Goal: Information Seeking & Learning: Understand process/instructions

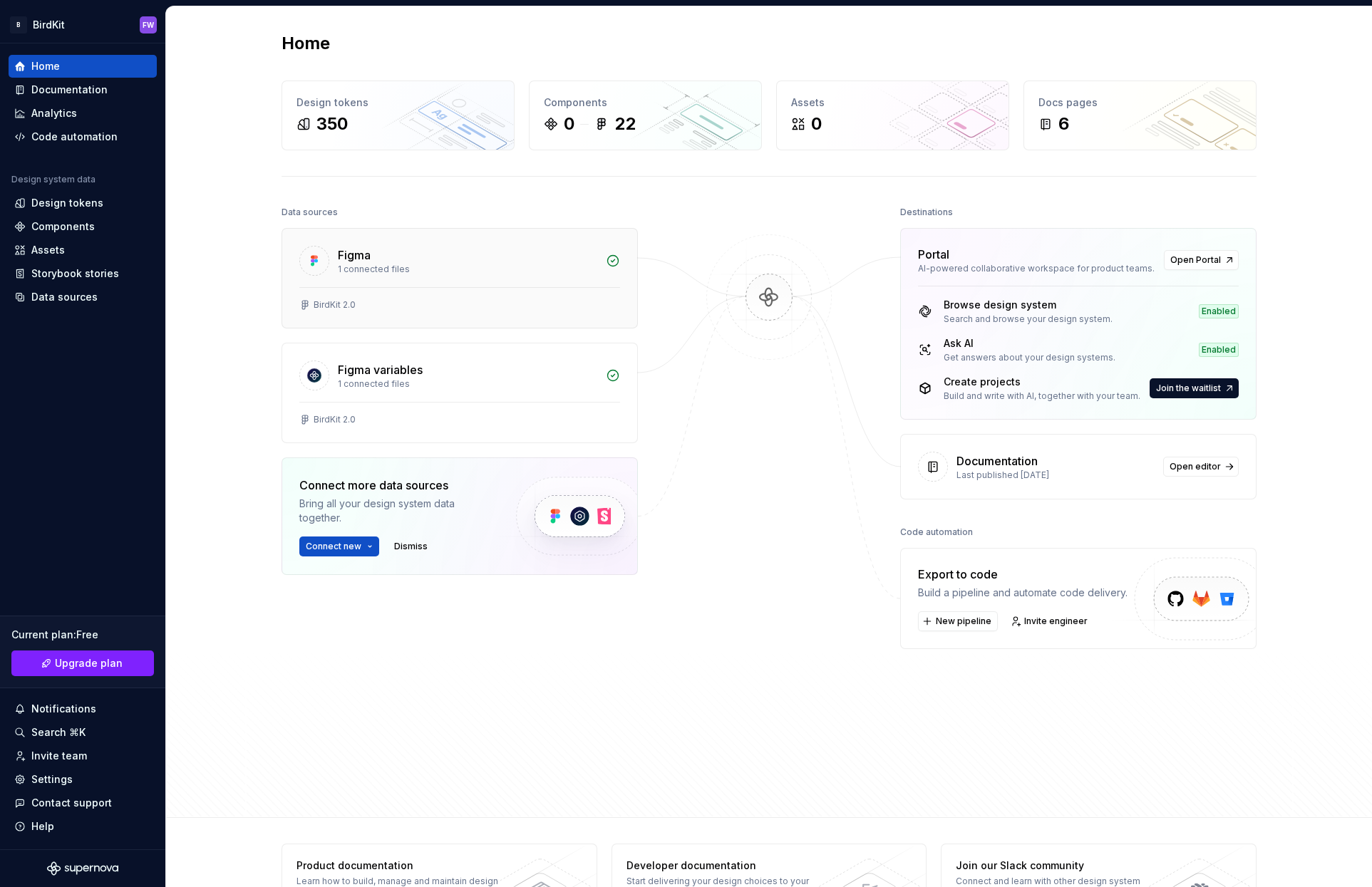
click at [373, 250] on div "Figma" at bounding box center [468, 255] width 260 height 17
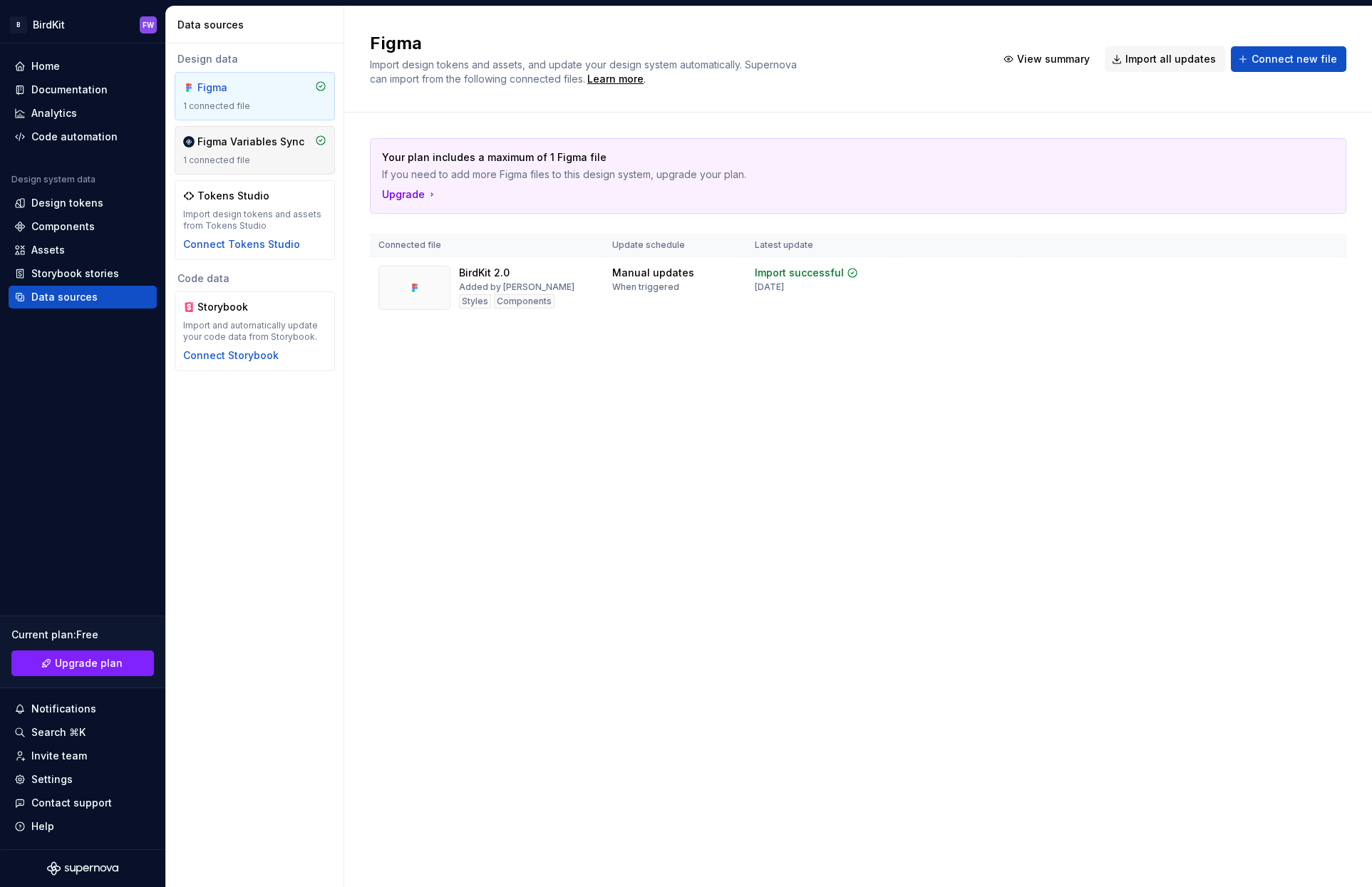
click at [259, 161] on div "1 connected file" at bounding box center [254, 160] width 143 height 12
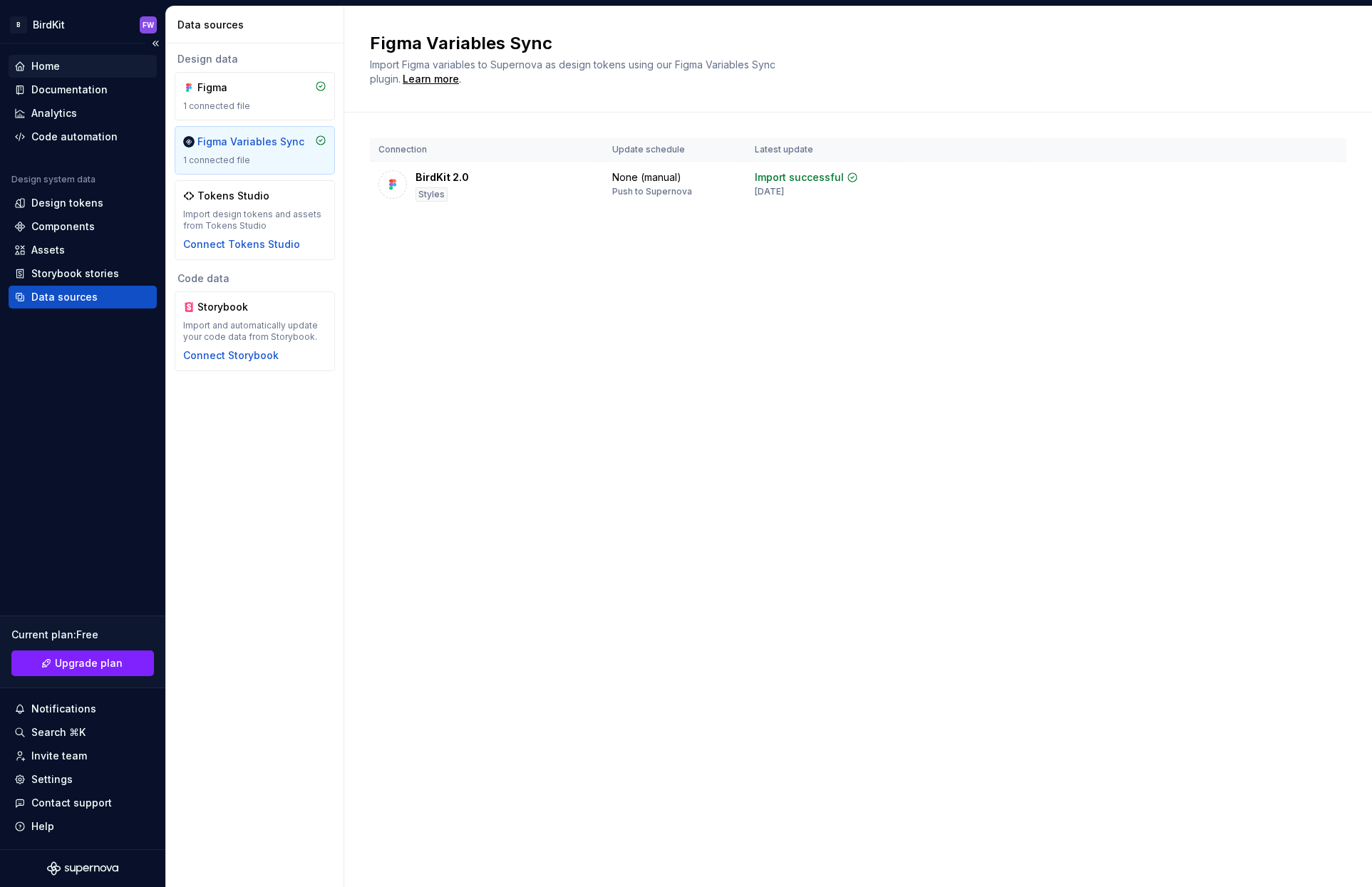
click at [32, 64] on div "Home" at bounding box center [46, 66] width 29 height 14
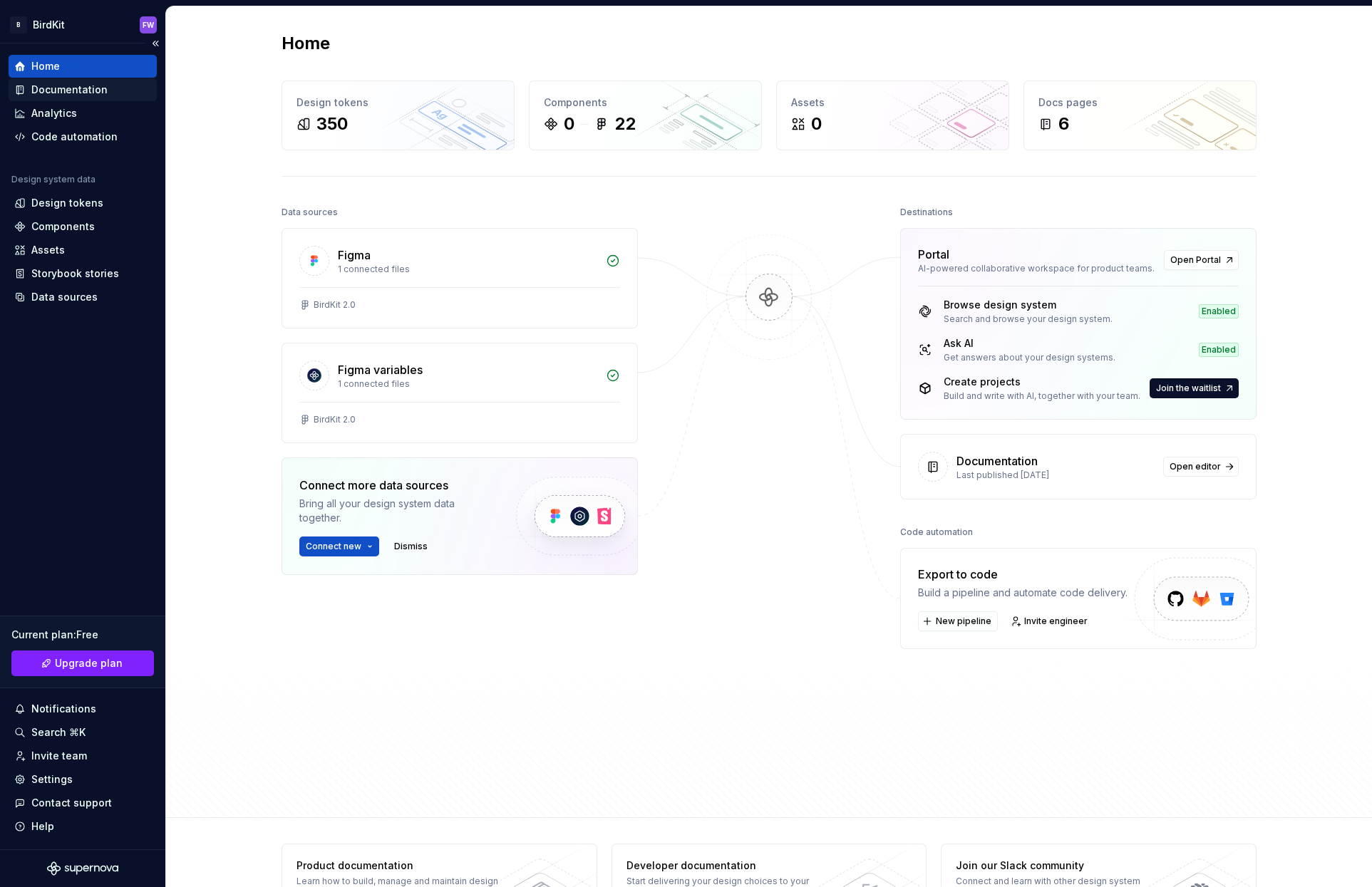
click at [55, 93] on div "Documentation" at bounding box center [70, 90] width 77 height 14
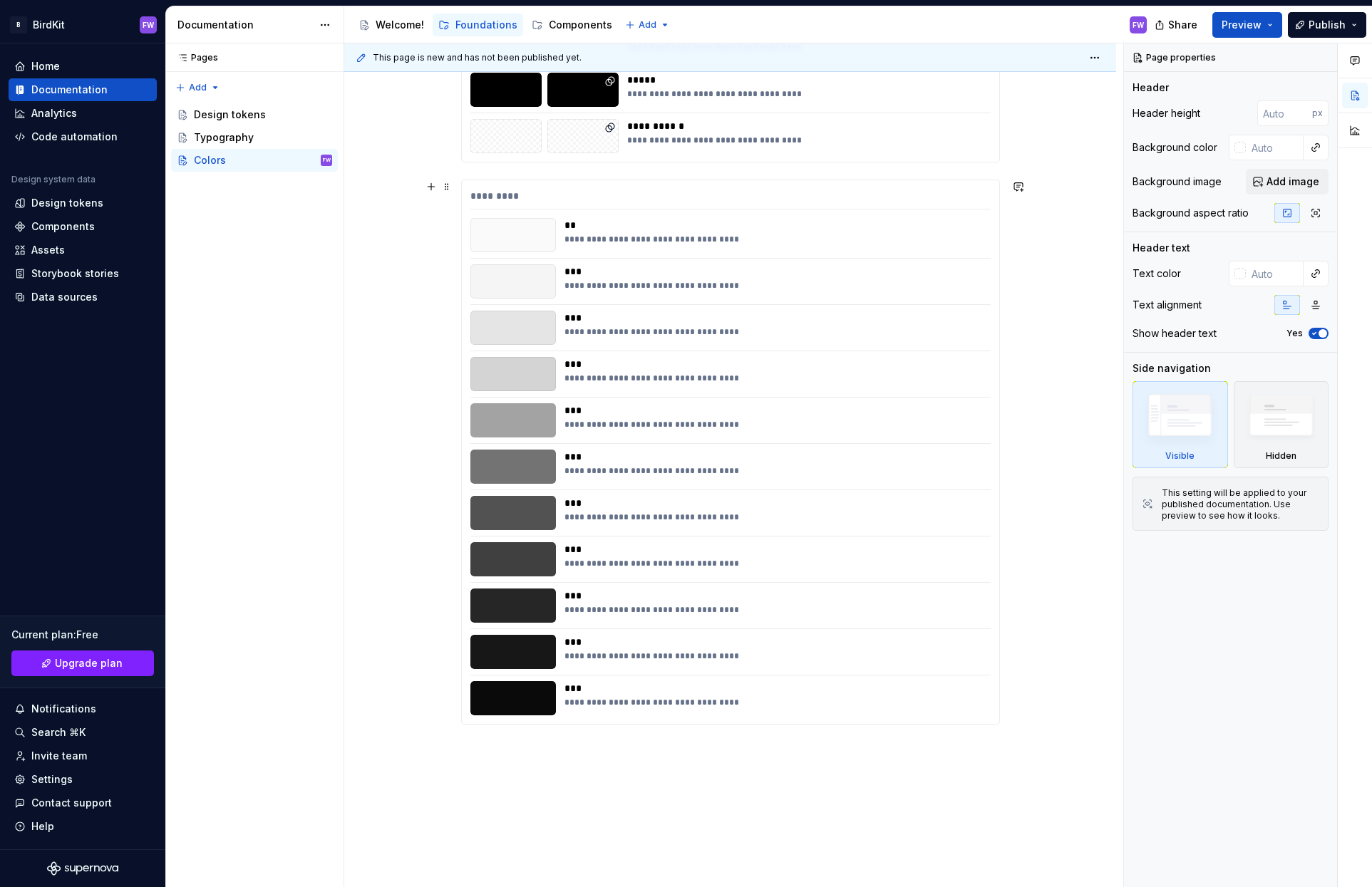
scroll to position [410, 0]
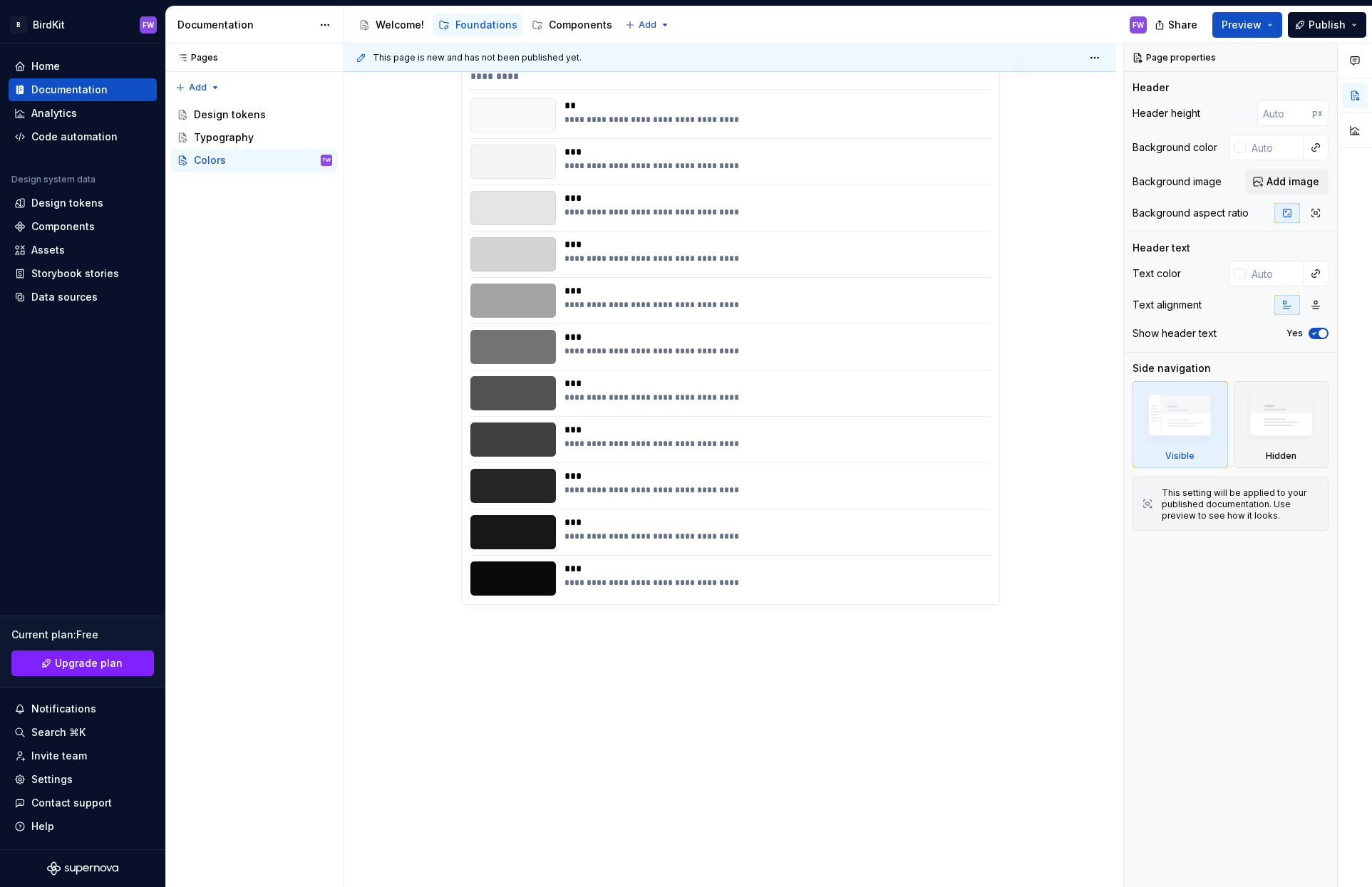
click at [522, 624] on div "**********" at bounding box center [730, 361] width 771 height 1054
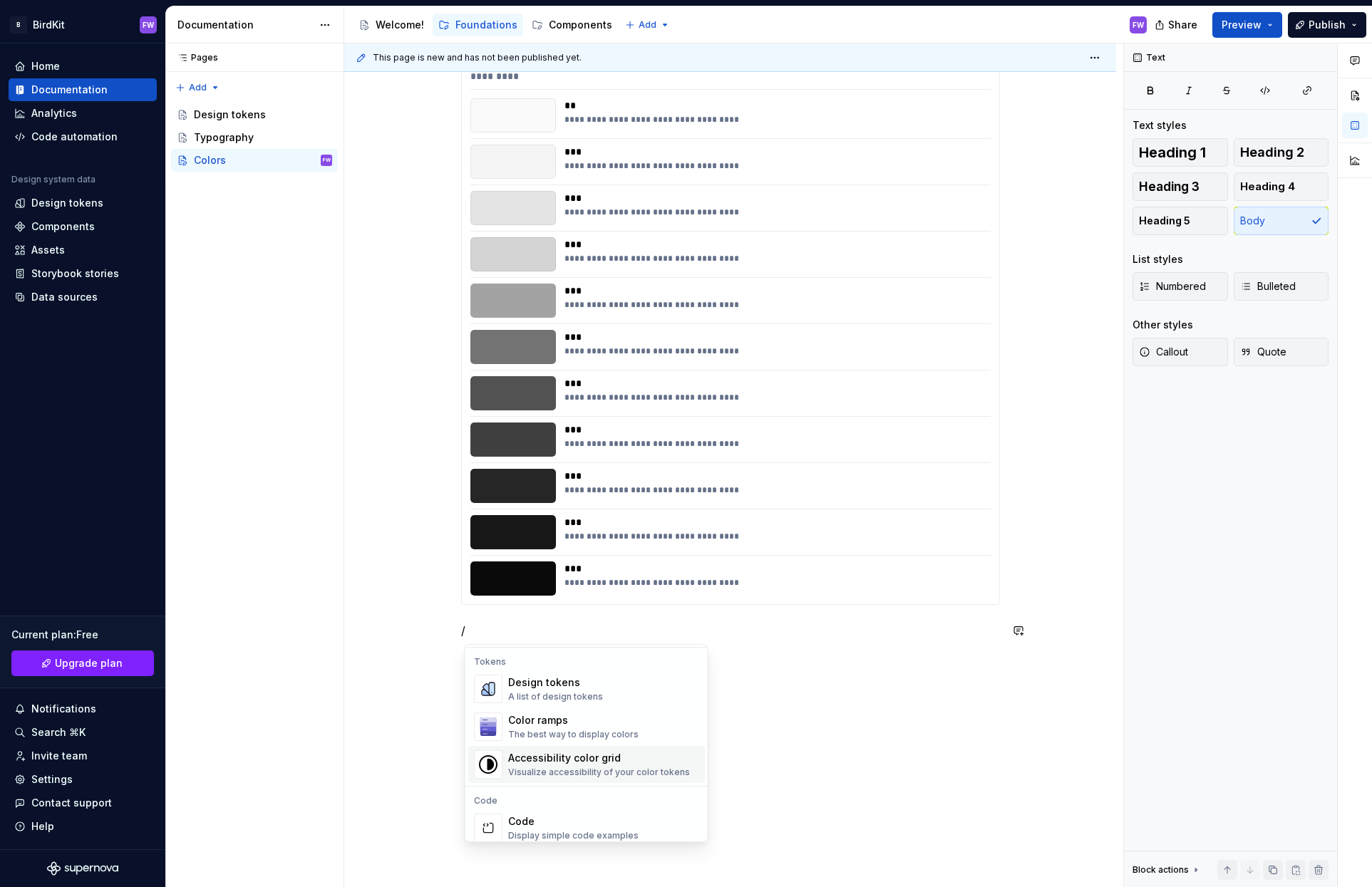
scroll to position [1028, 0]
click at [552, 688] on div "Design tokens" at bounding box center [555, 685] width 95 height 14
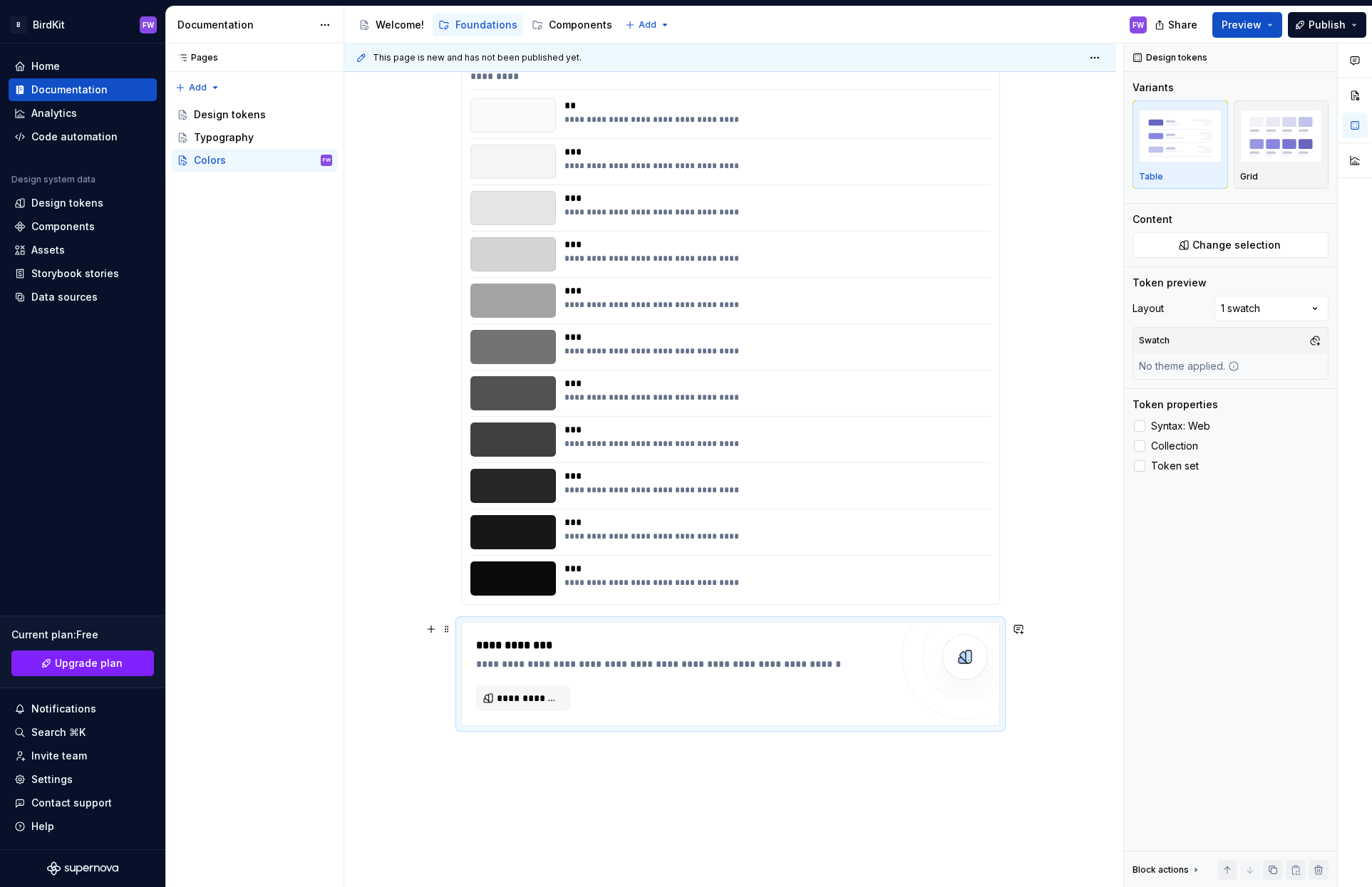
scroll to position [424, 0]
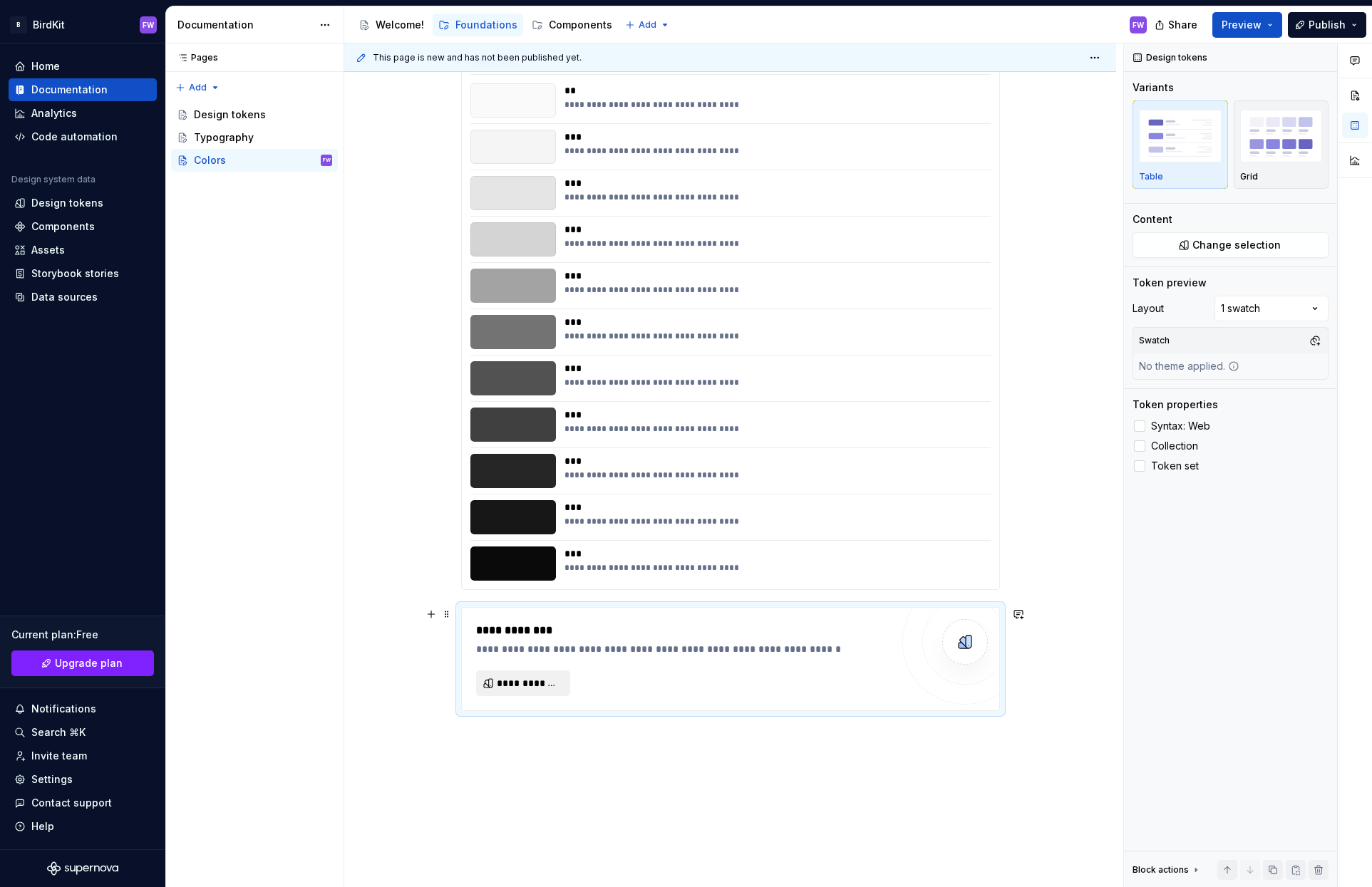
click at [542, 681] on span "**********" at bounding box center [529, 683] width 64 height 14
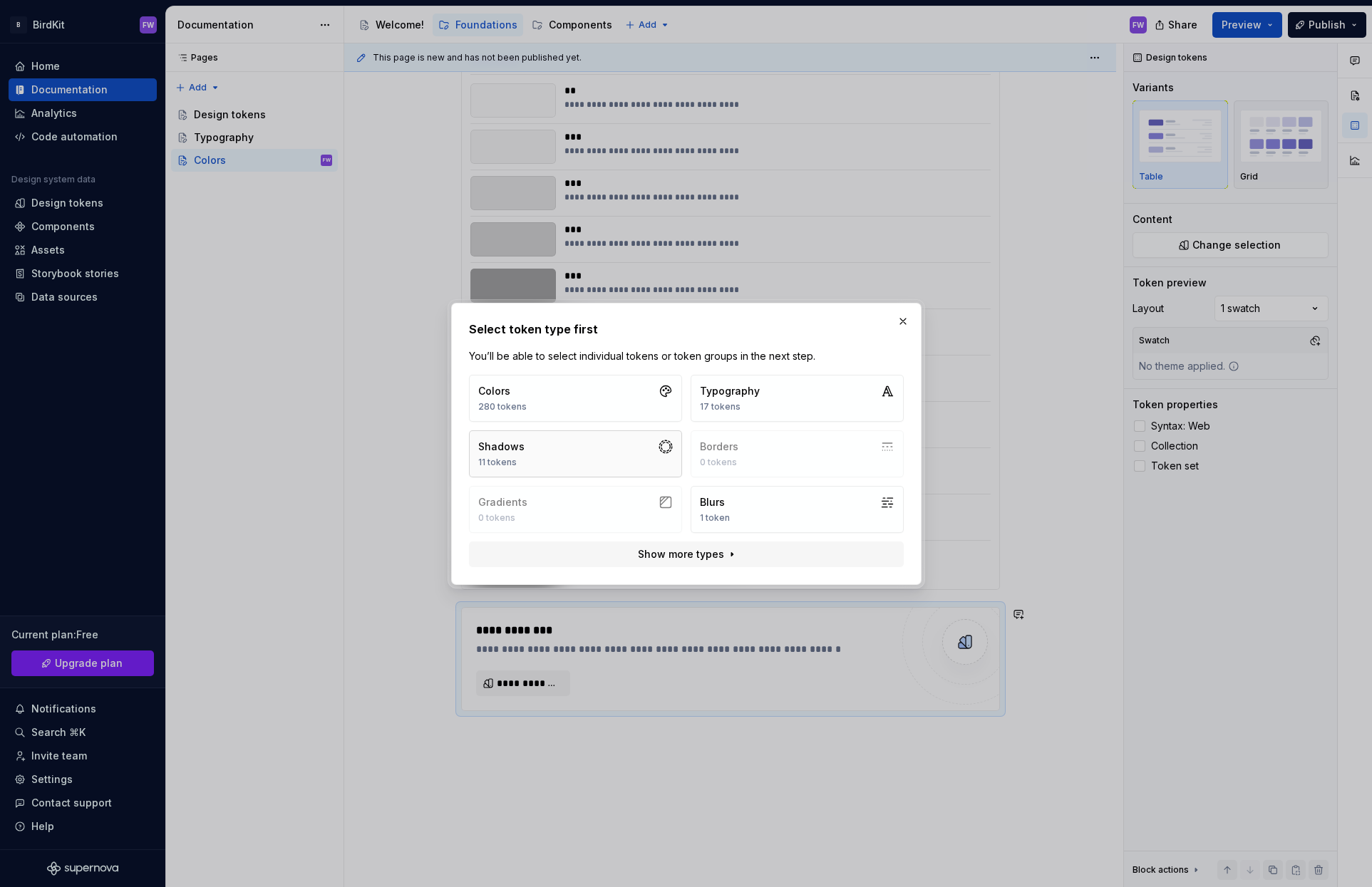
click at [545, 454] on button "Shadows 11 tokens" at bounding box center [576, 454] width 213 height 47
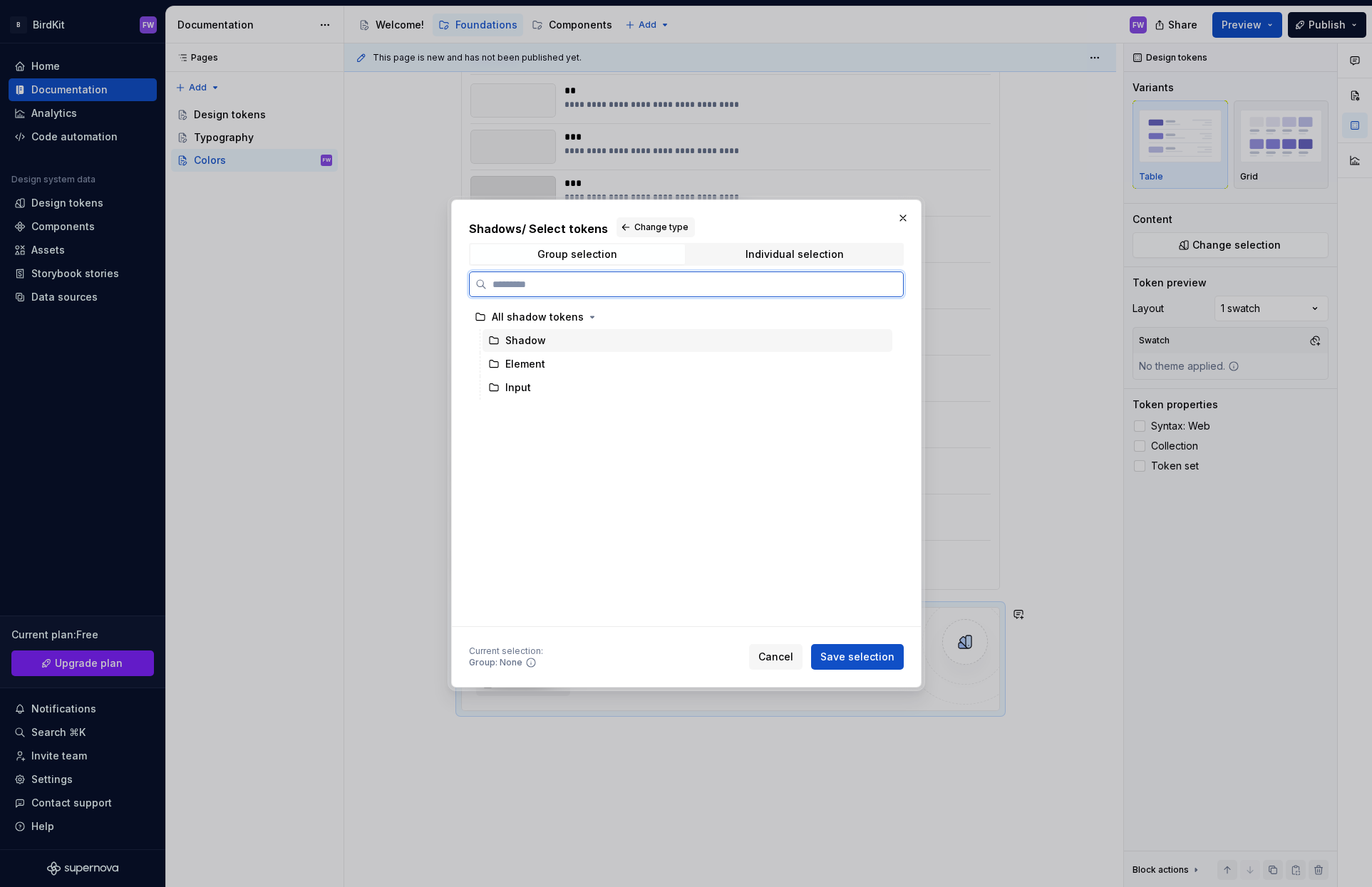
click at [496, 338] on icon at bounding box center [494, 340] width 12 height 12
click at [853, 658] on span "Save selection" at bounding box center [857, 657] width 74 height 14
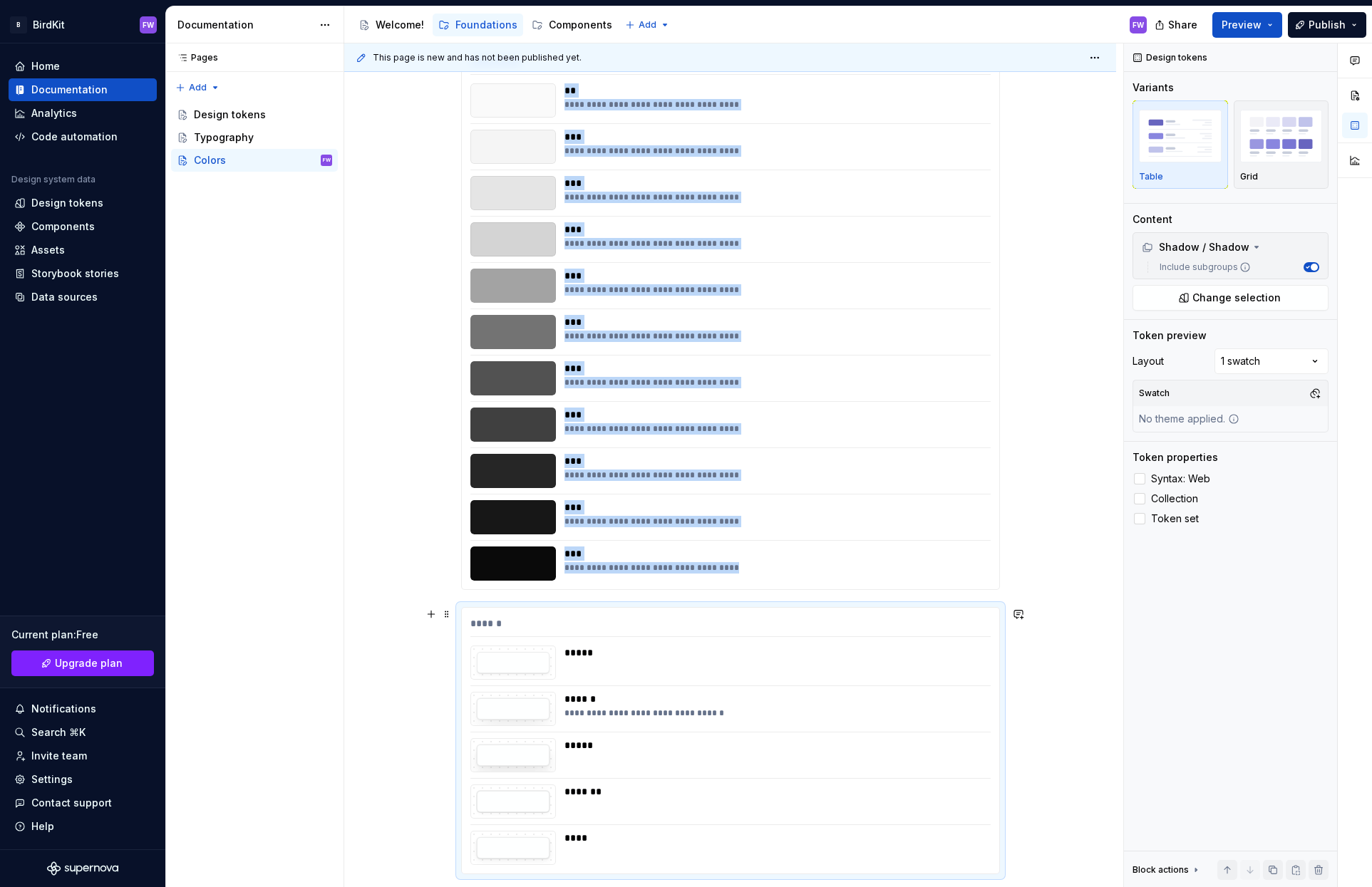
scroll to position [694, 0]
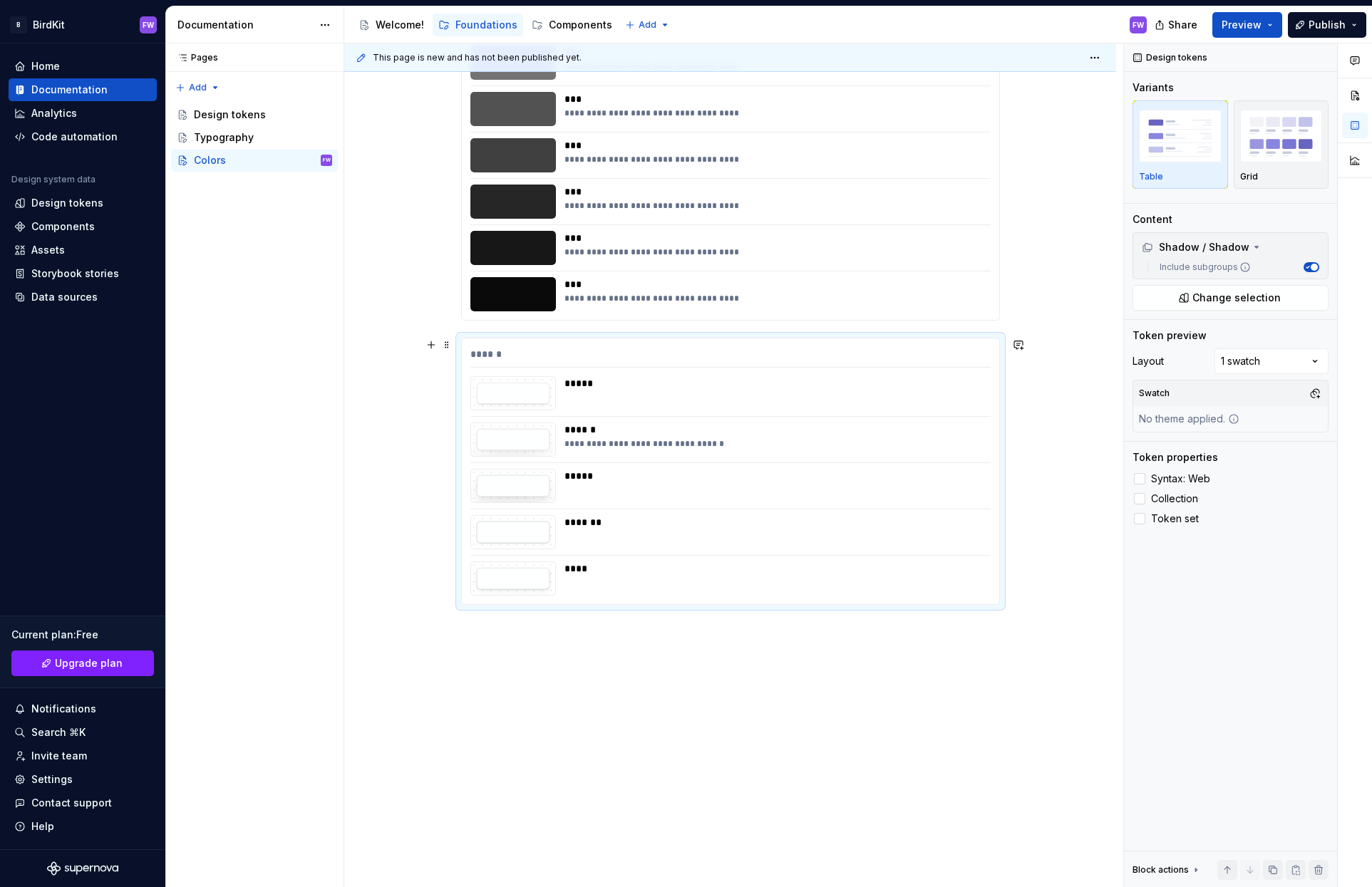
click at [540, 457] on div "**********" at bounding box center [730, 471] width 537 height 266
click at [1289, 152] on img "button" at bounding box center [1281, 135] width 83 height 52
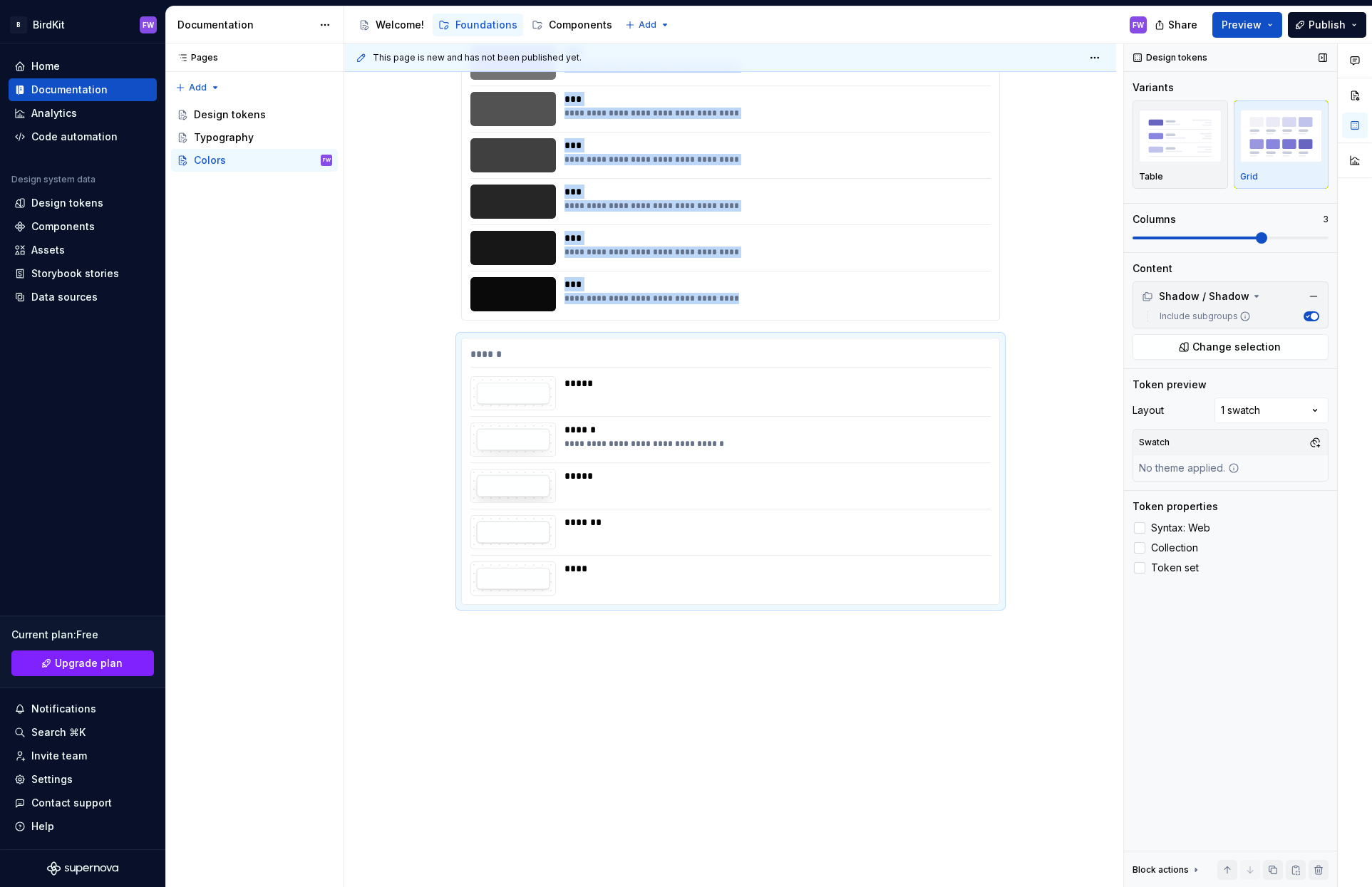
click at [1264, 237] on span at bounding box center [1231, 238] width 196 height 12
click at [601, 486] on div "*****" at bounding box center [773, 486] width 417 height 34
click at [1268, 151] on img "button" at bounding box center [1281, 135] width 83 height 52
click at [1160, 151] on img "button" at bounding box center [1180, 135] width 83 height 52
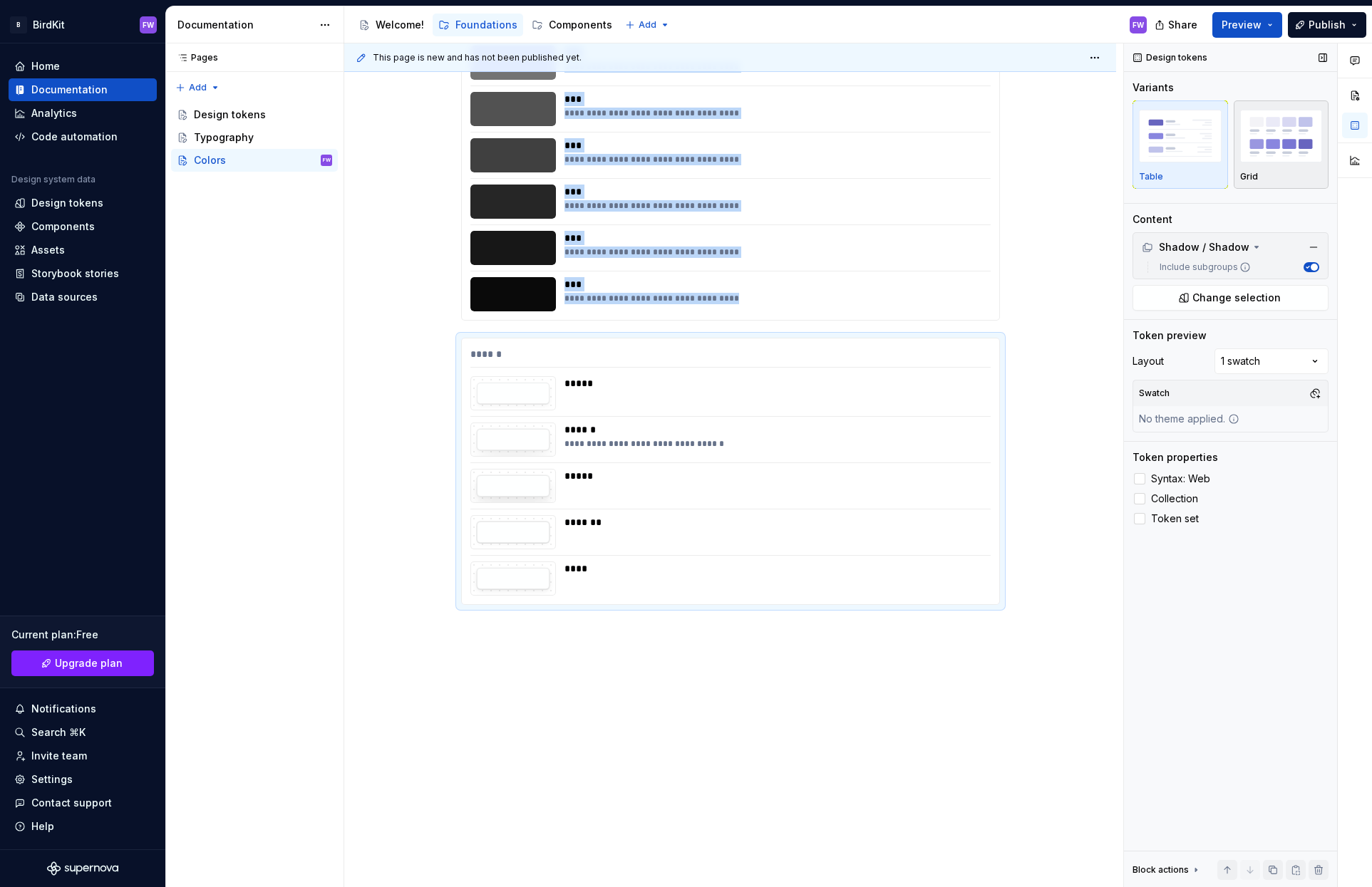
click at [1299, 148] on img "button" at bounding box center [1281, 135] width 83 height 52
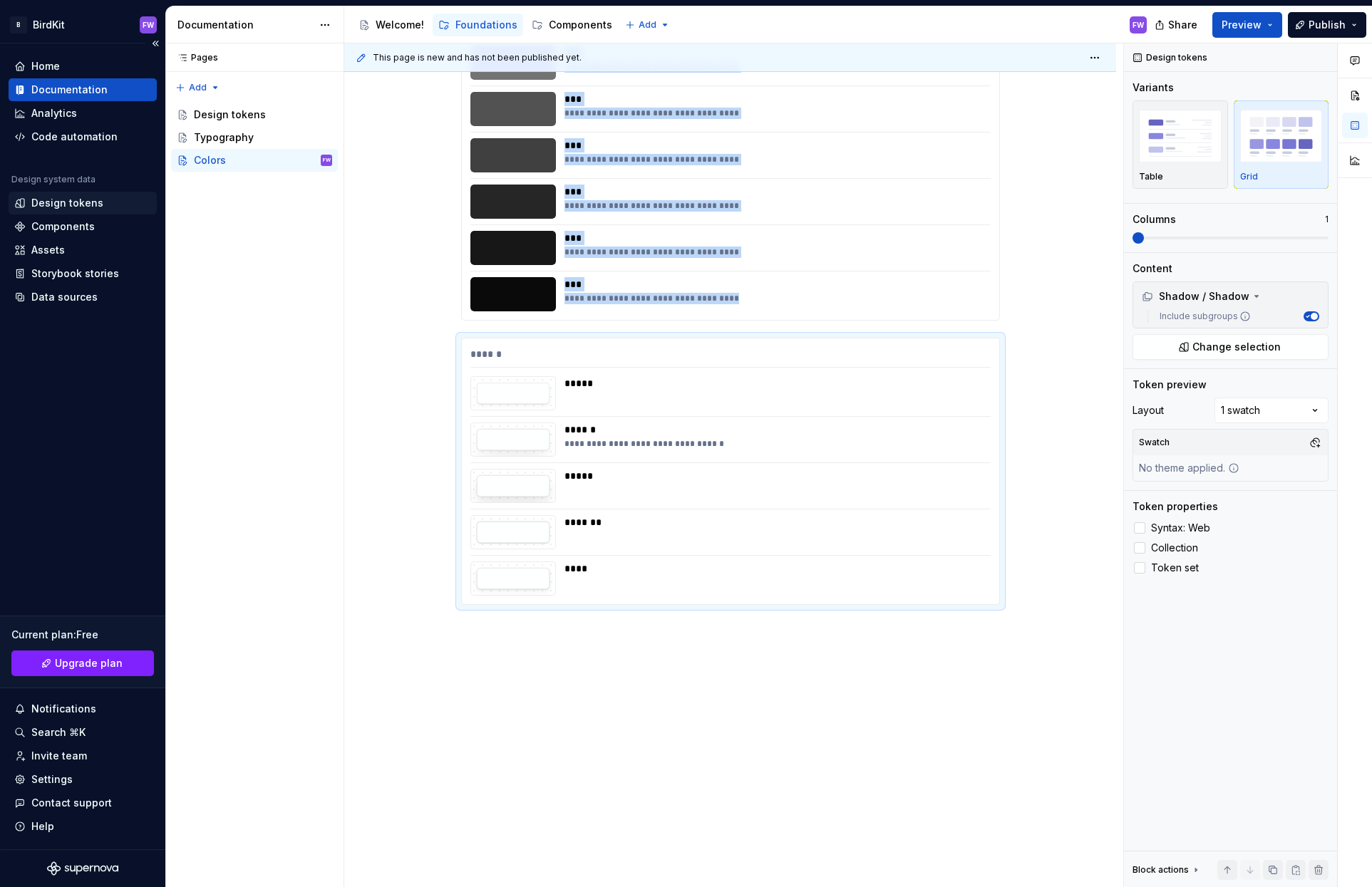
click at [63, 196] on div "Design tokens" at bounding box center [67, 203] width 72 height 14
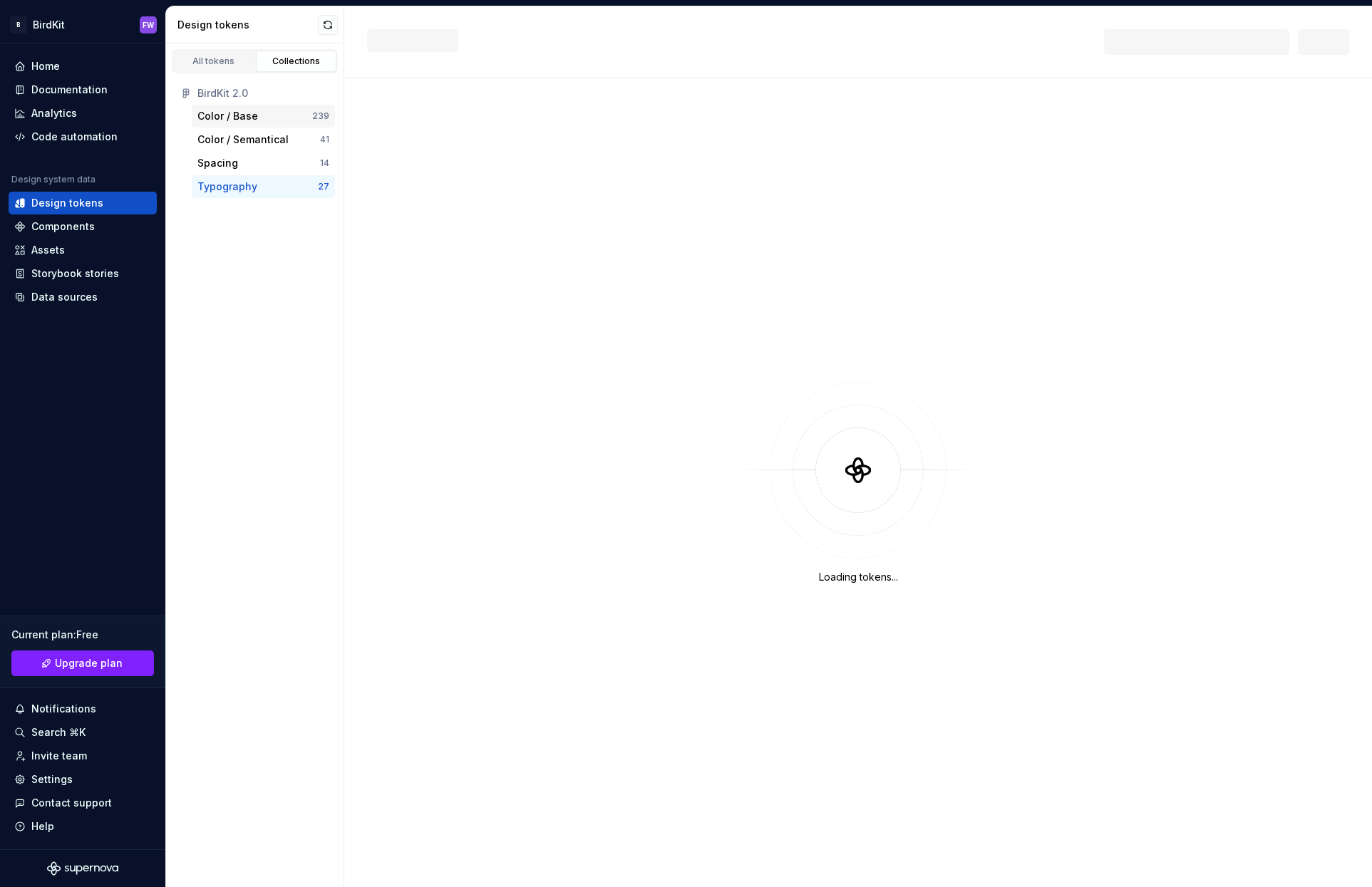
click at [232, 113] on div "Color / Base" at bounding box center [227, 116] width 60 height 14
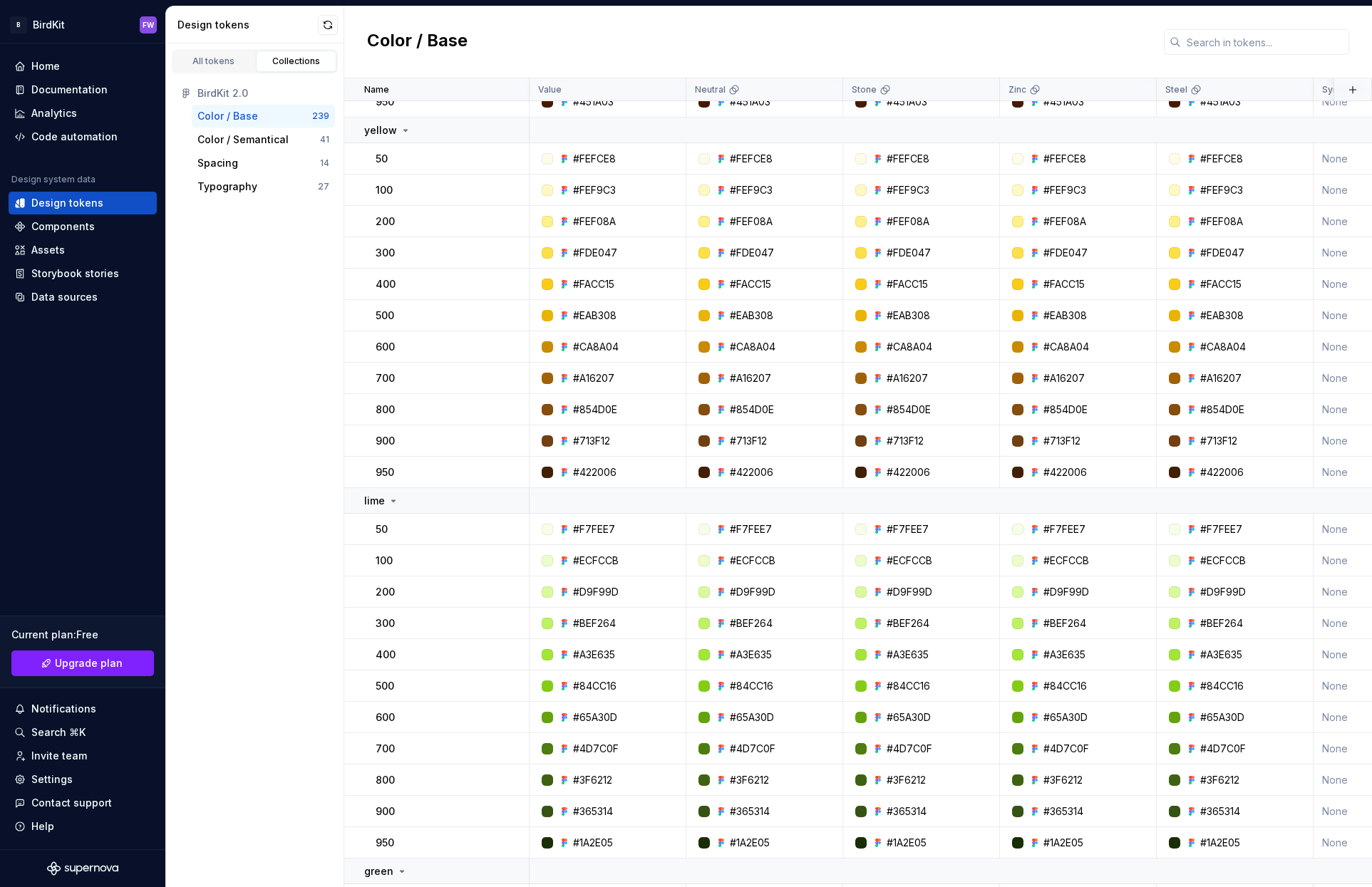
scroll to position [3706, 0]
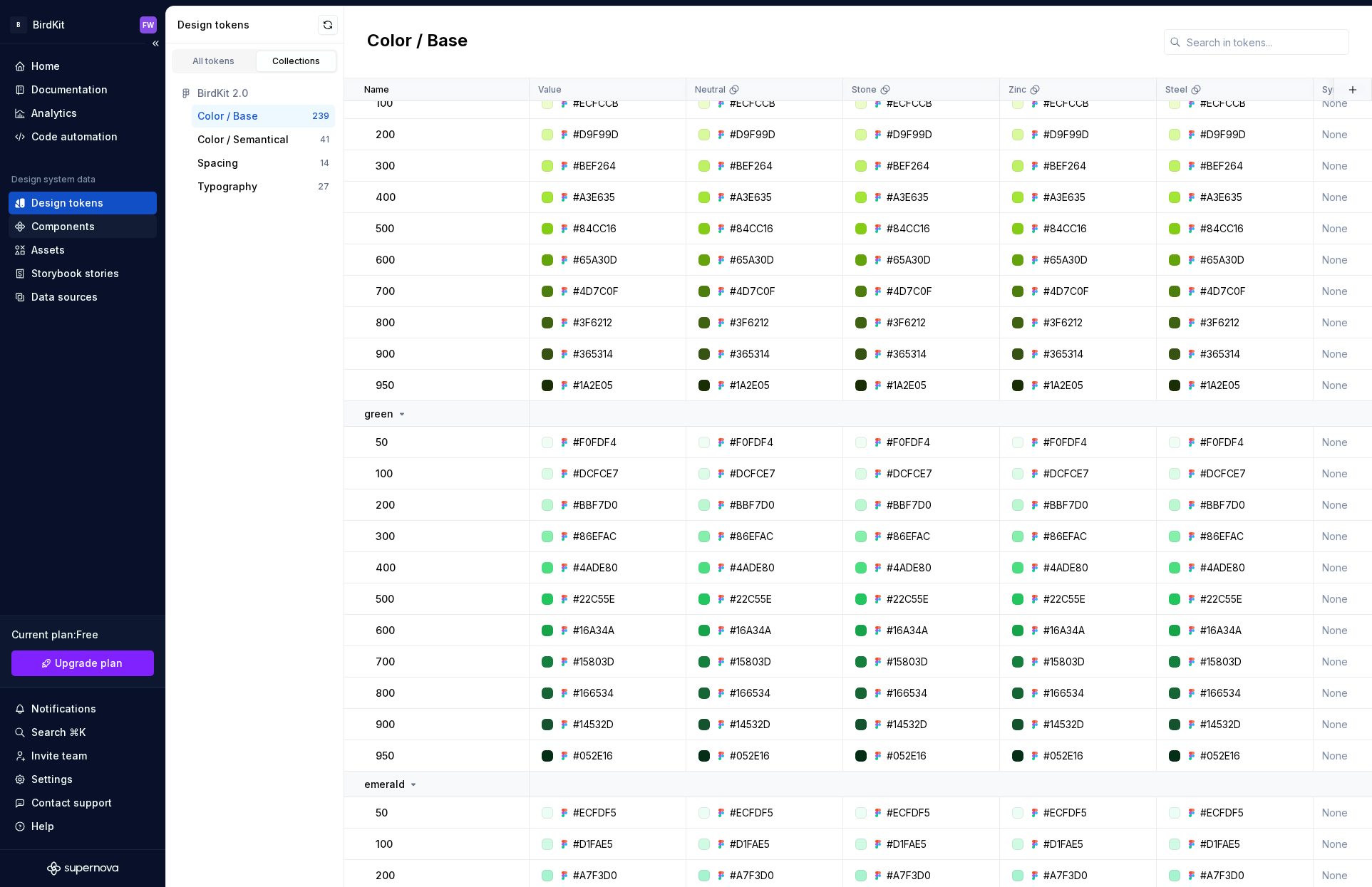
click at [57, 225] on div "Components" at bounding box center [63, 226] width 63 height 14
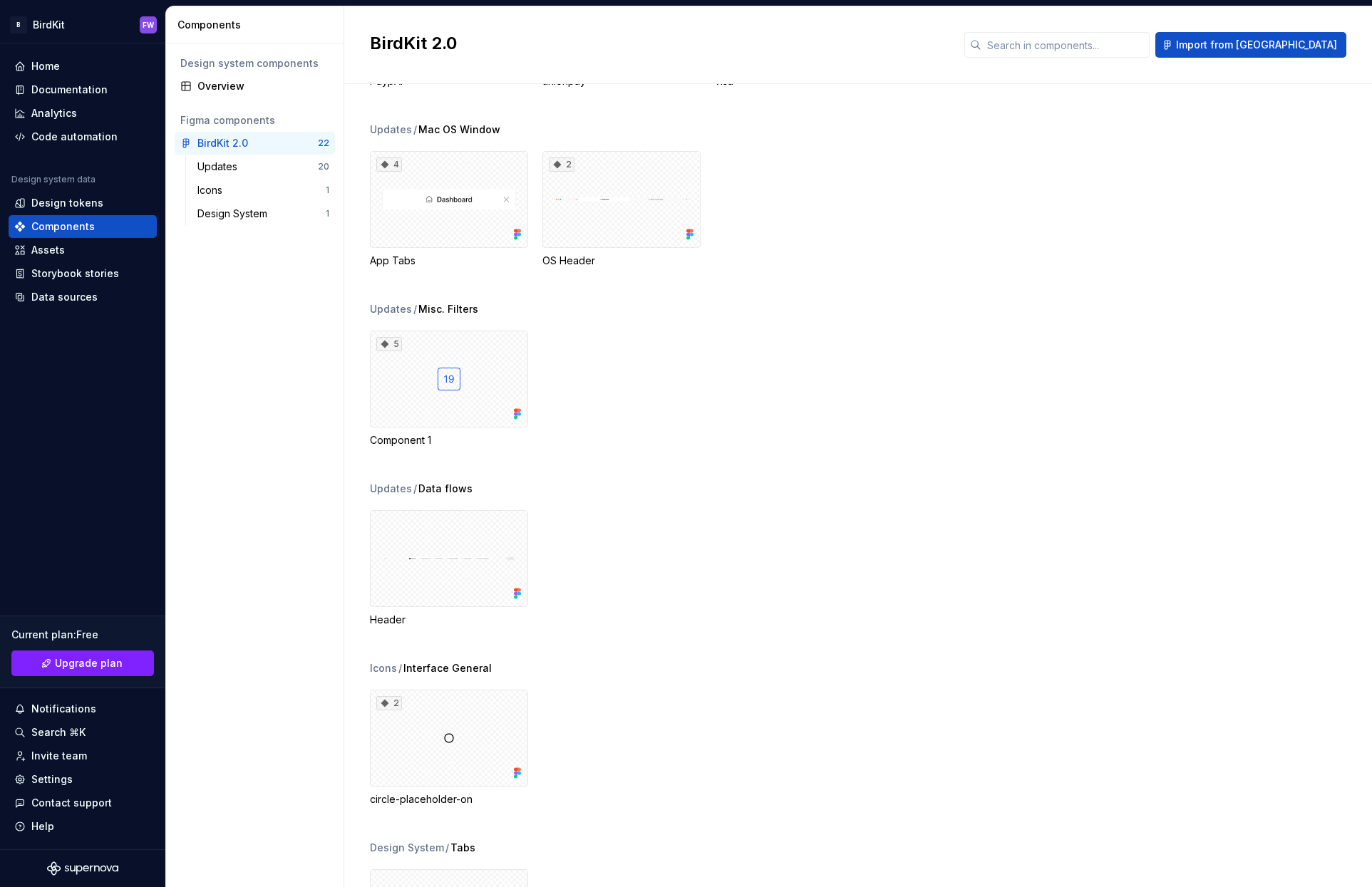
scroll to position [716, 0]
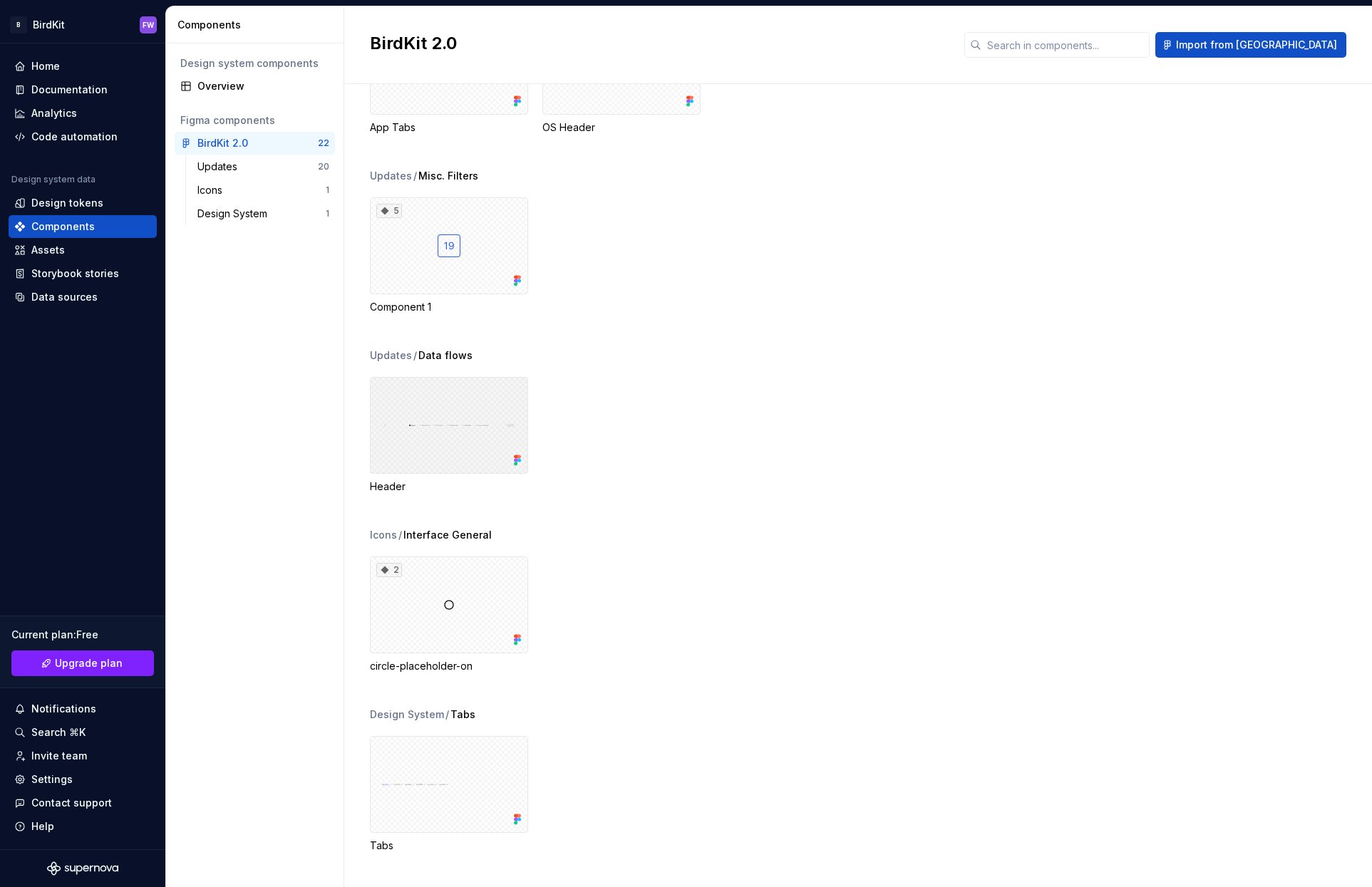
click at [445, 413] on div at bounding box center [448, 425] width 158 height 97
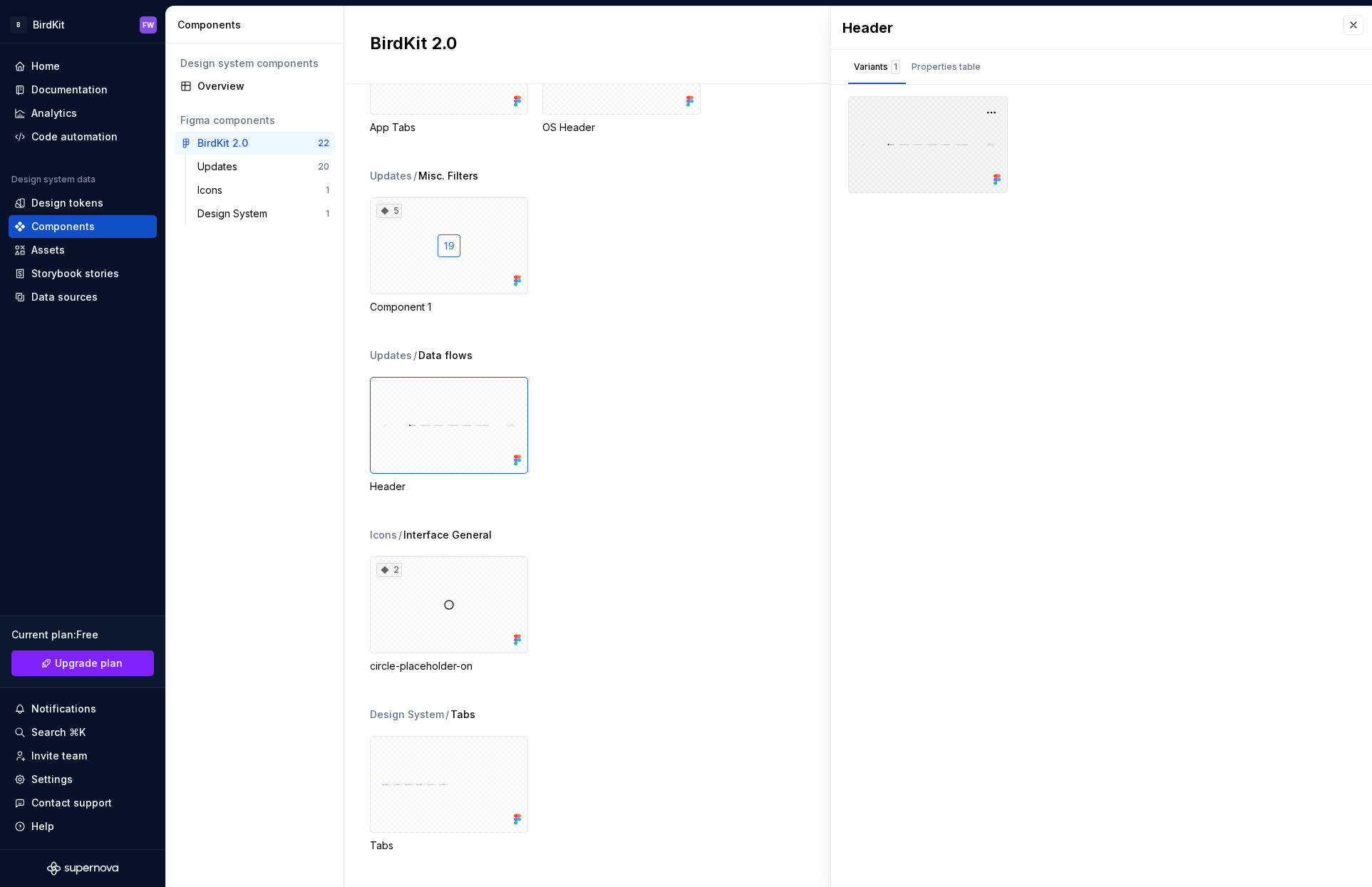
click at [938, 123] on div at bounding box center [928, 144] width 160 height 97
click at [932, 59] on div "Properties table" at bounding box center [945, 66] width 69 height 14
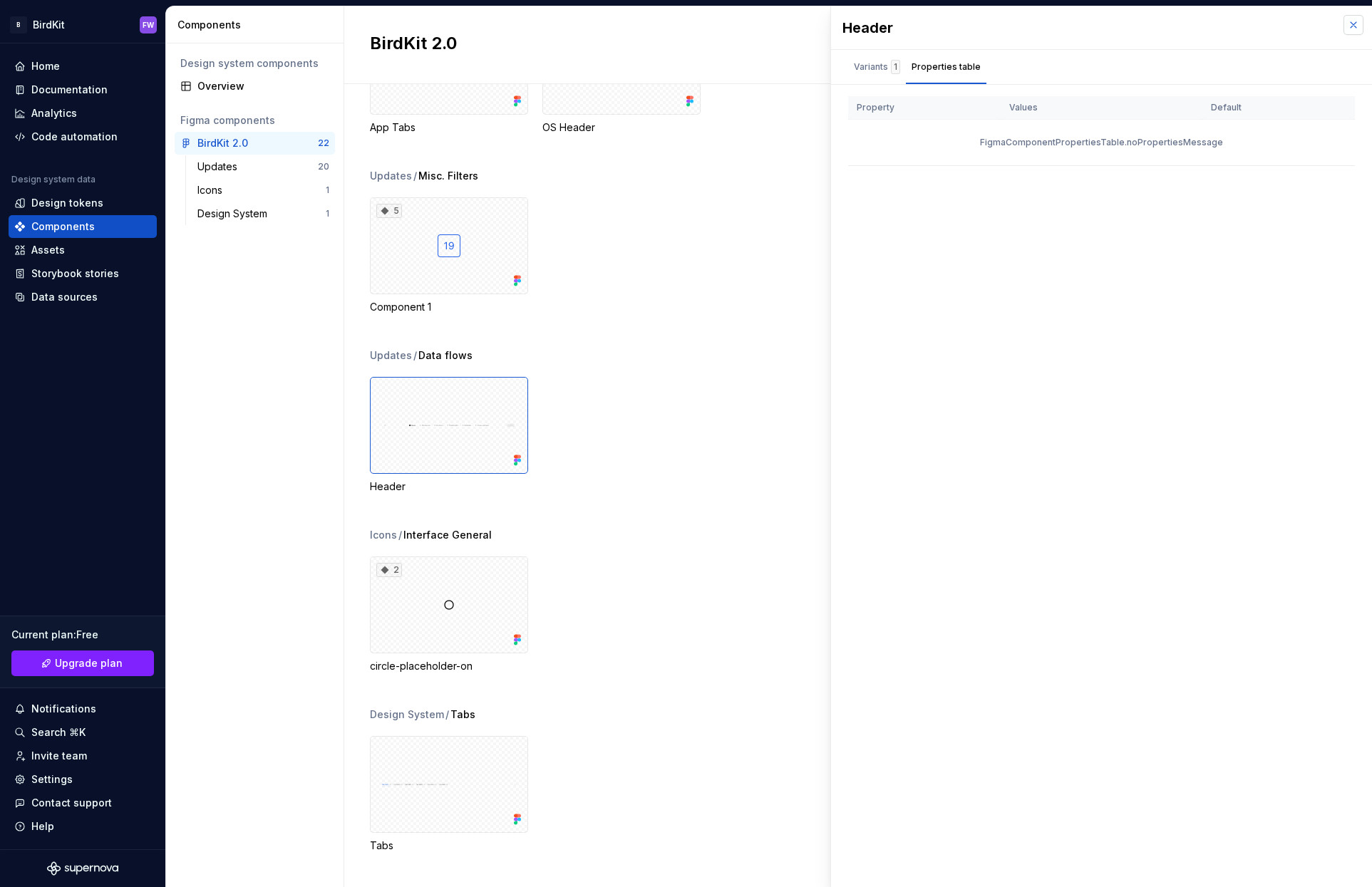
click at [1351, 27] on button "button" at bounding box center [1353, 25] width 20 height 20
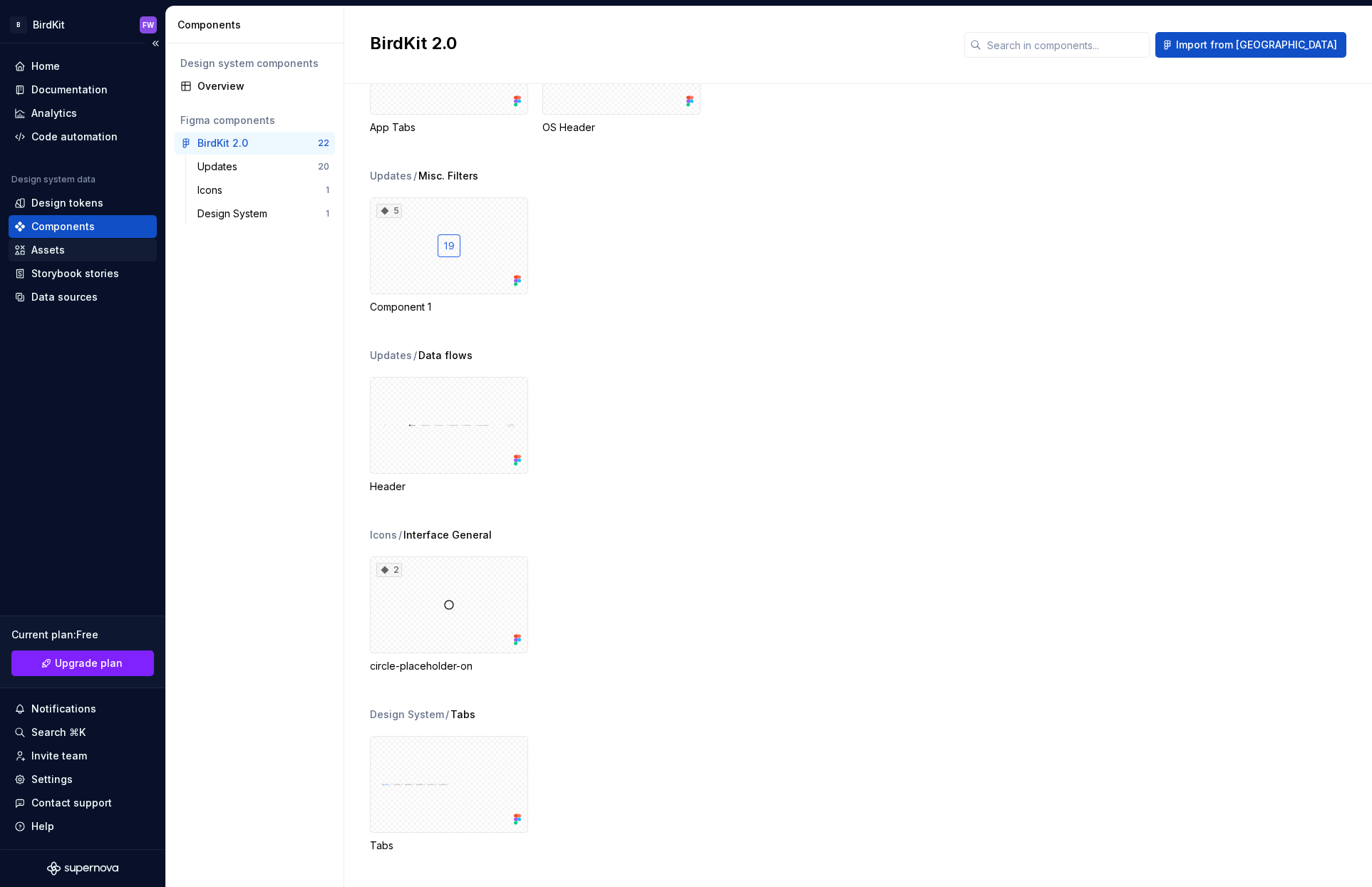
click at [52, 260] on div "Design system data Design tokens Components Assets Storybook stories Data sourc…" at bounding box center [83, 241] width 148 height 134
click at [49, 250] on div "Assets" at bounding box center [48, 250] width 33 height 14
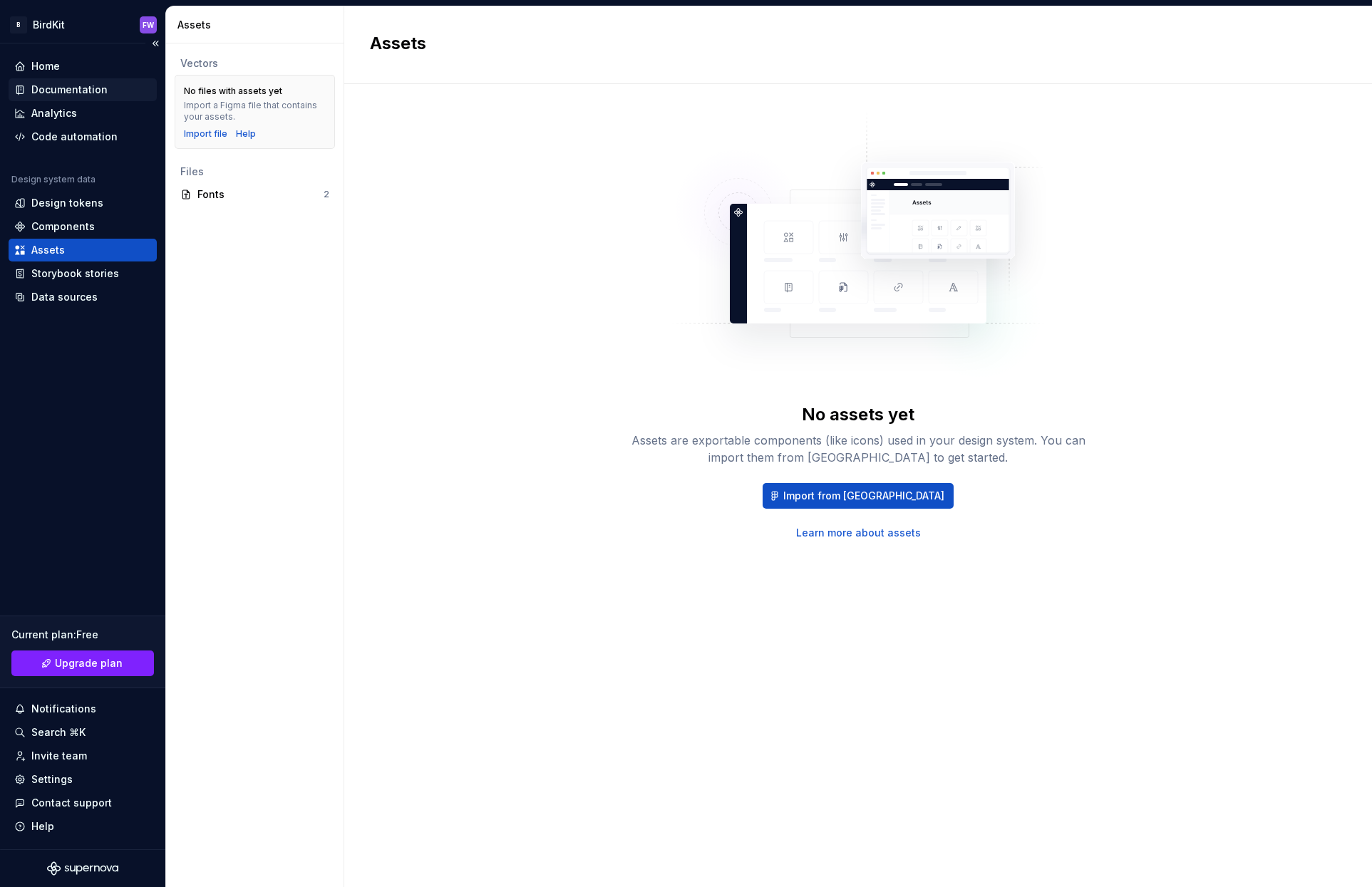
click at [56, 84] on div "Documentation" at bounding box center [70, 90] width 77 height 14
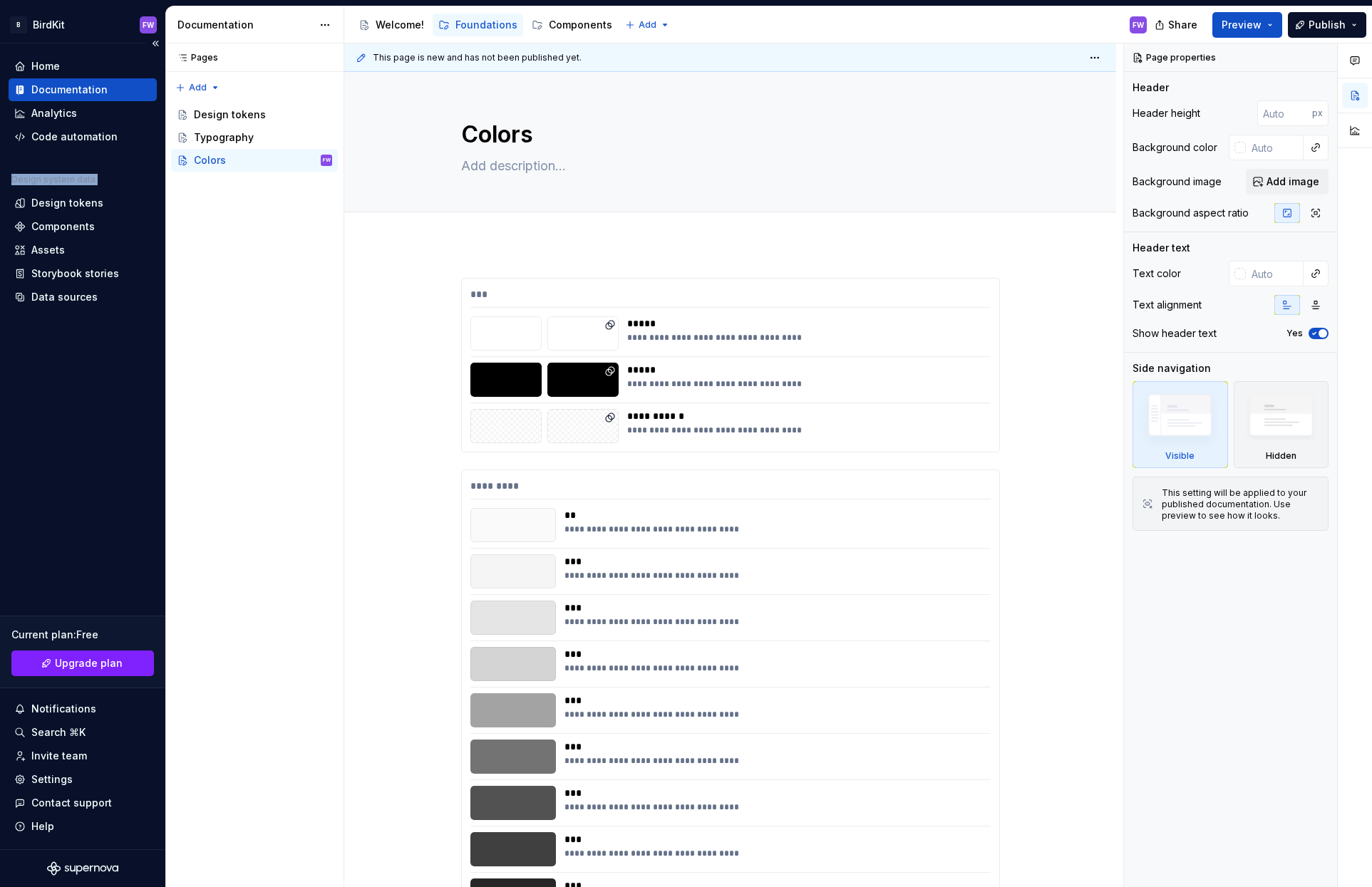
drag, startPoint x: 12, startPoint y: 178, endPoint x: 131, endPoint y: 314, distance: 180.7
click at [131, 314] on div "Home Documentation Analytics Code automation Design system data Design tokens C…" at bounding box center [83, 446] width 165 height 806
click at [165, 333] on div "Pages Pages Add Accessibility guide for tree Page tree. Navigate the tree with …" at bounding box center [254, 465] width 178 height 844
drag, startPoint x: 8, startPoint y: 178, endPoint x: 109, endPoint y: 182, distance: 101.1
click at [109, 180] on div "Home Documentation Analytics Code automation Design system data Design tokens C…" at bounding box center [83, 446] width 165 height 806
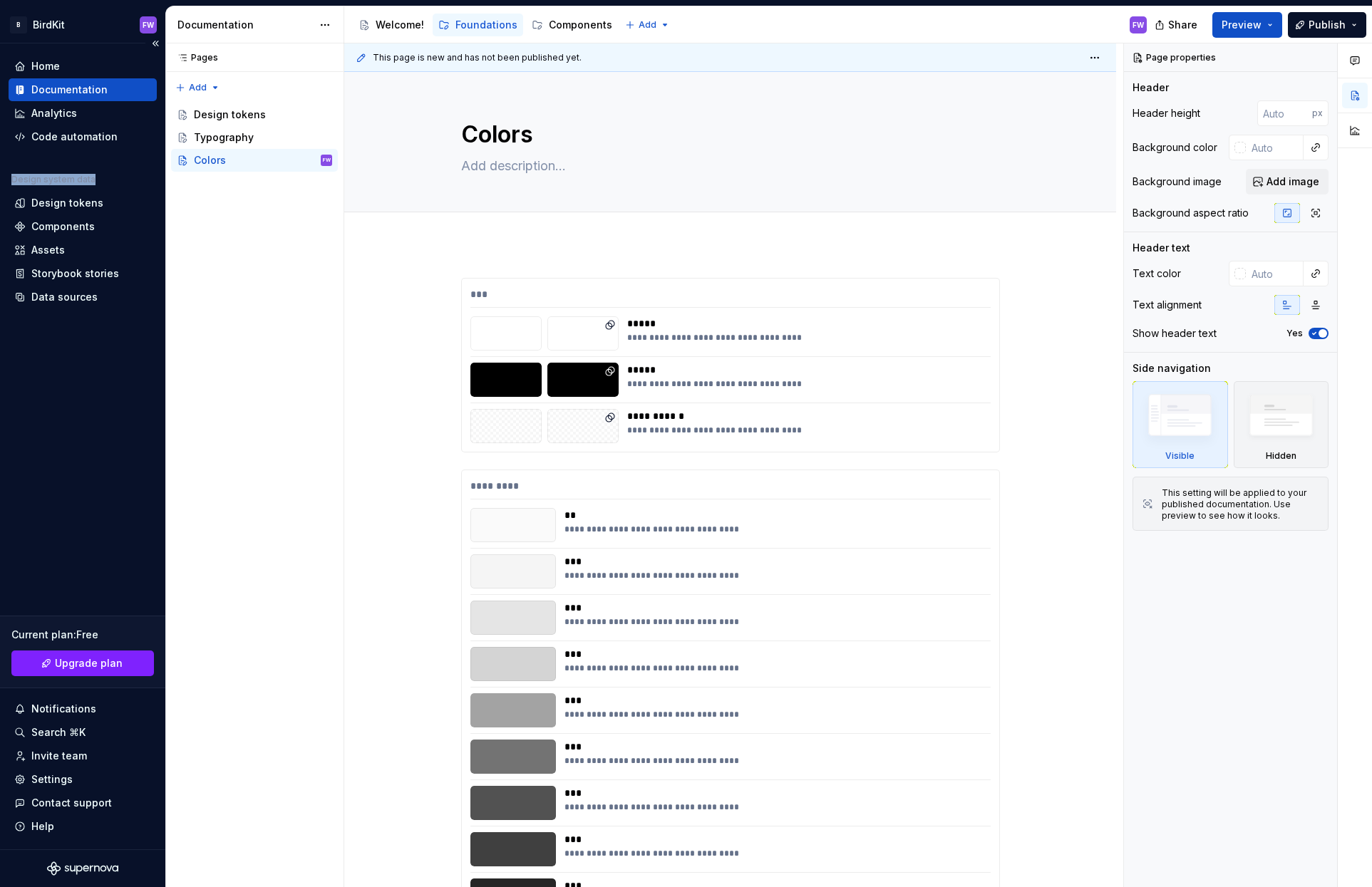
click at [109, 182] on div "Design system data" at bounding box center [83, 182] width 148 height 17
click at [1312, 25] on span "Publish" at bounding box center [1327, 25] width 37 height 14
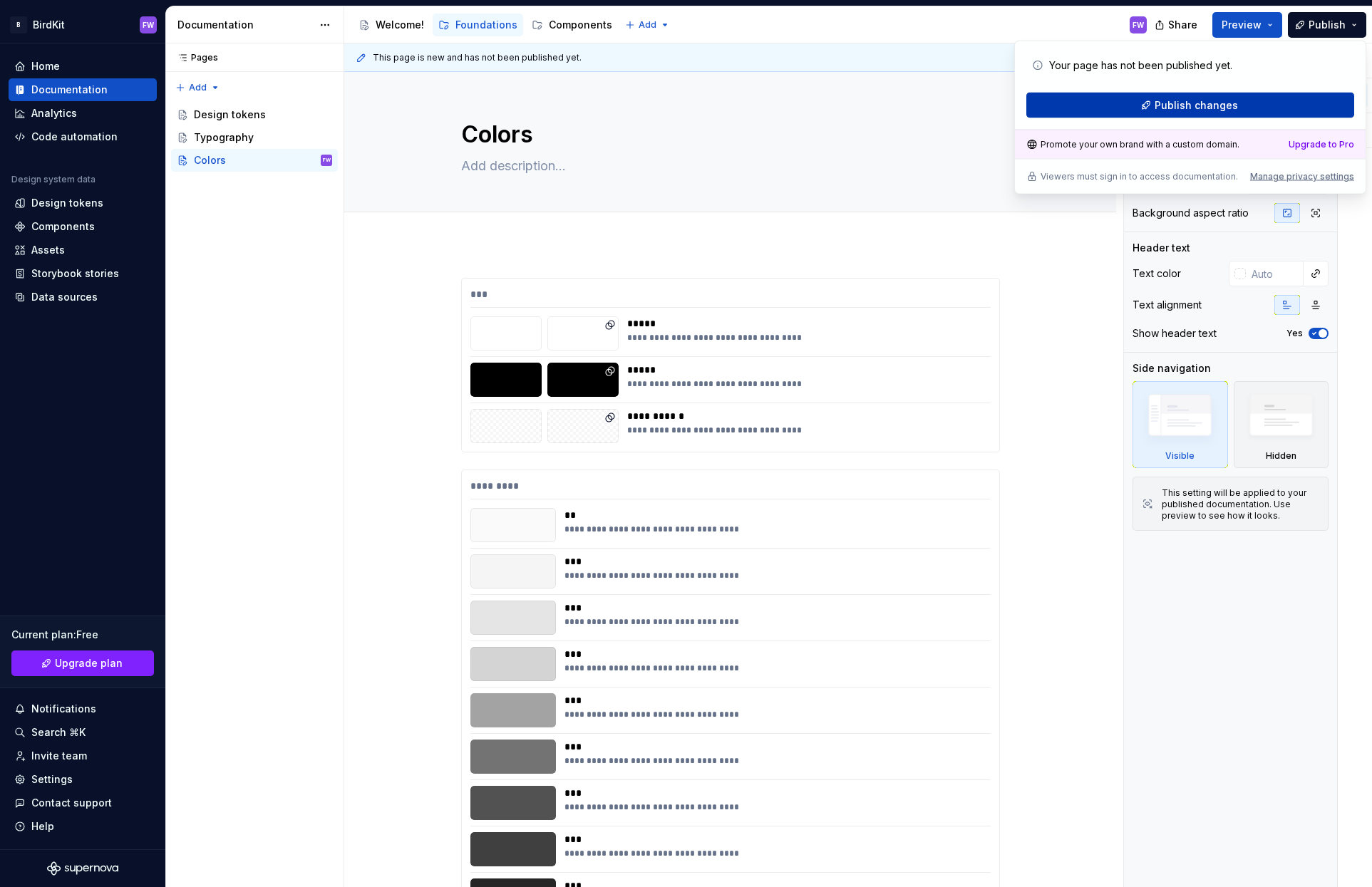
click at [1161, 103] on span "Publish changes" at bounding box center [1196, 105] width 83 height 14
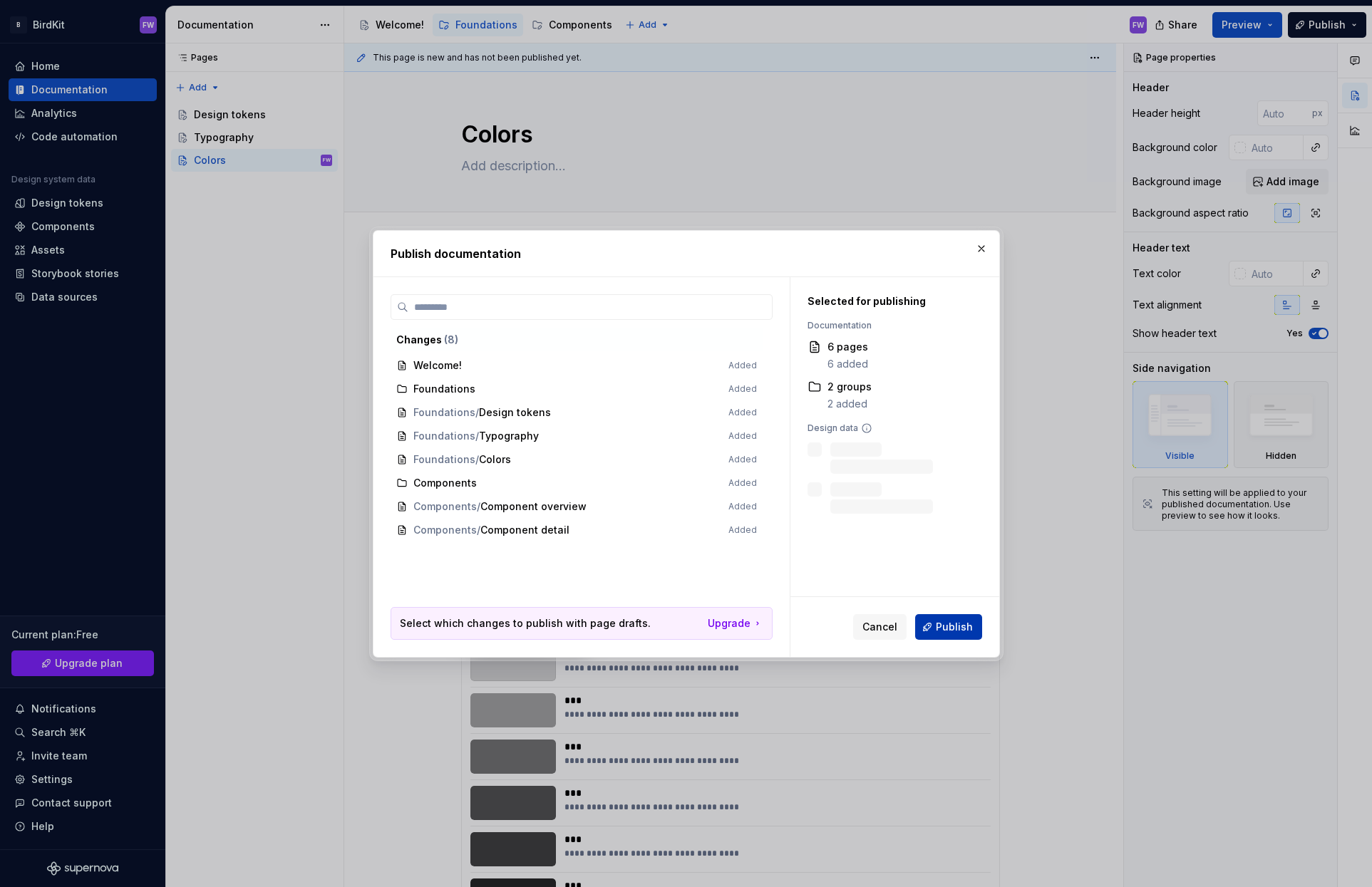
click at [954, 624] on span "Publish" at bounding box center [954, 627] width 37 height 14
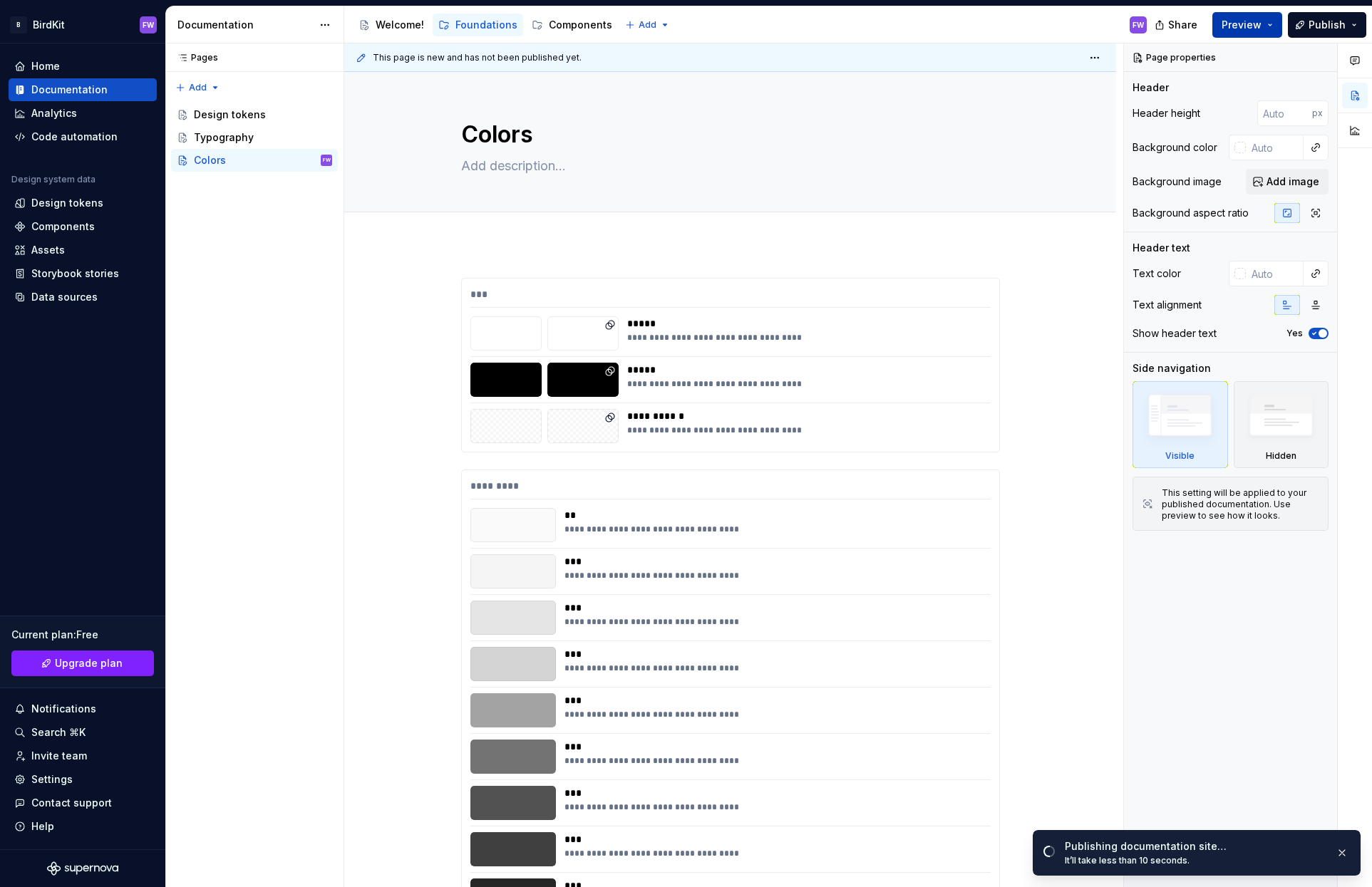
click at [1255, 22] on span "Preview" at bounding box center [1241, 25] width 40 height 14
click at [1339, 36] on button "Publish" at bounding box center [1326, 25] width 78 height 25
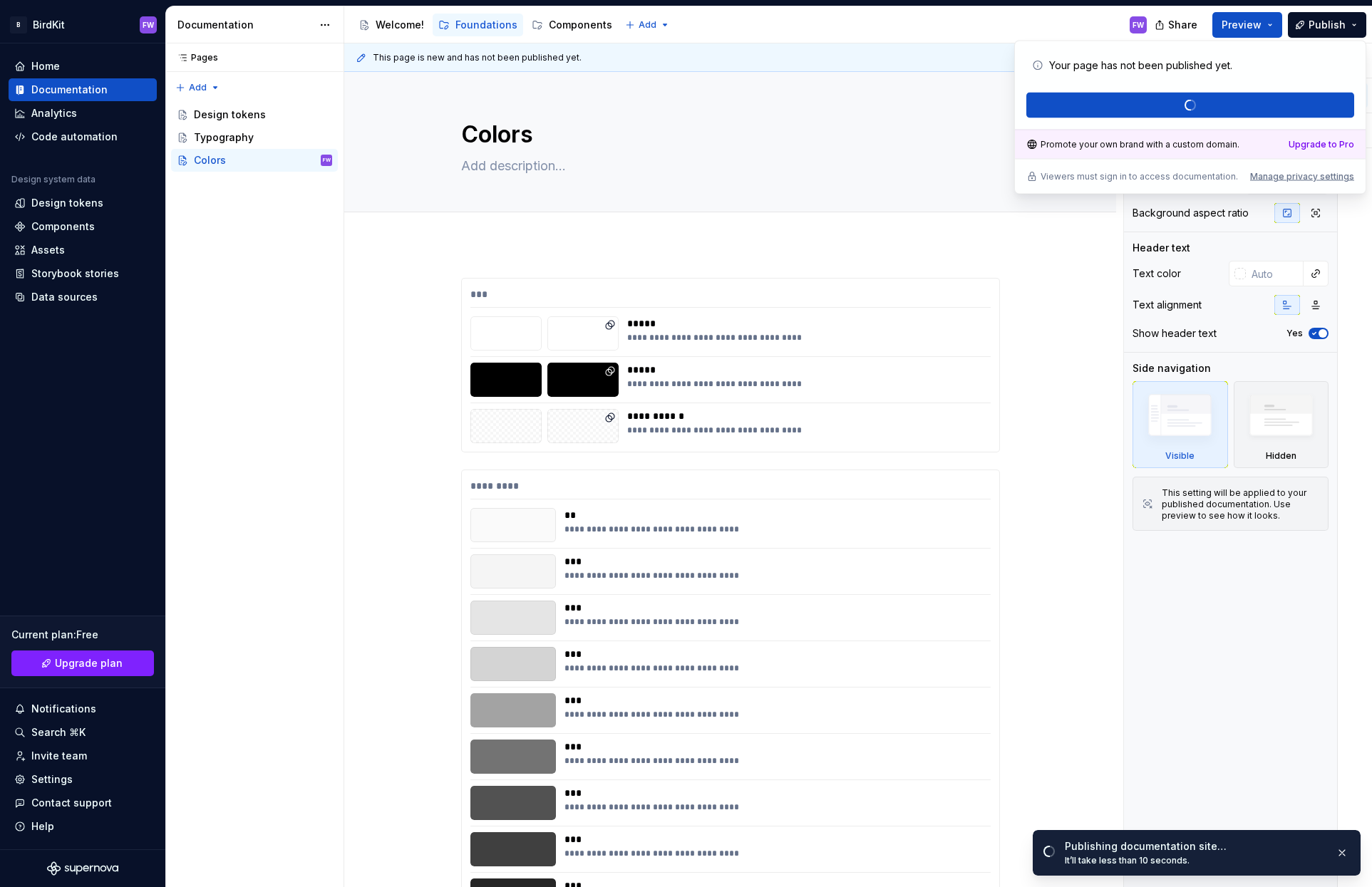
click at [1140, 862] on div "It’ll take less than 10 seconds." at bounding box center [1194, 860] width 260 height 12
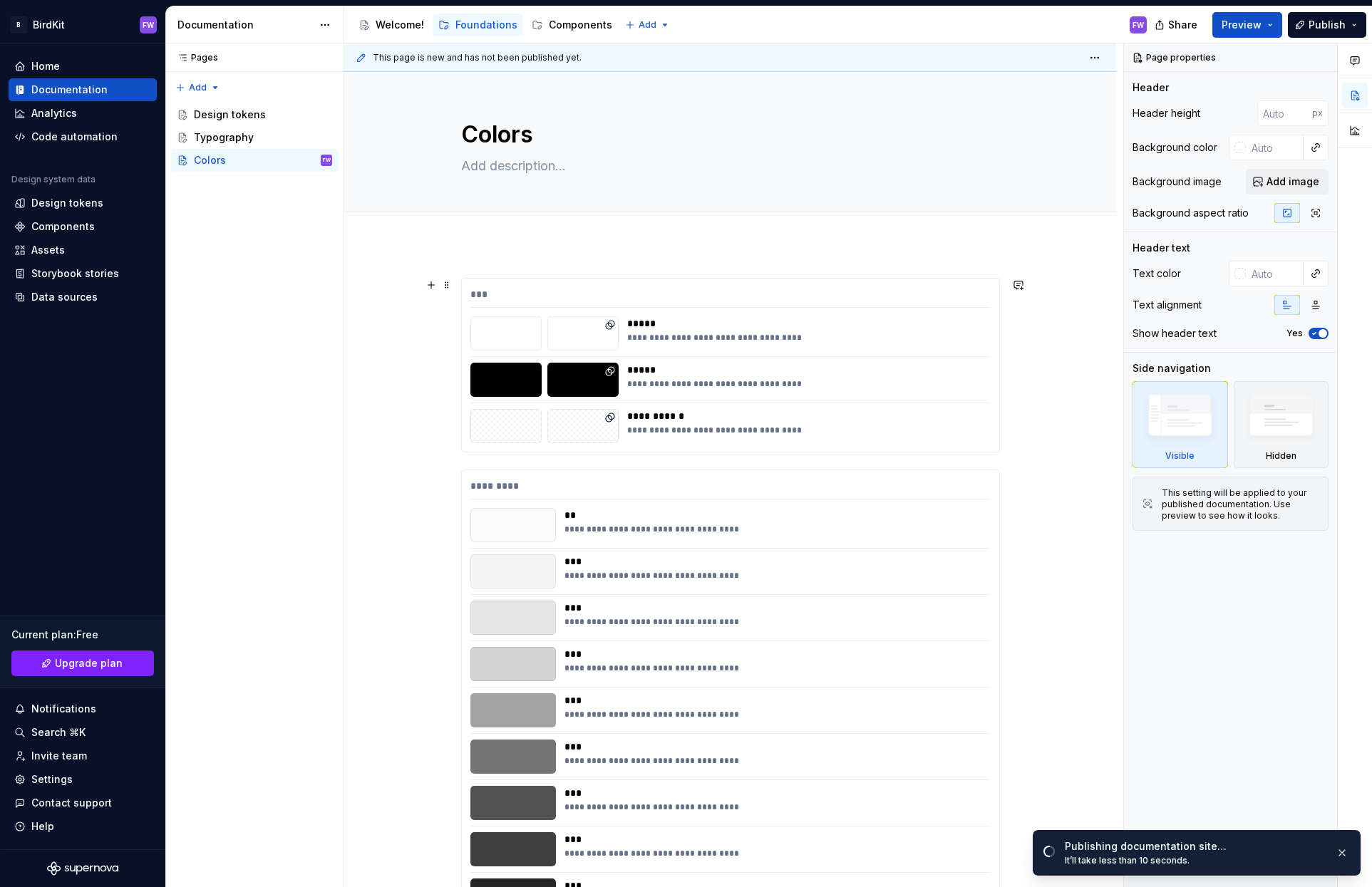
click at [570, 296] on div "***" at bounding box center [730, 297] width 520 height 21
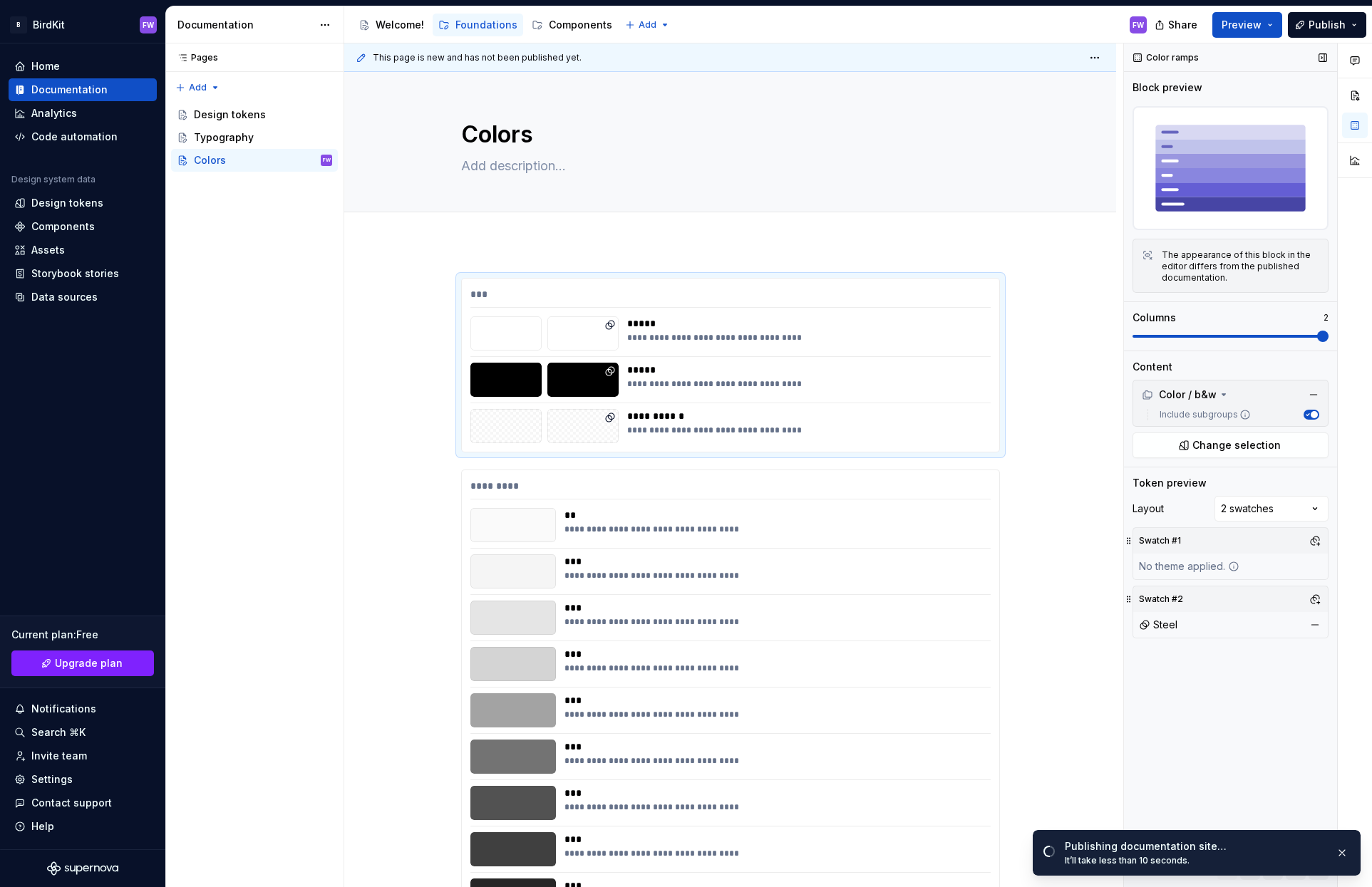
type textarea "*"
click at [597, 501] on div "**********" at bounding box center [730, 741] width 537 height 543
click at [484, 484] on div "*********" at bounding box center [730, 489] width 520 height 21
click at [1018, 478] on button "button" at bounding box center [1019, 477] width 20 height 20
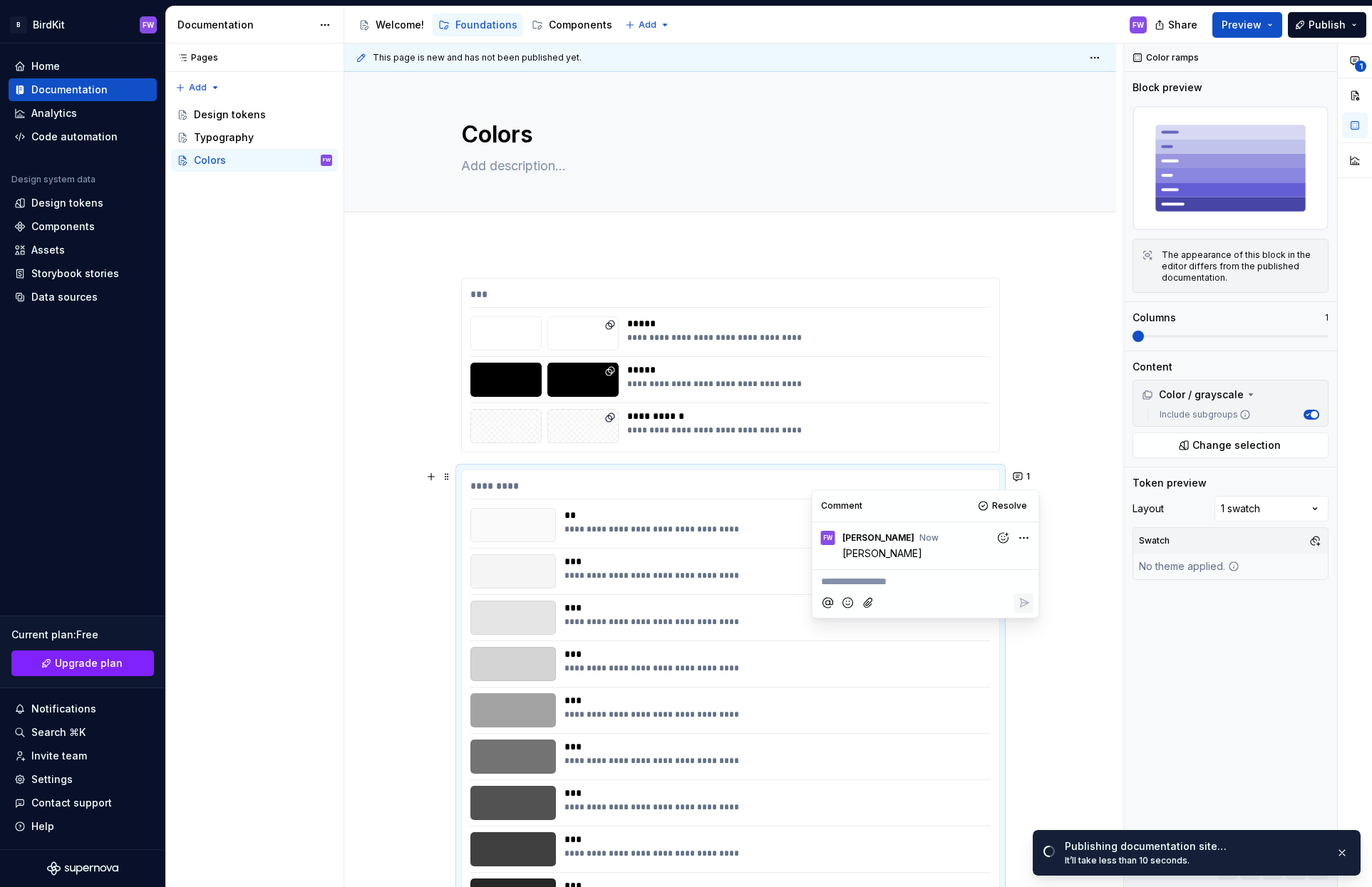
click at [1083, 680] on div "**********" at bounding box center [734, 465] width 779 height 844
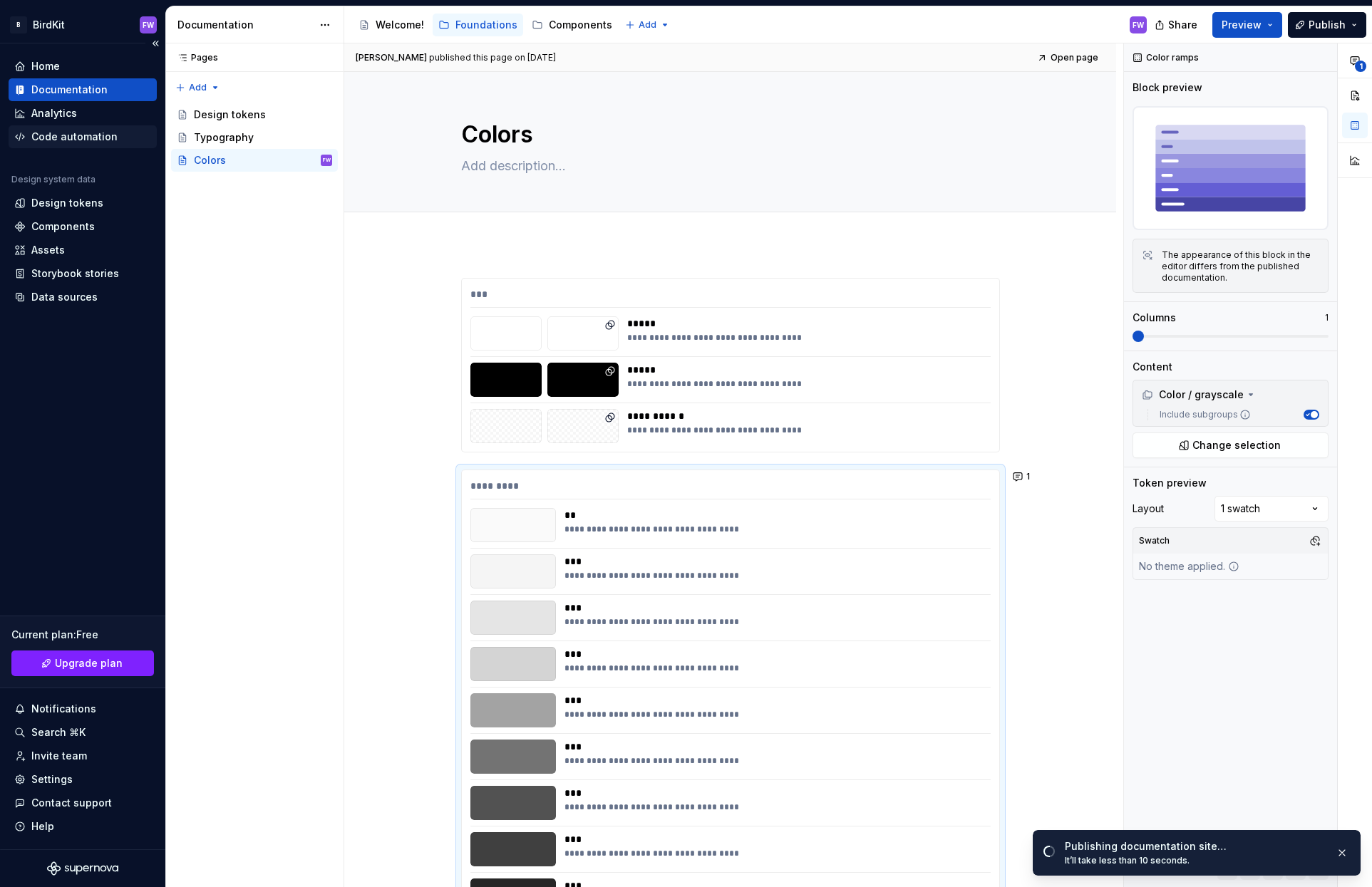
click at [63, 142] on div "Code automation" at bounding box center [75, 137] width 87 height 14
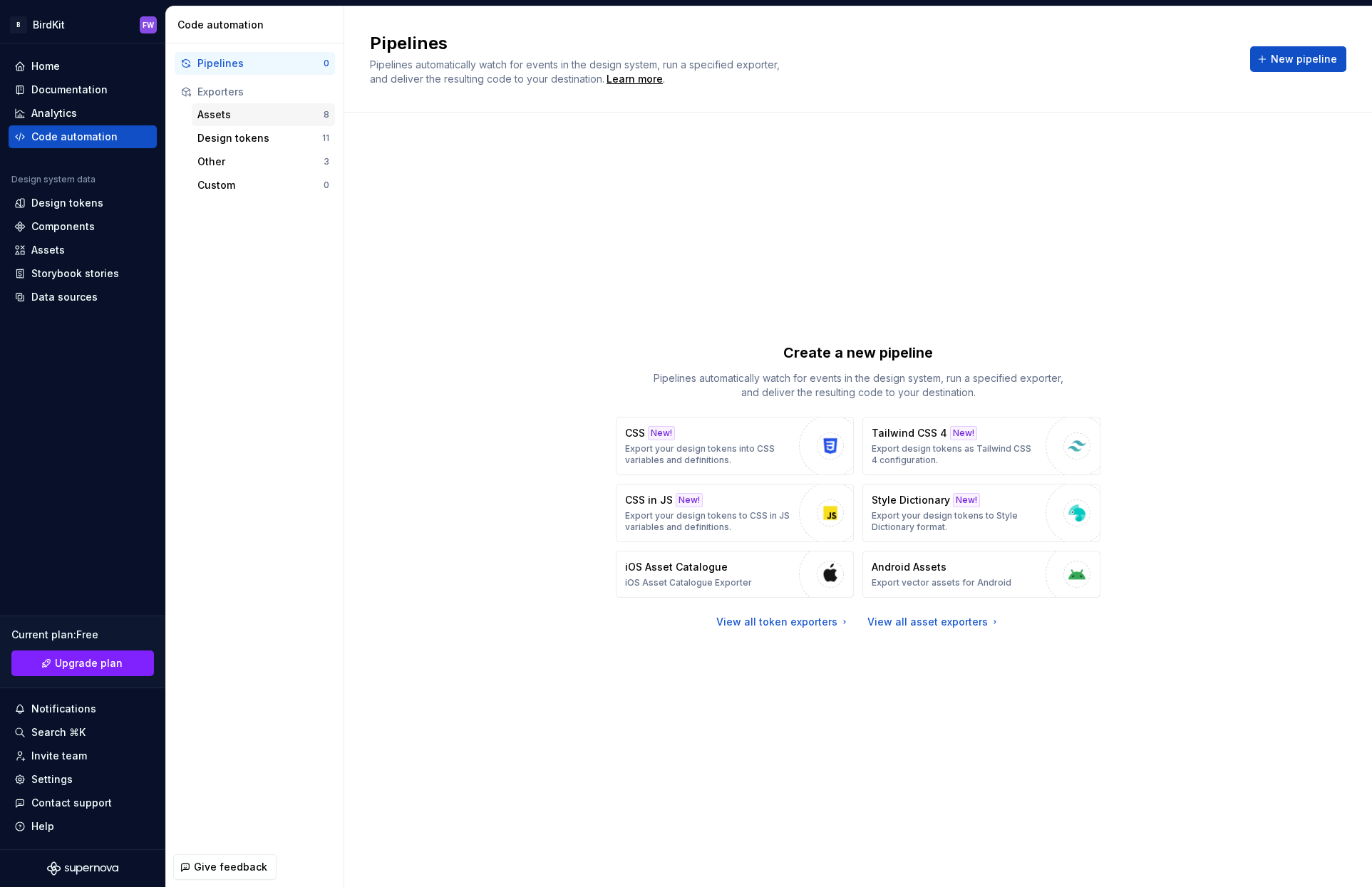
click at [216, 117] on div "Assets" at bounding box center [260, 114] width 126 height 14
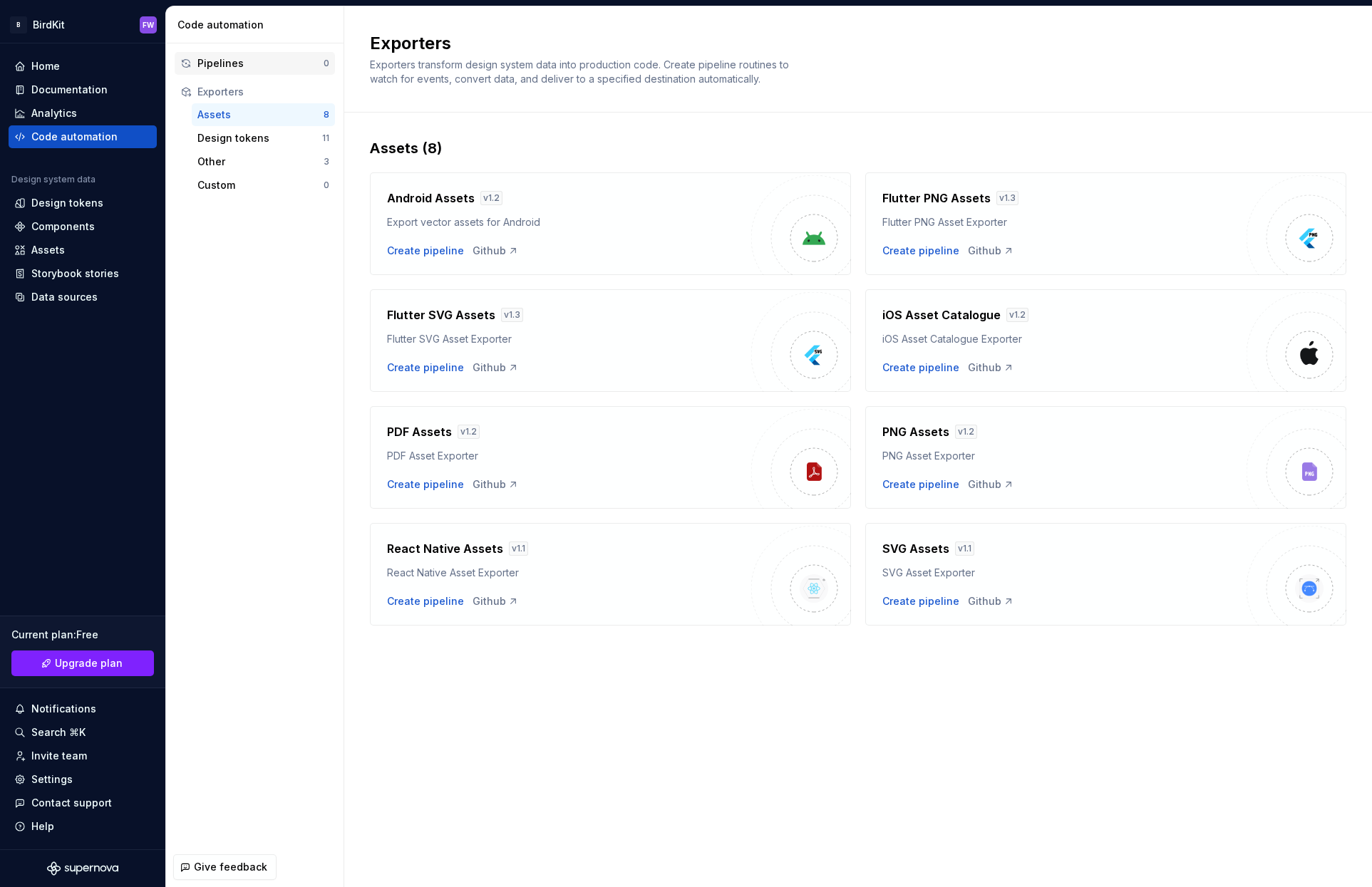
click at [234, 54] on div "Pipelines 0" at bounding box center [254, 63] width 160 height 23
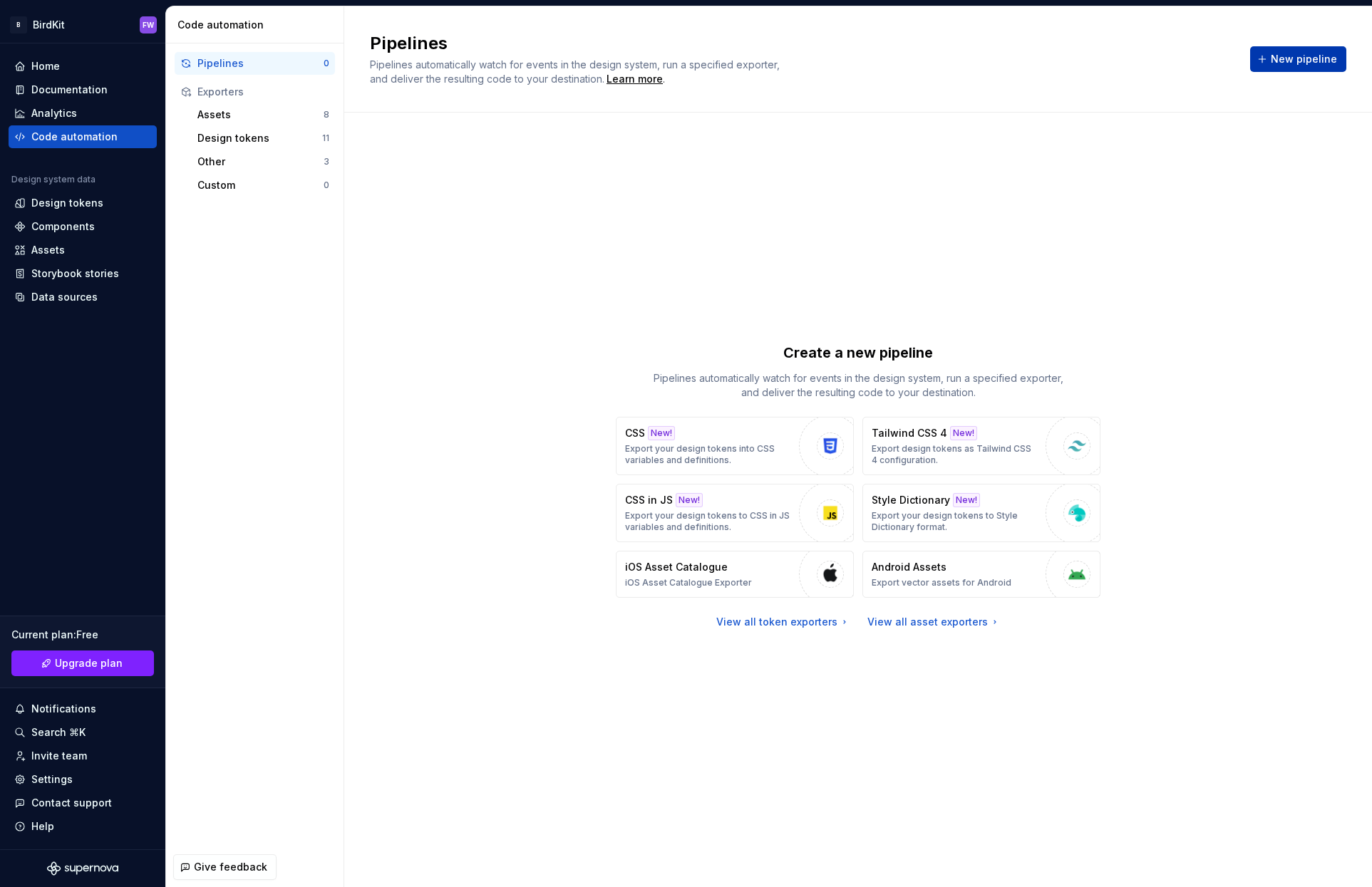
click at [1300, 56] on span "New pipeline" at bounding box center [1304, 59] width 66 height 14
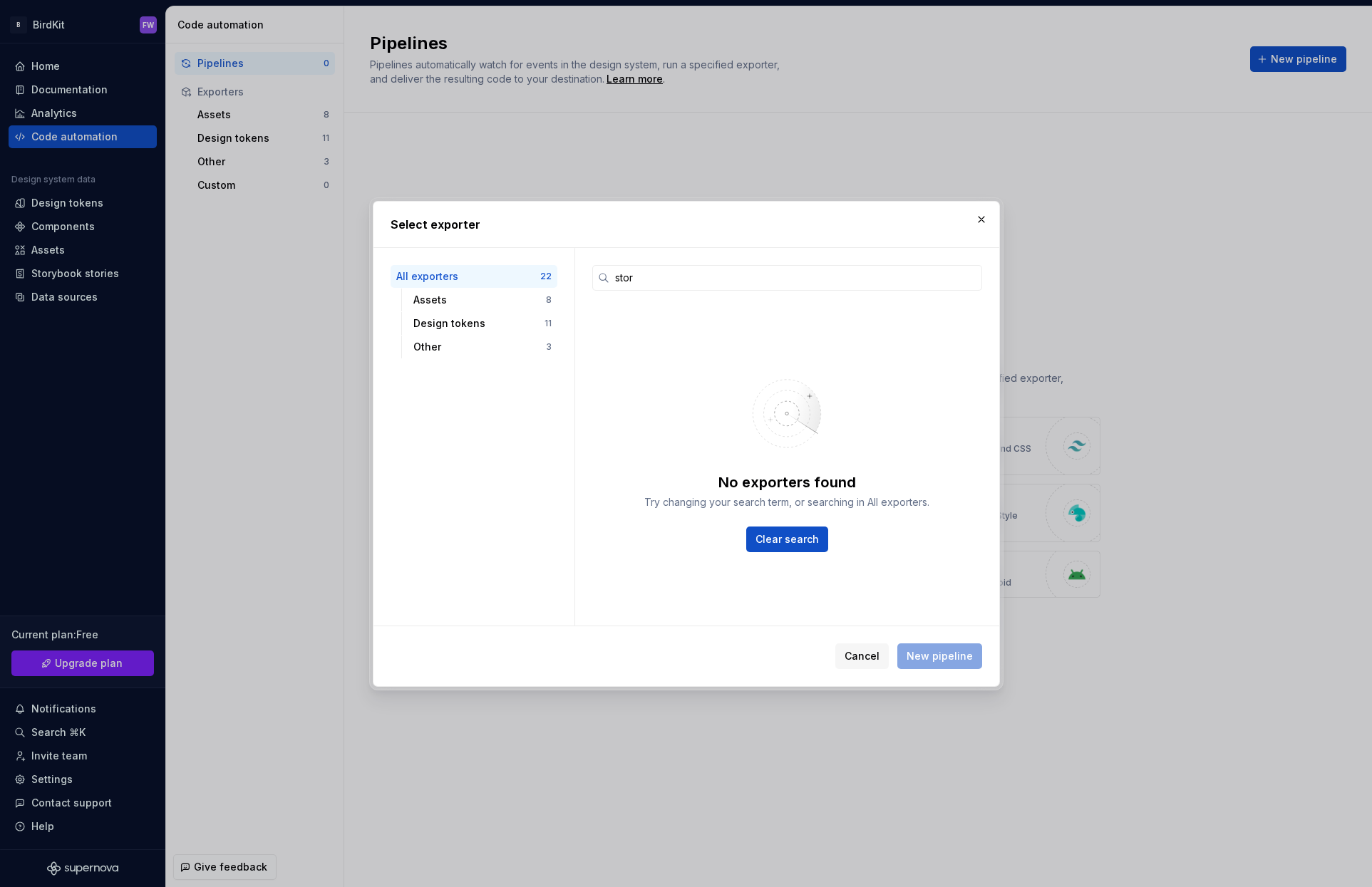
type input "story"
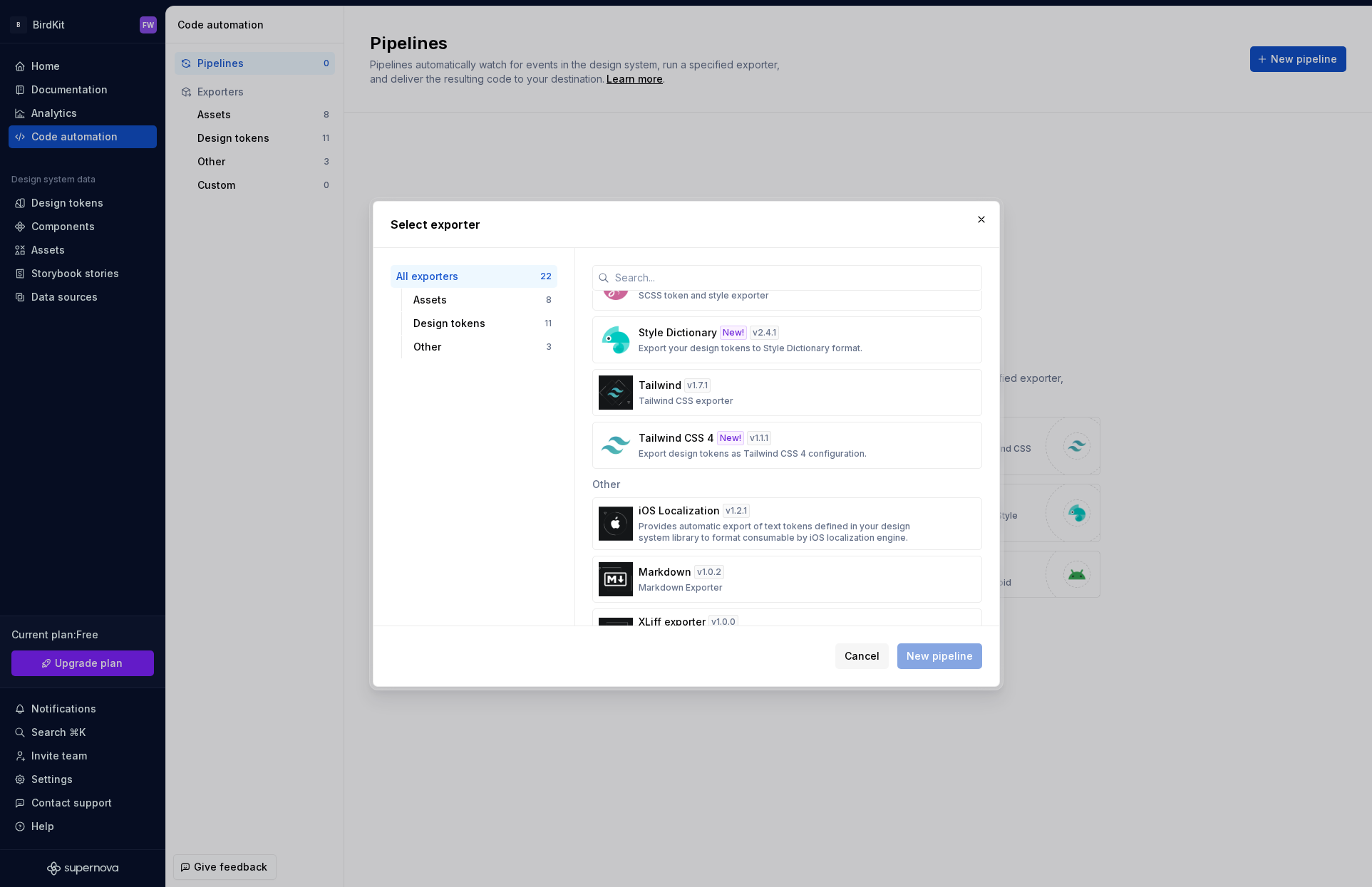
scroll to position [927, 0]
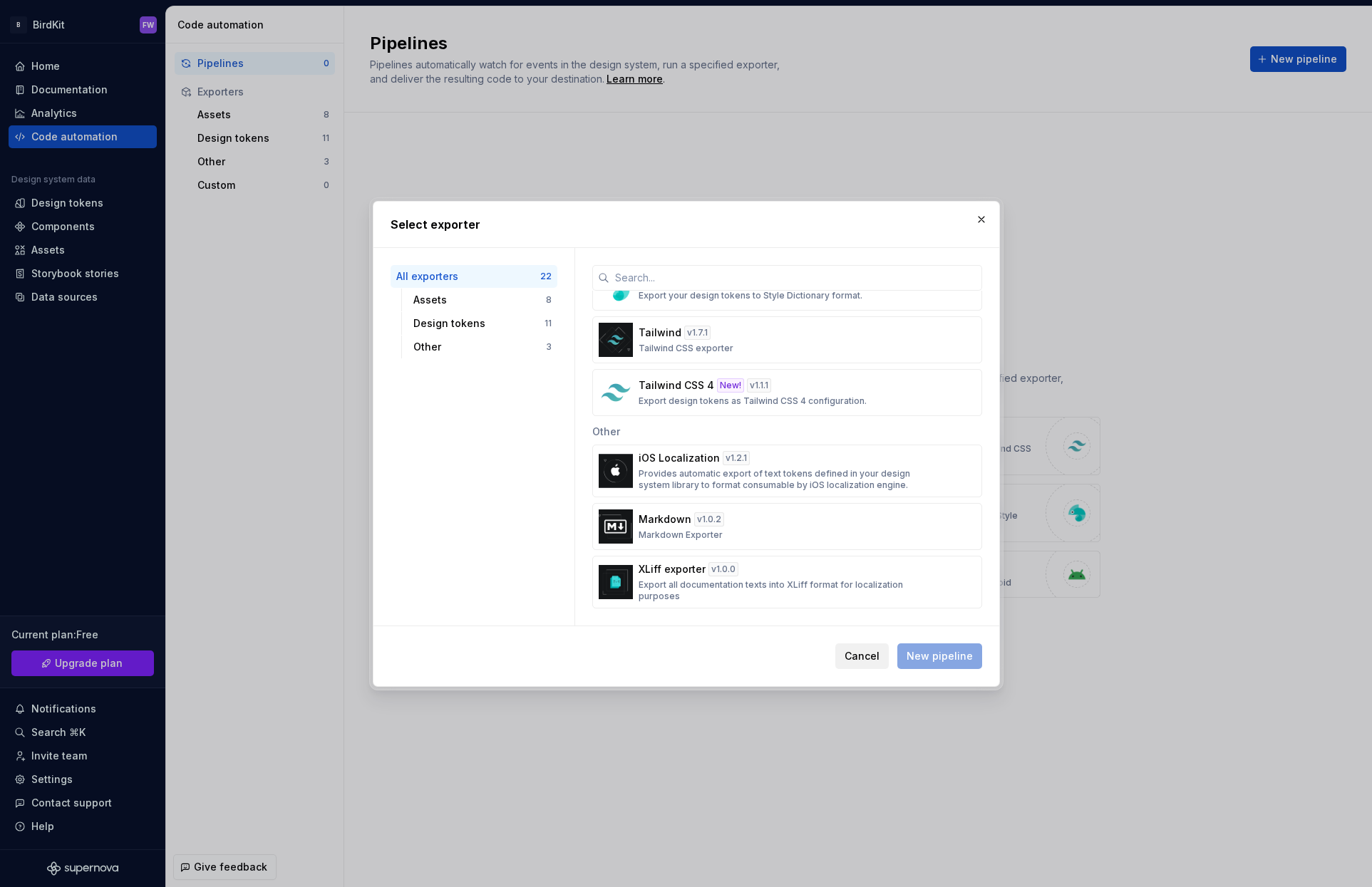
click at [880, 651] on span "Cancel" at bounding box center [861, 656] width 35 height 14
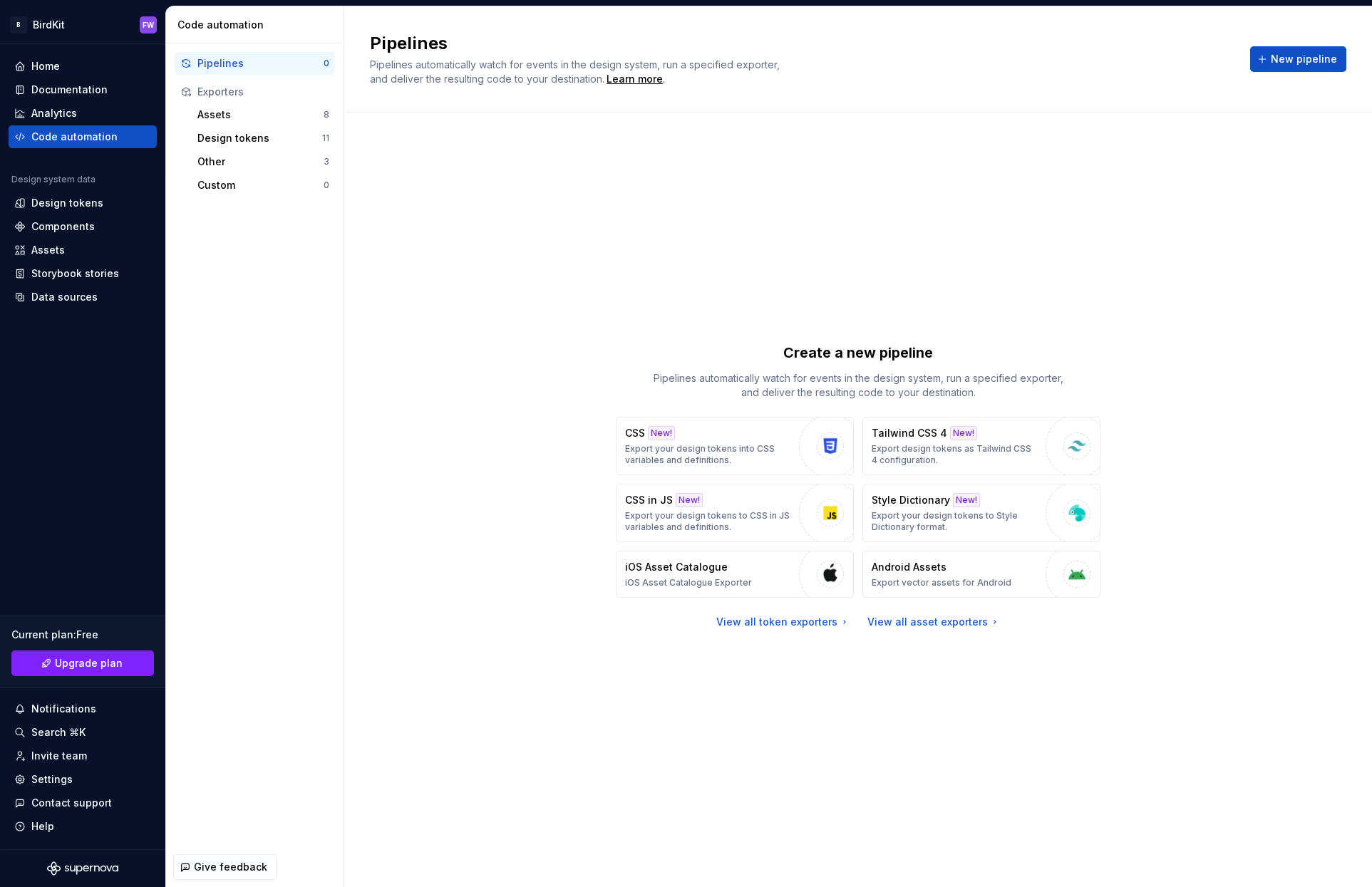
click at [815, 258] on div "Create a new pipeline Pipelines automatically watch for events in the design sy…" at bounding box center [857, 485] width 976 height 695
click at [229, 116] on div "Assets" at bounding box center [260, 114] width 126 height 14
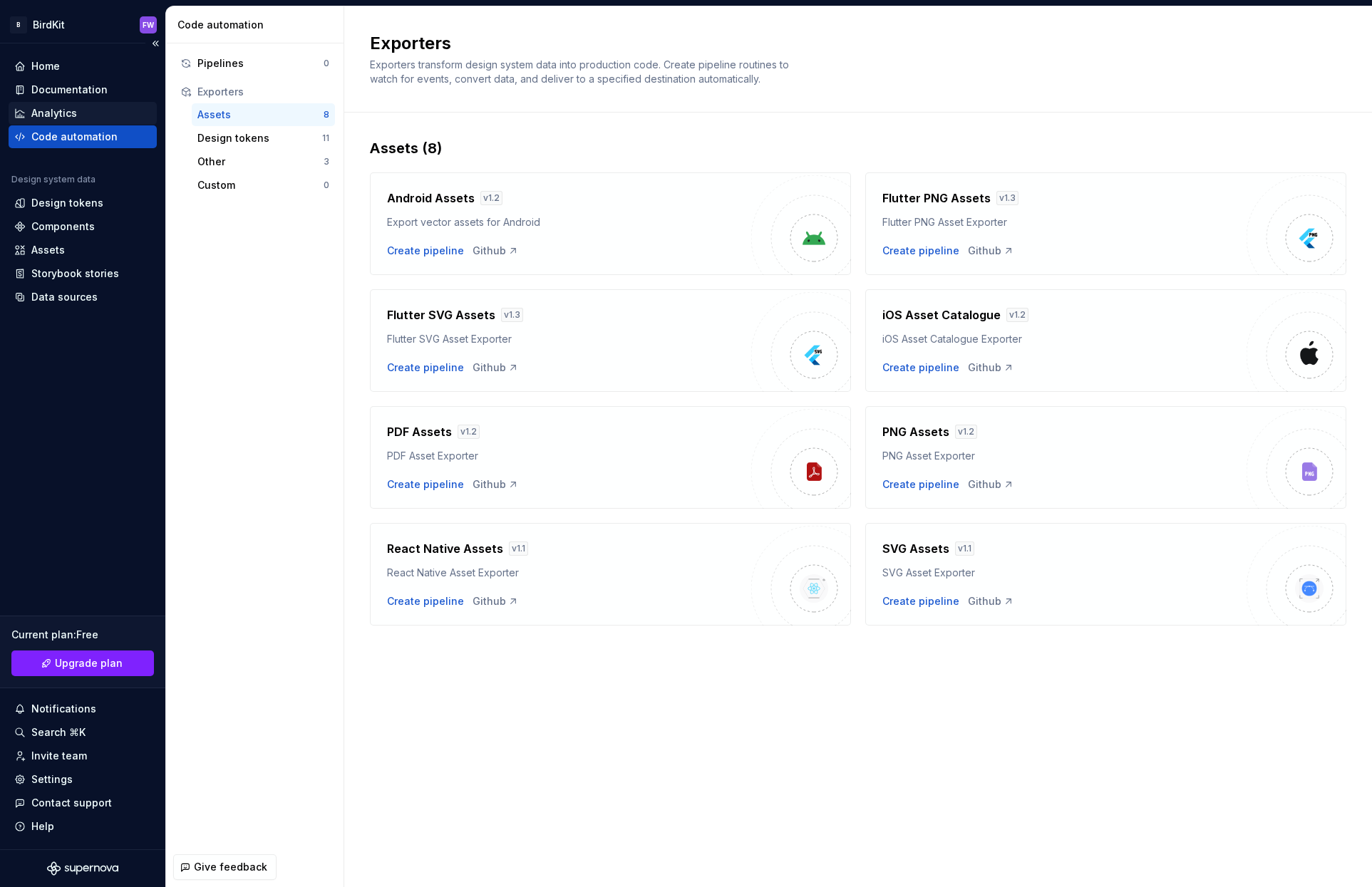
click at [55, 115] on div "Analytics" at bounding box center [54, 113] width 46 height 14
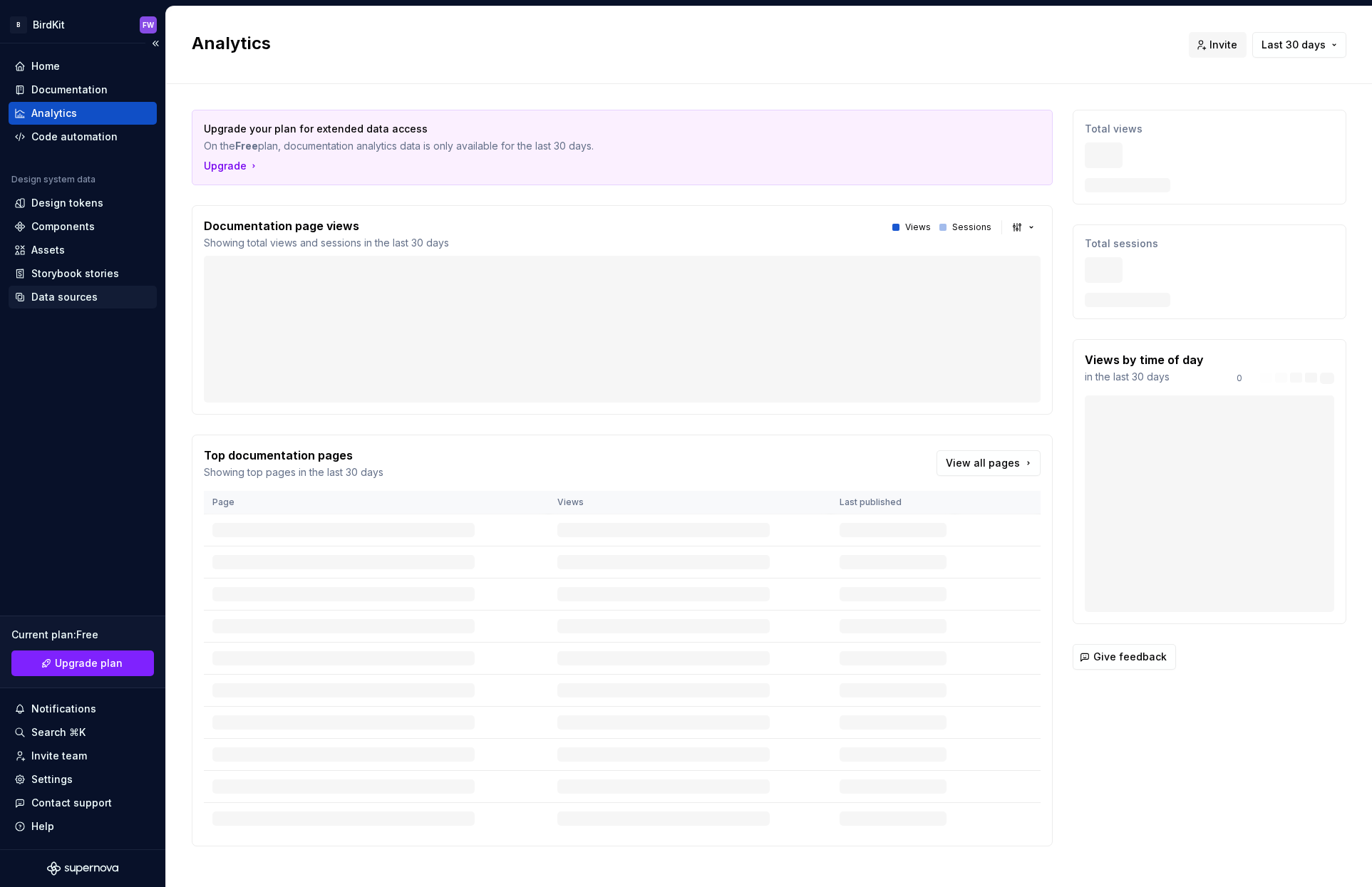
click at [69, 292] on div "Data sources" at bounding box center [65, 297] width 66 height 14
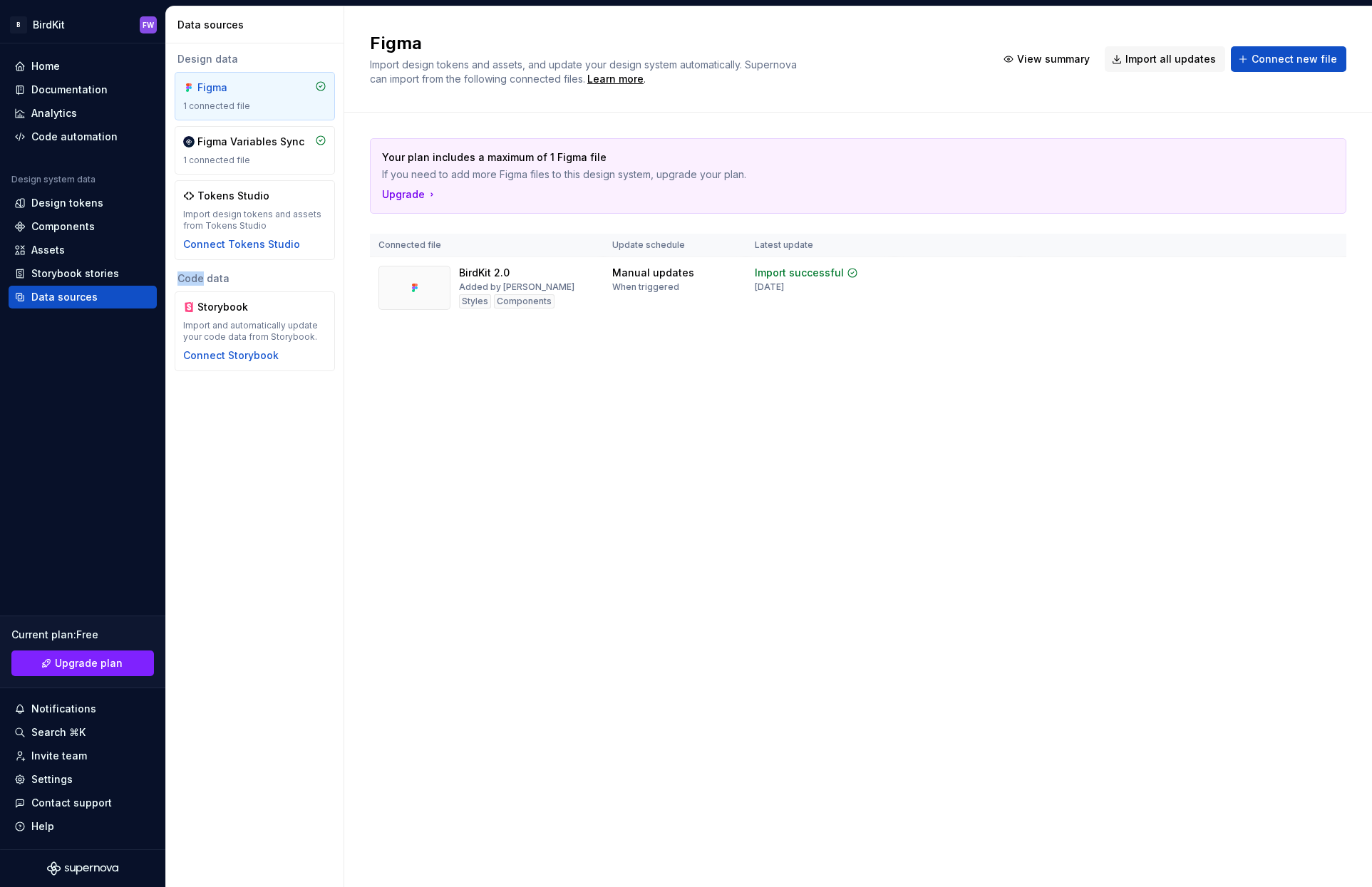
drag, startPoint x: 180, startPoint y: 278, endPoint x: 214, endPoint y: 278, distance: 34.0
click at [202, 278] on div "Code data" at bounding box center [254, 278] width 160 height 14
click at [214, 278] on div "Code data" at bounding box center [254, 278] width 160 height 14
click at [62, 92] on div "Documentation" at bounding box center [70, 90] width 77 height 14
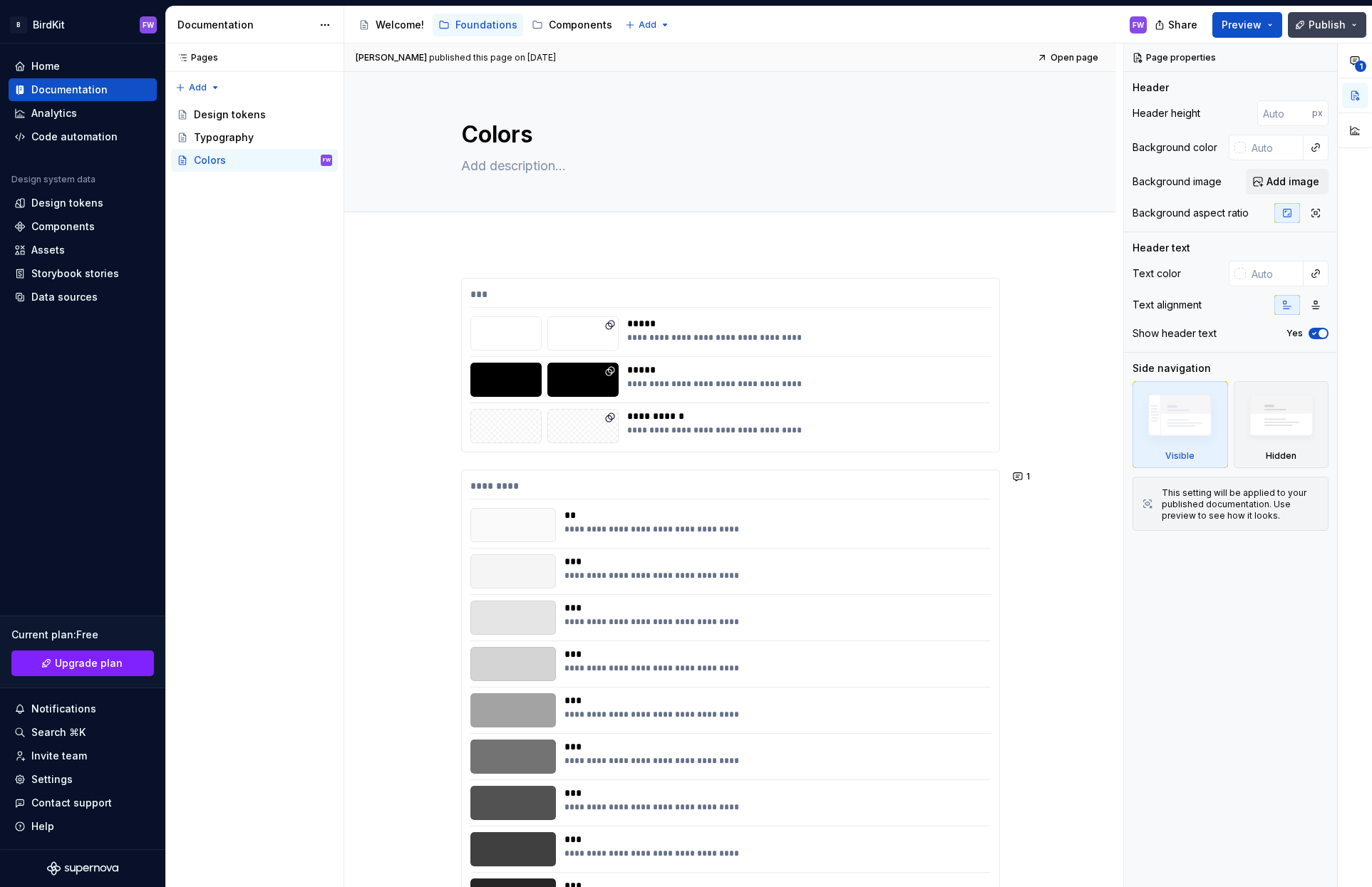
click at [1356, 29] on button "Publish" at bounding box center [1326, 25] width 78 height 25
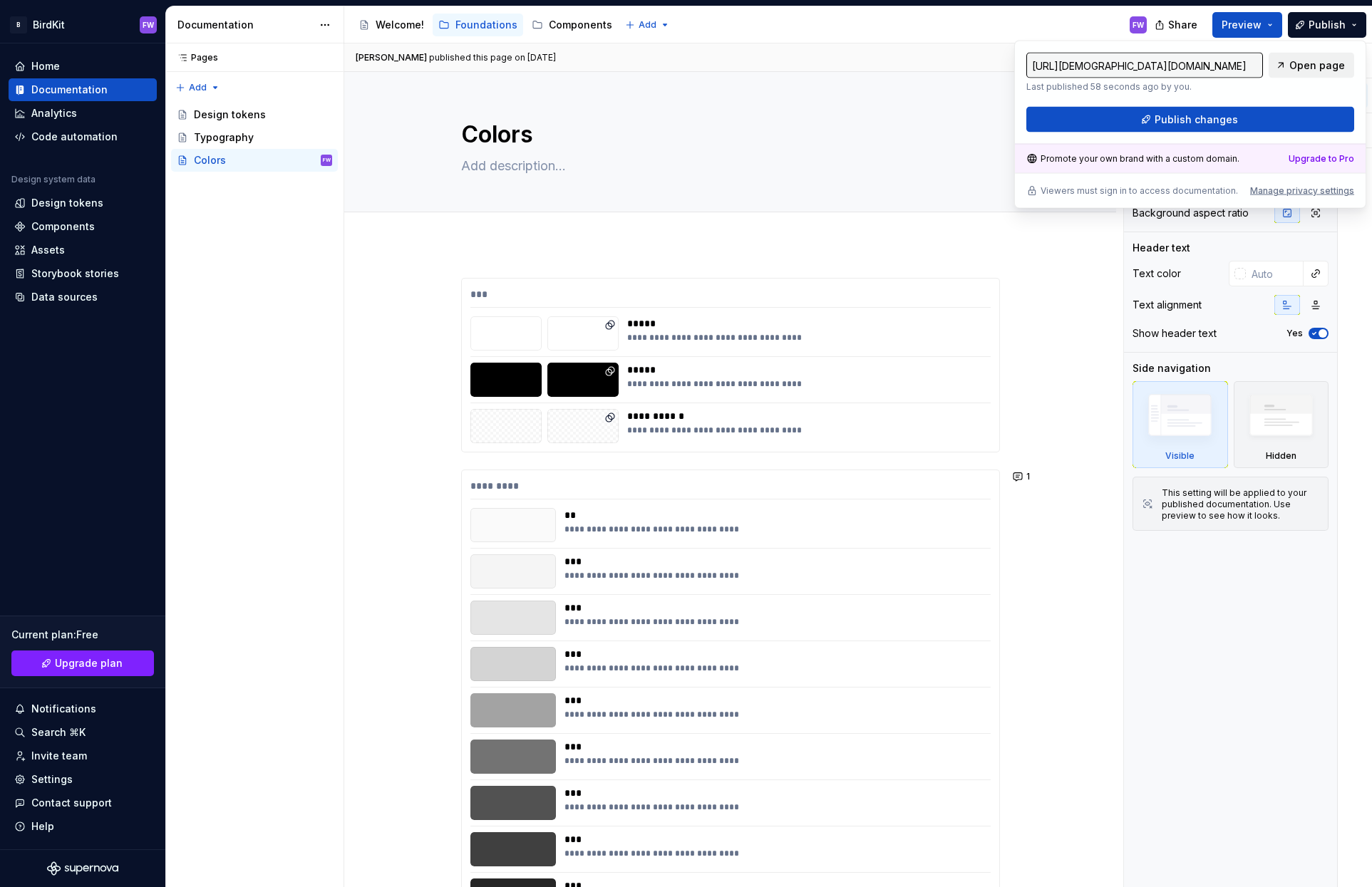
click at [1319, 65] on span "Open page" at bounding box center [1317, 66] width 56 height 14
click at [1350, 22] on button "Publish" at bounding box center [1326, 25] width 78 height 25
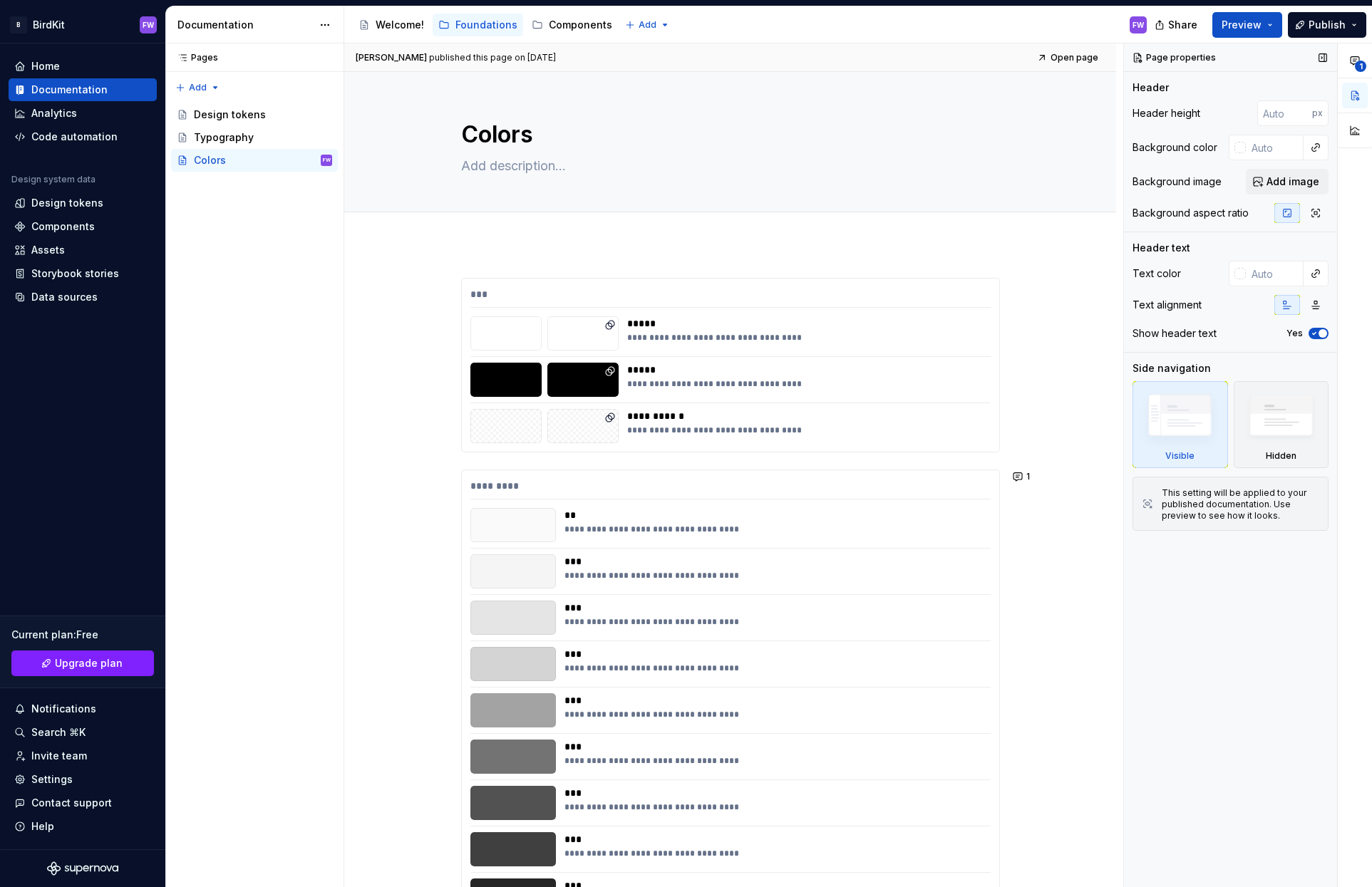
click at [1197, 498] on div "This setting will be applied to your published documentation. Use preview to se…" at bounding box center [1241, 505] width 158 height 34
click at [648, 25] on html "B BirdKit FW Home Documentation Analytics Code automation Design system data De…" at bounding box center [686, 444] width 1372 height 887
click at [77, 107] on html "B BirdKit FW Home Documentation Analytics Code automation Design system data De…" at bounding box center [686, 444] width 1372 height 887
click at [65, 110] on div "Analytics" at bounding box center [54, 113] width 46 height 14
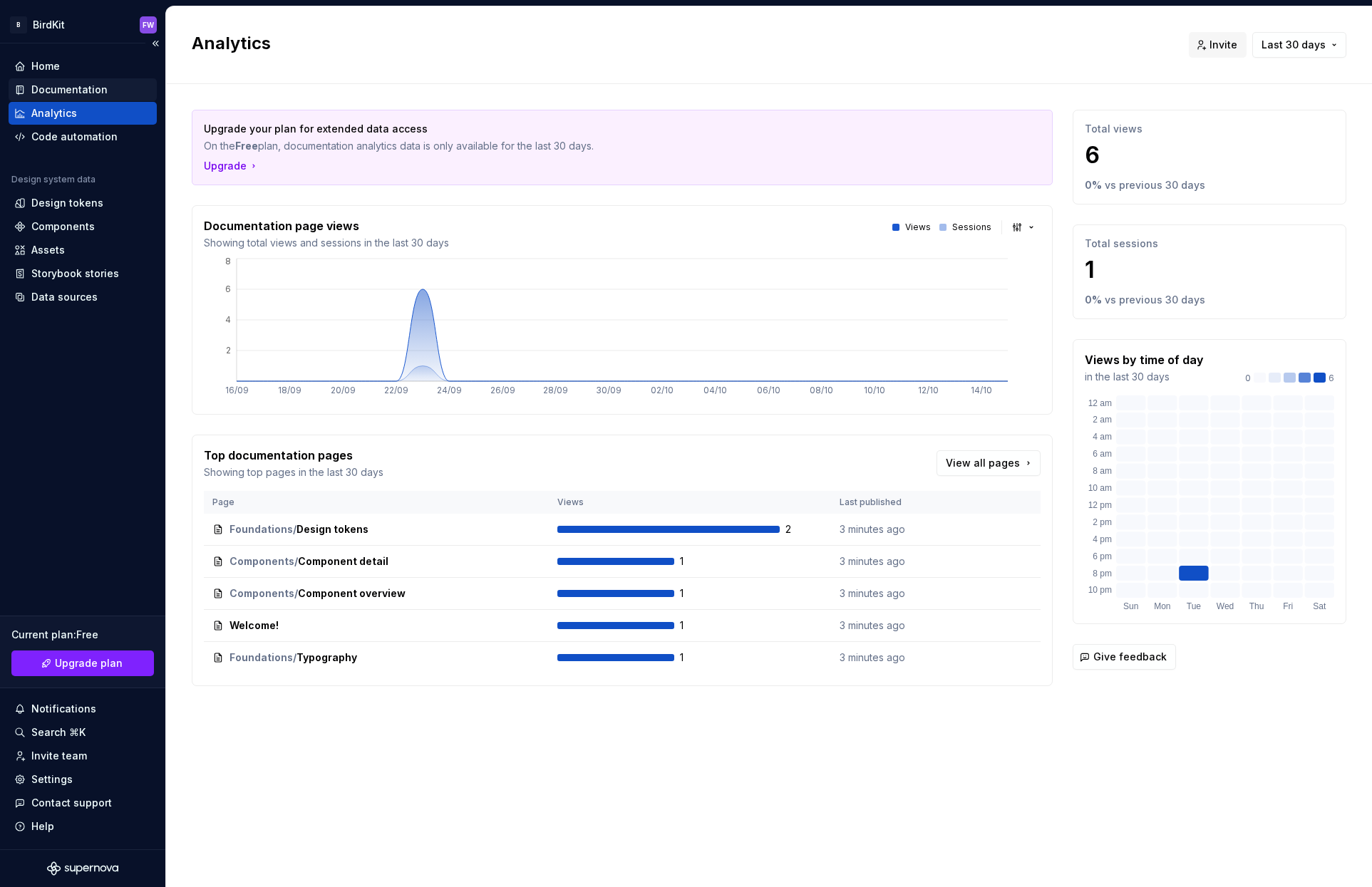
click at [55, 94] on div "Documentation" at bounding box center [70, 90] width 77 height 14
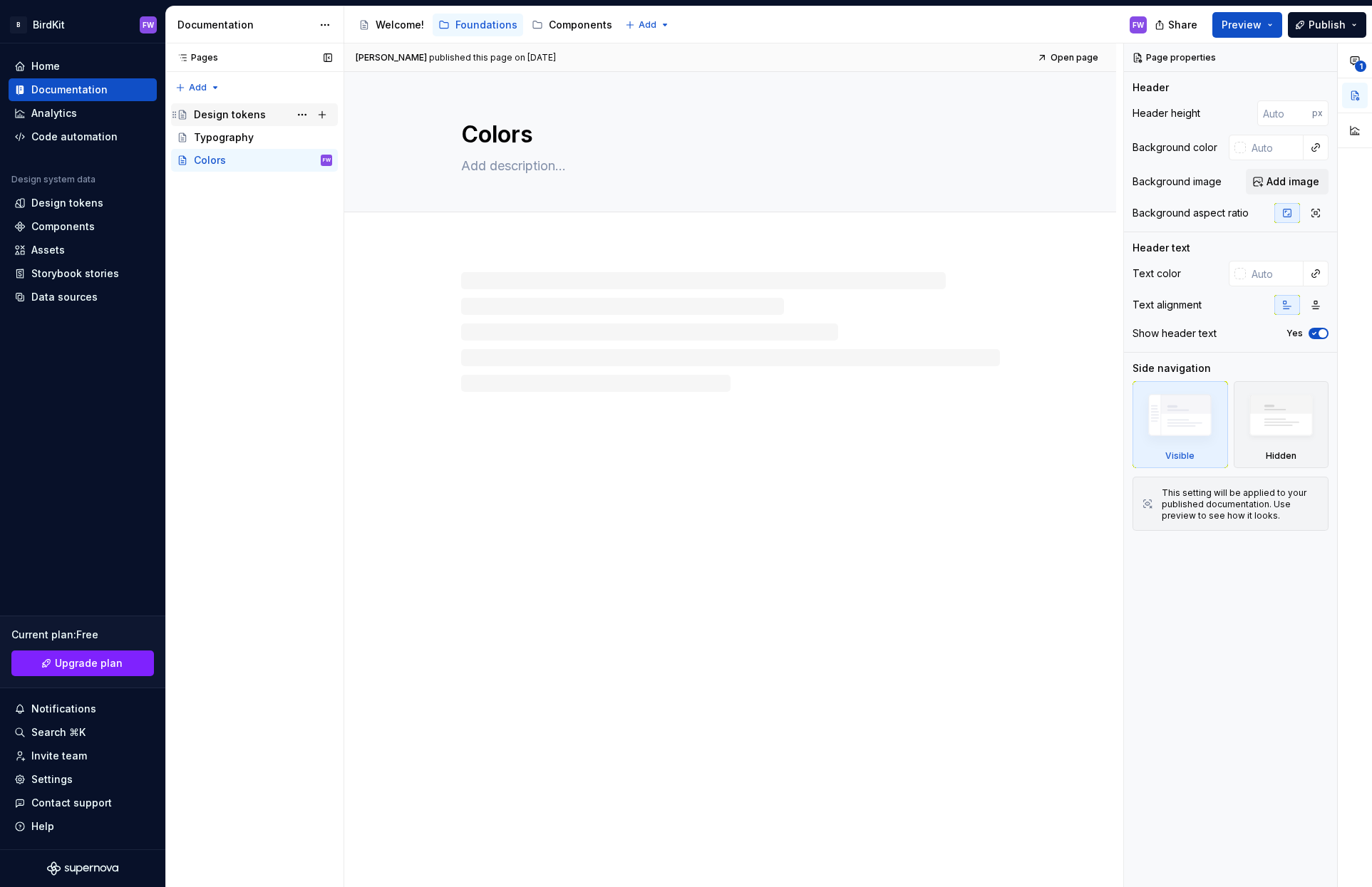
click at [223, 112] on div "Design tokens" at bounding box center [230, 114] width 72 height 14
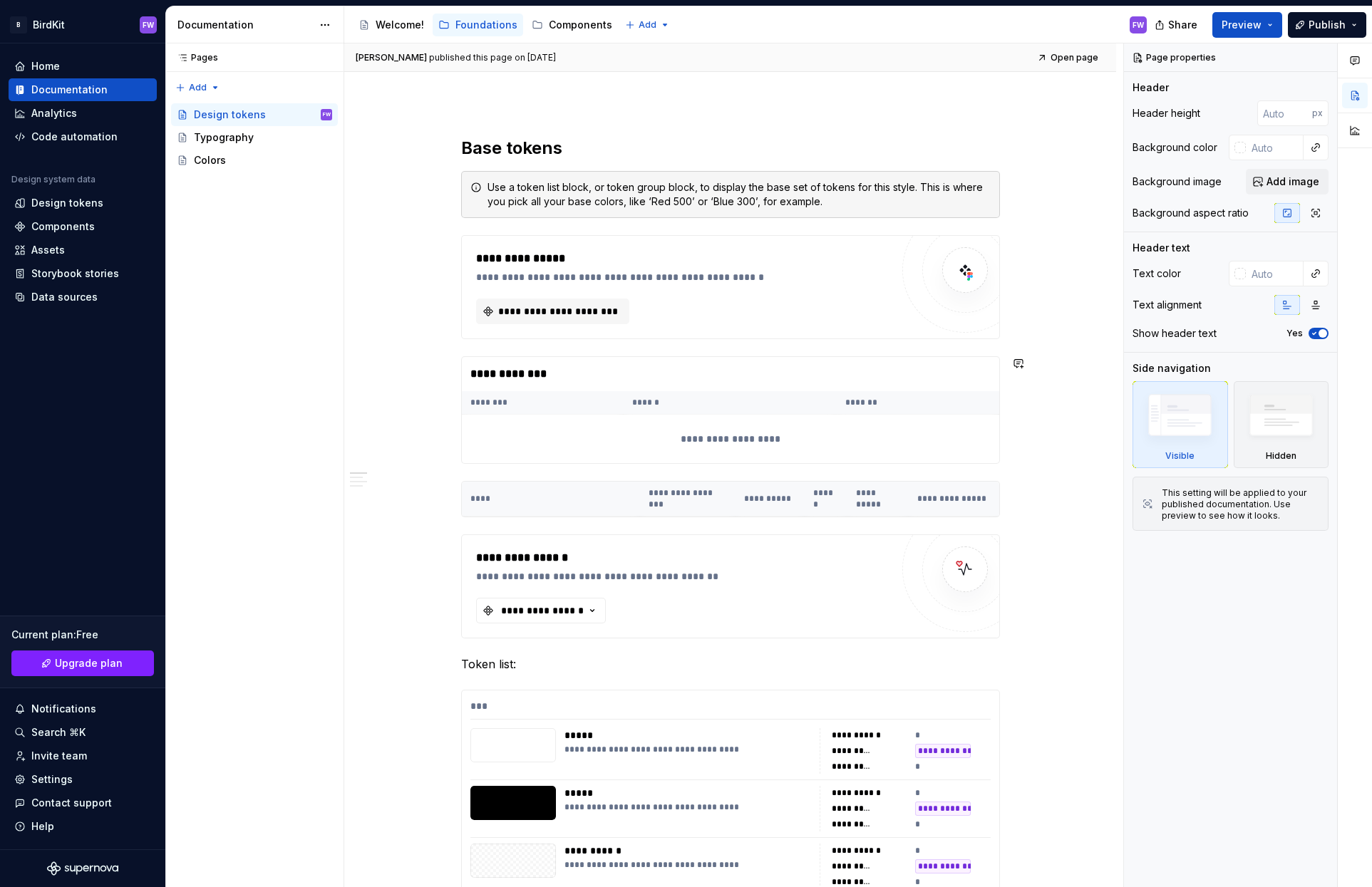
scroll to position [151, 0]
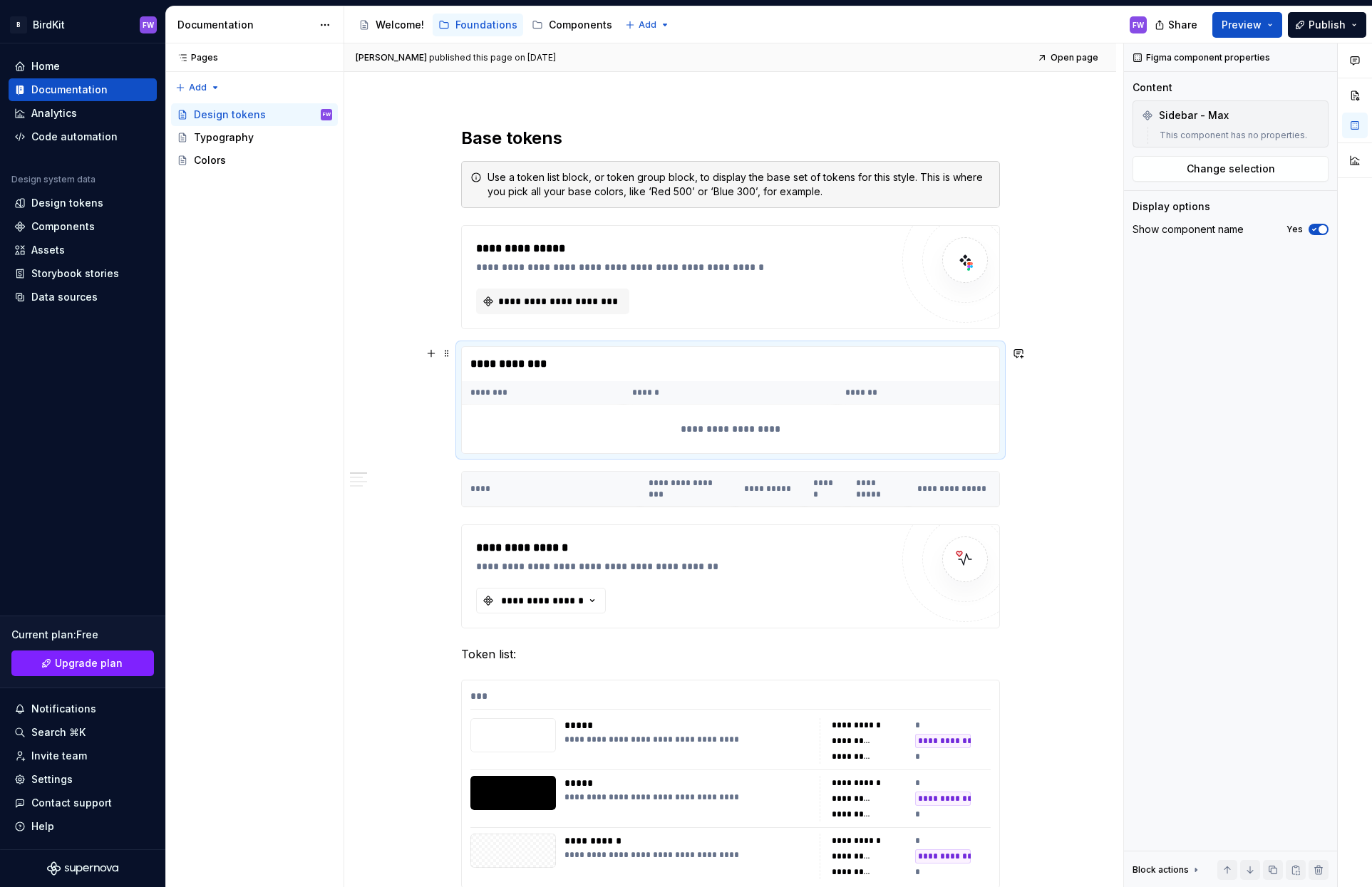
click at [611, 434] on div "**********" at bounding box center [730, 429] width 537 height 49
click at [625, 471] on div "**********" at bounding box center [730, 488] width 539 height 36
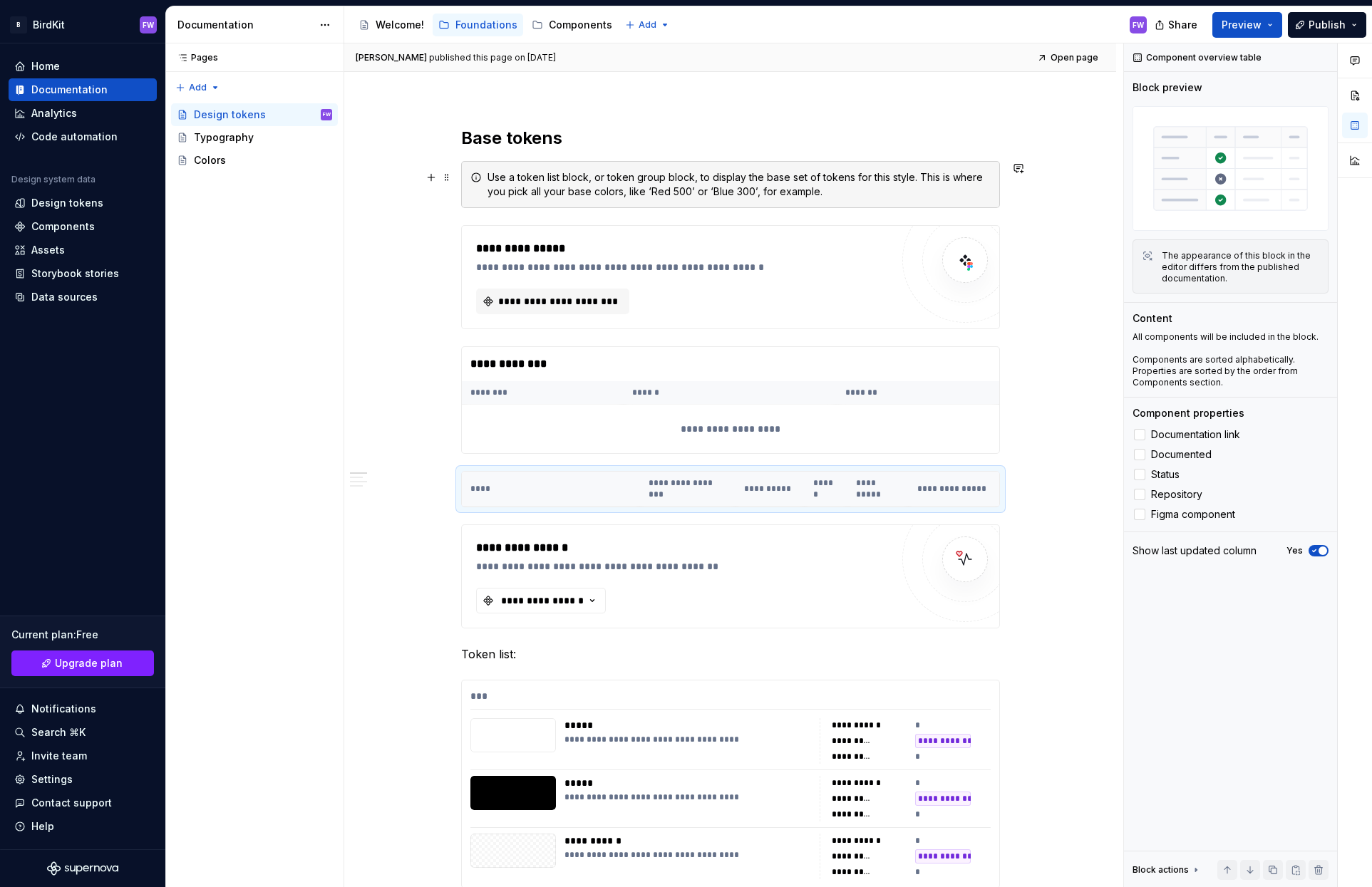
click at [544, 148] on h2 "Base tokens" at bounding box center [730, 138] width 539 height 23
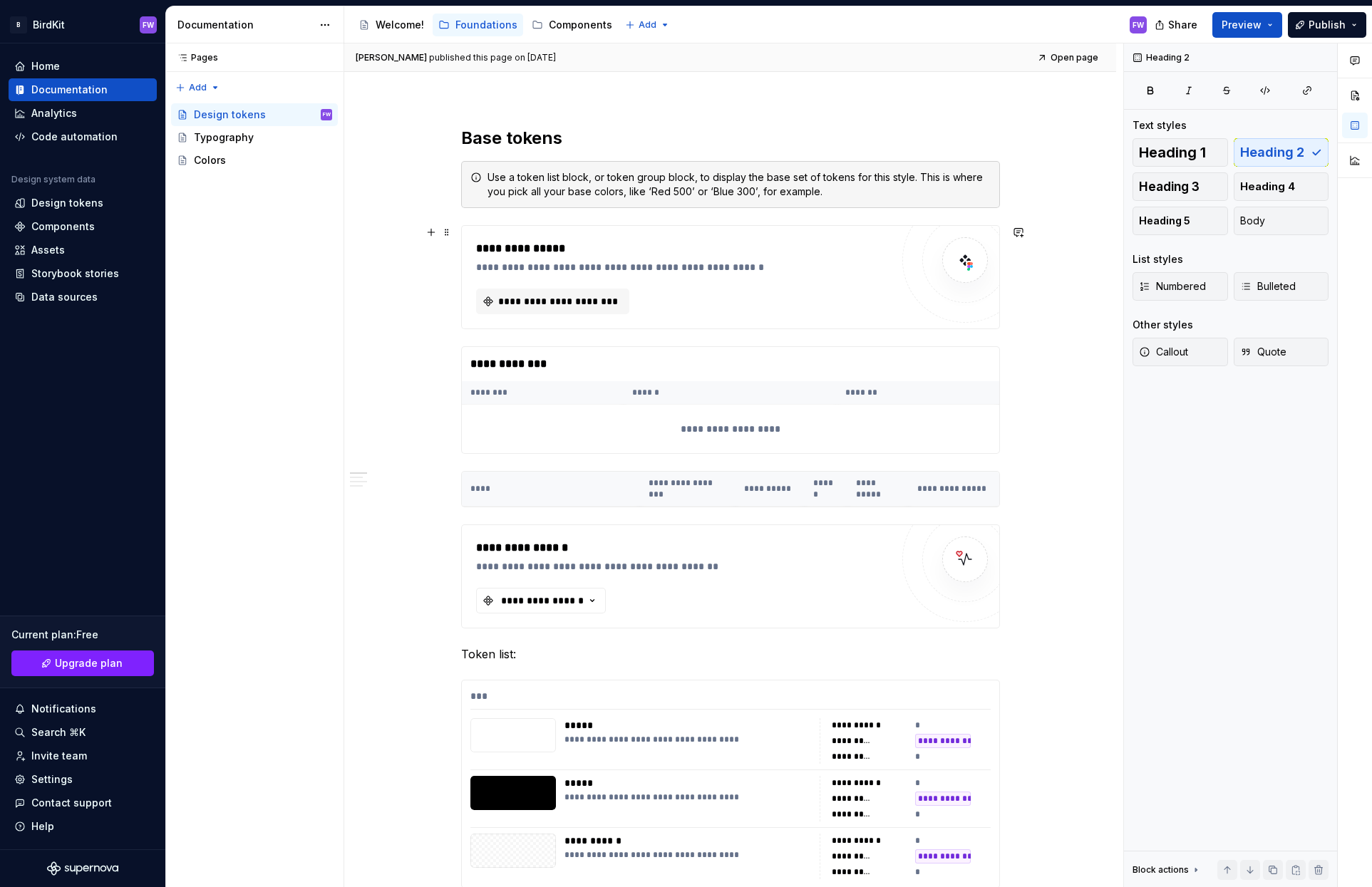
scroll to position [726, 0]
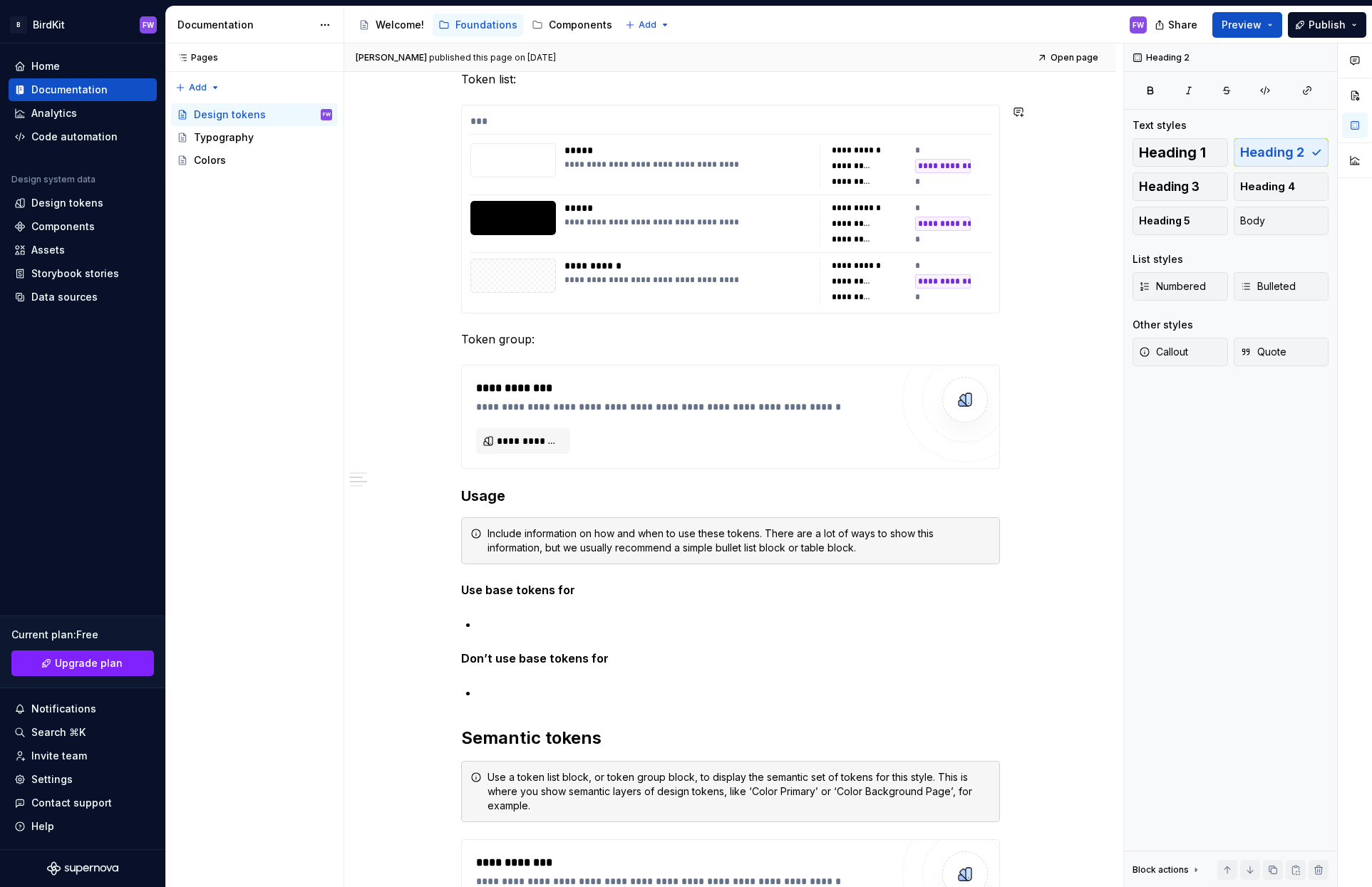
drag, startPoint x: 546, startPoint y: 324, endPoint x: 526, endPoint y: 335, distance: 22.8
click at [546, 325] on div "**********" at bounding box center [730, 419] width 539 height 1734
click at [516, 342] on p "Token group:" at bounding box center [730, 339] width 539 height 17
click at [549, 342] on p "Token group:" at bounding box center [730, 339] width 539 height 17
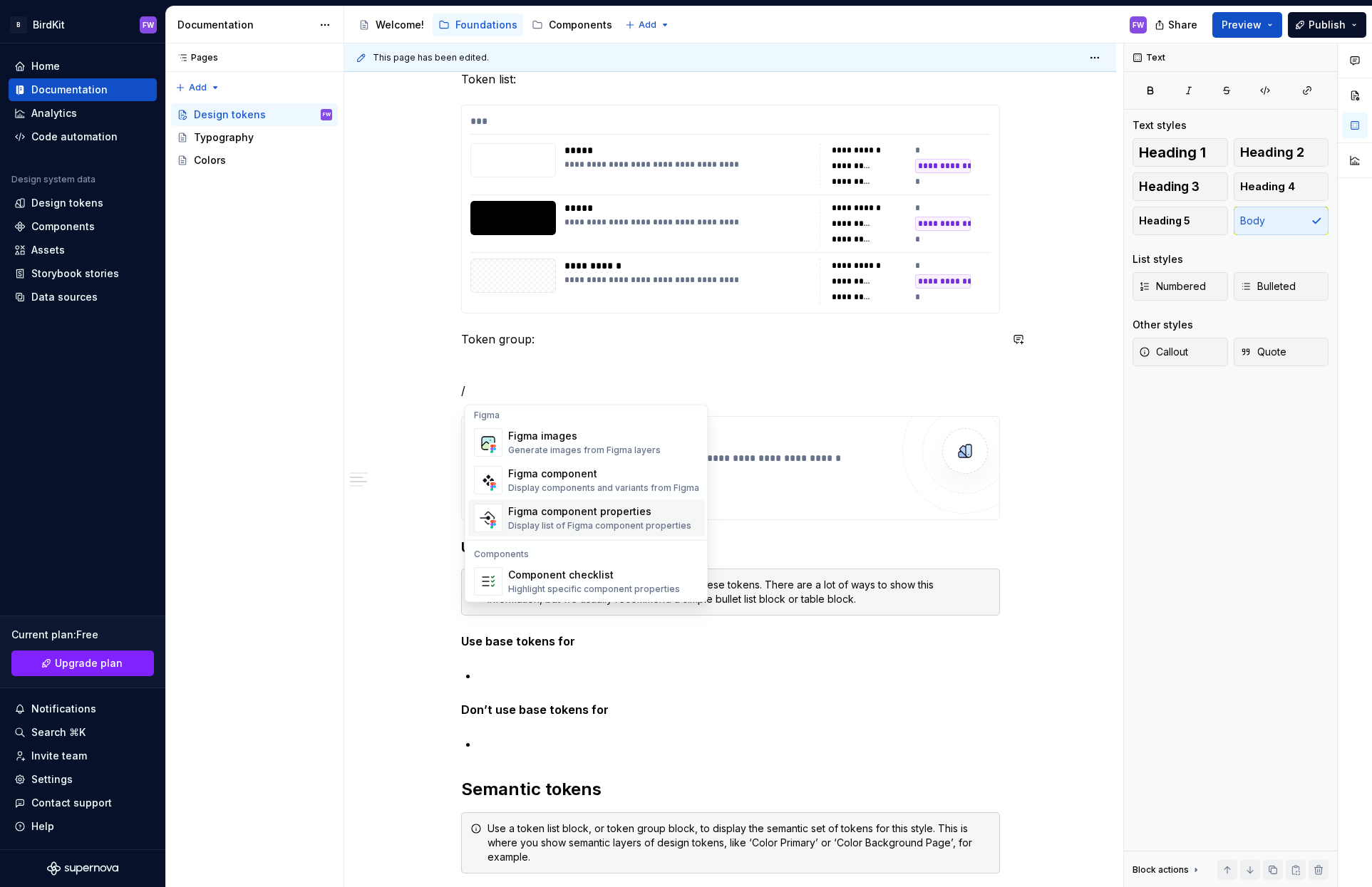
scroll to position [1419, 0]
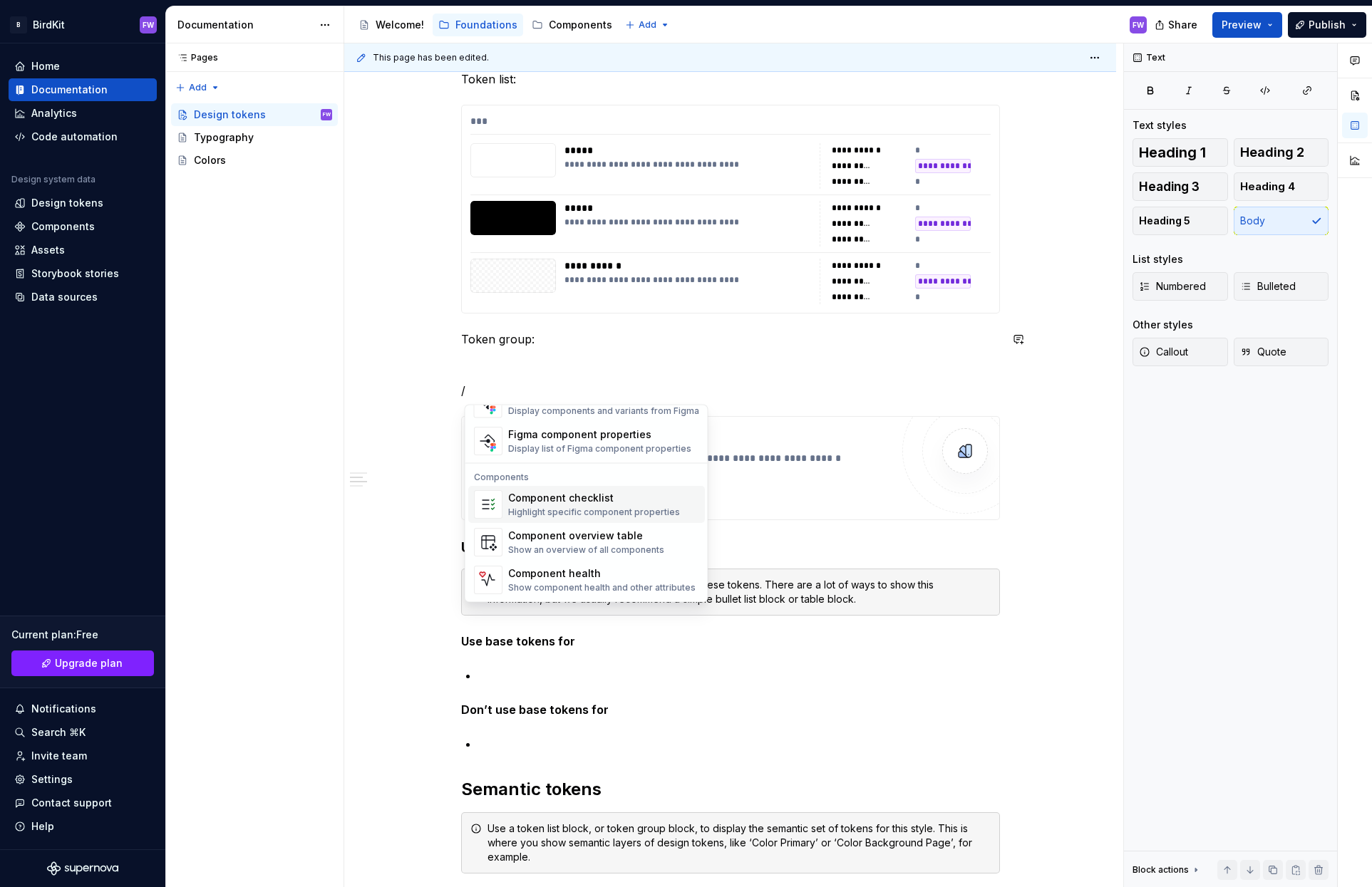
click at [538, 514] on div "Highlight specific component properties" at bounding box center [594, 512] width 172 height 12
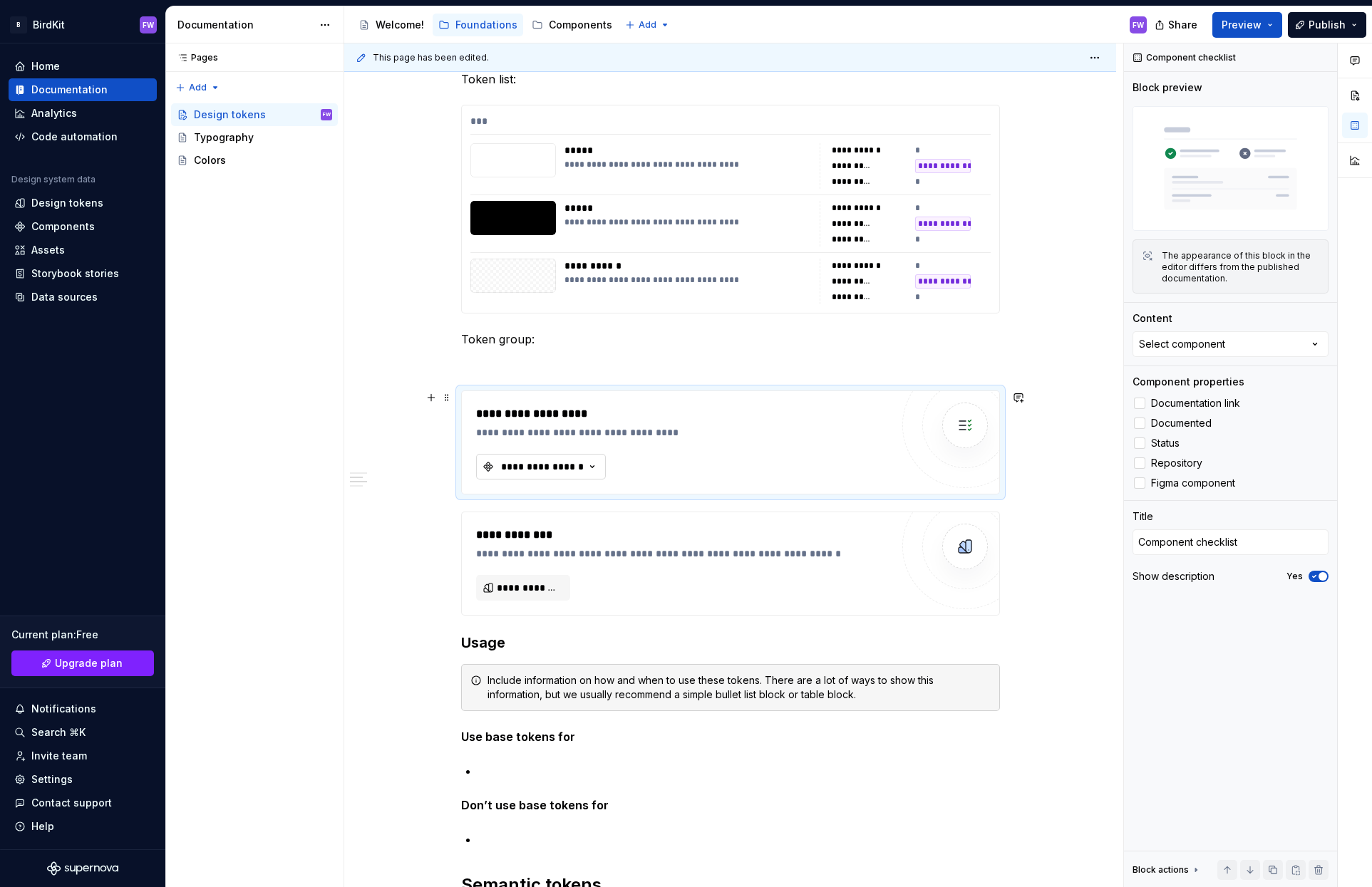
click at [521, 460] on div "**********" at bounding box center [542, 467] width 86 height 14
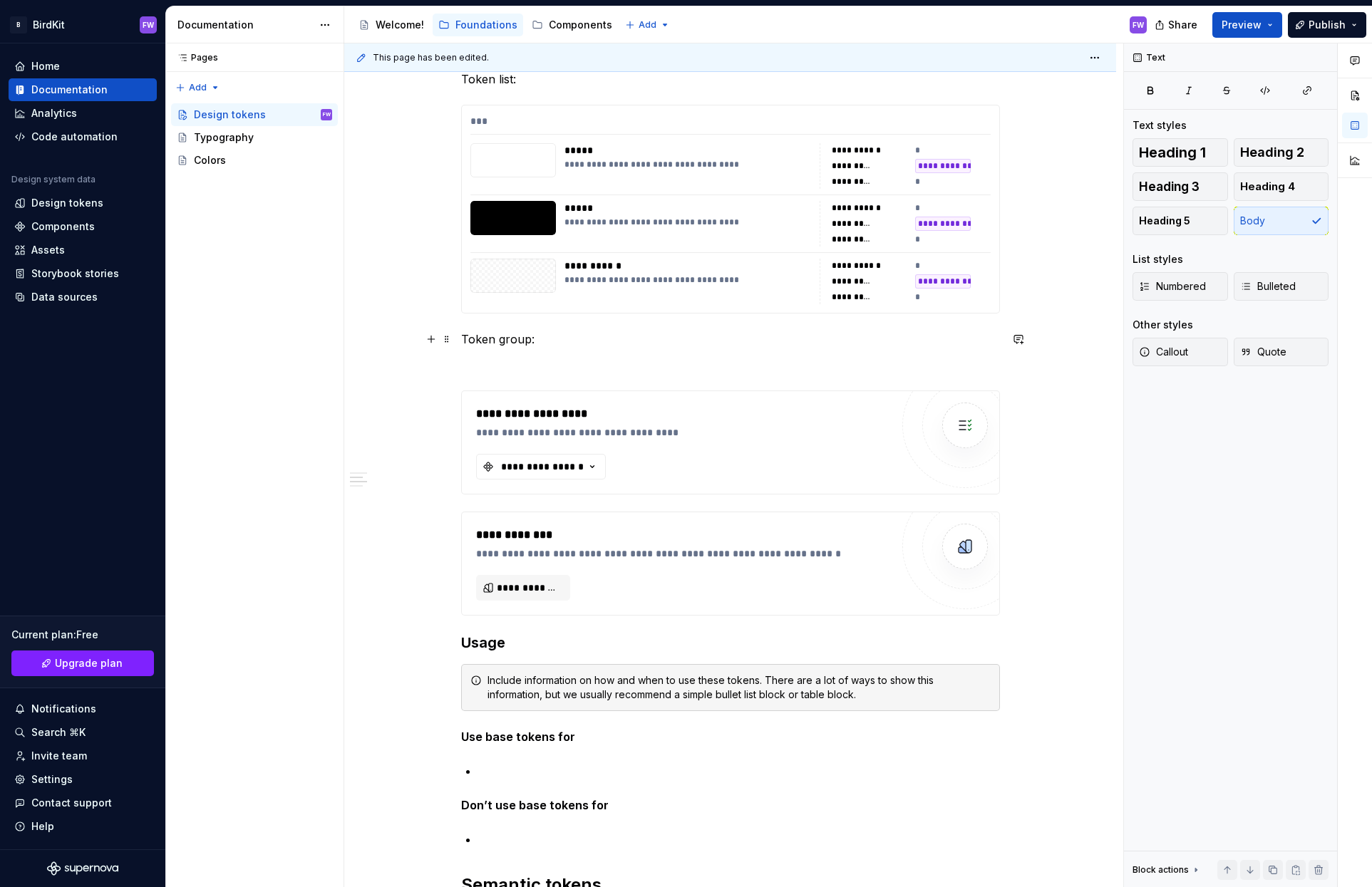
click at [565, 344] on p "Token group:" at bounding box center [730, 339] width 539 height 17
click at [566, 268] on div "**********" at bounding box center [730, 281] width 520 height 46
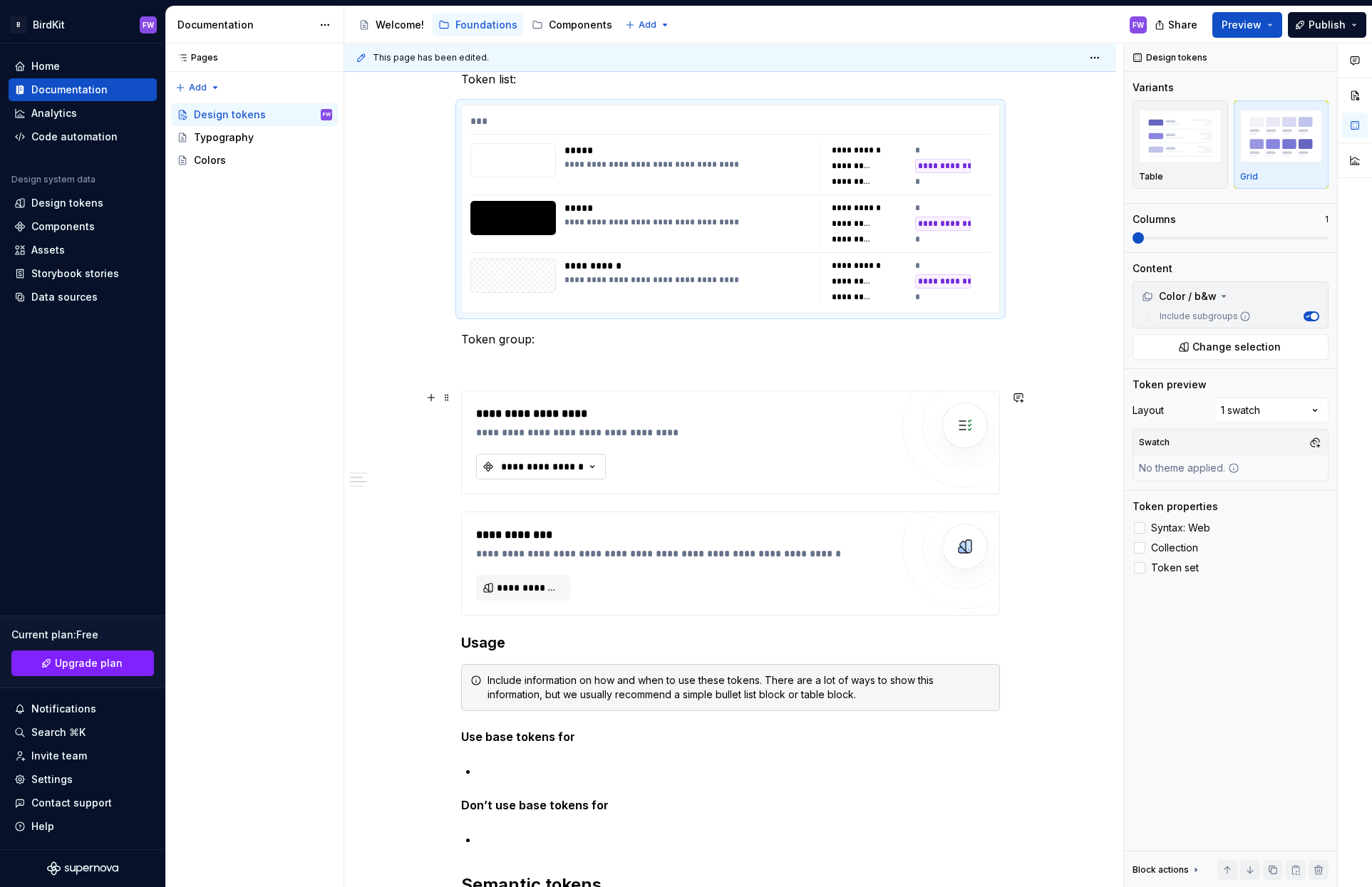
type textarea "*"
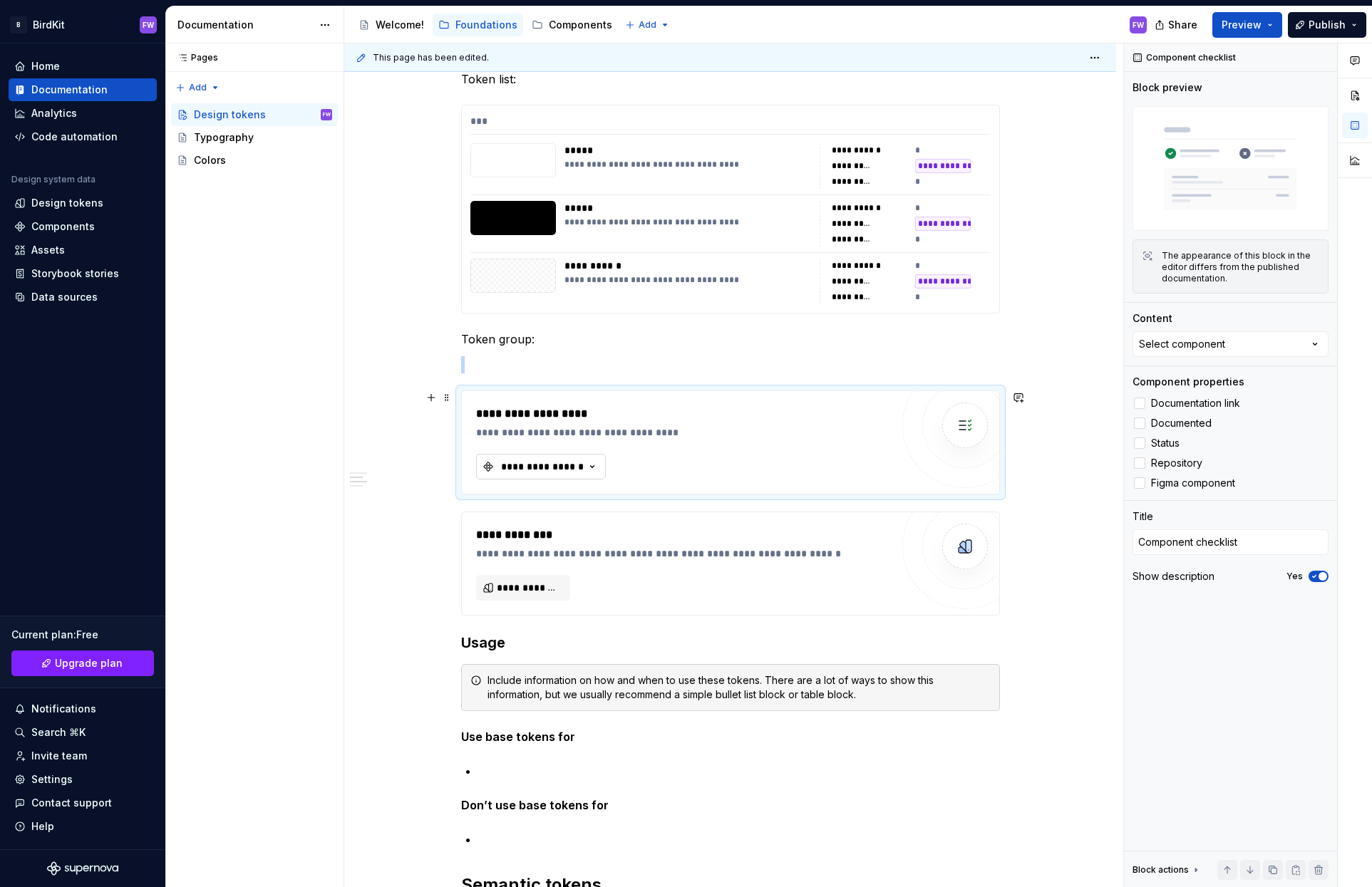
click at [570, 461] on div "**********" at bounding box center [542, 467] width 86 height 14
click at [560, 348] on div "**********" at bounding box center [730, 492] width 539 height 1881
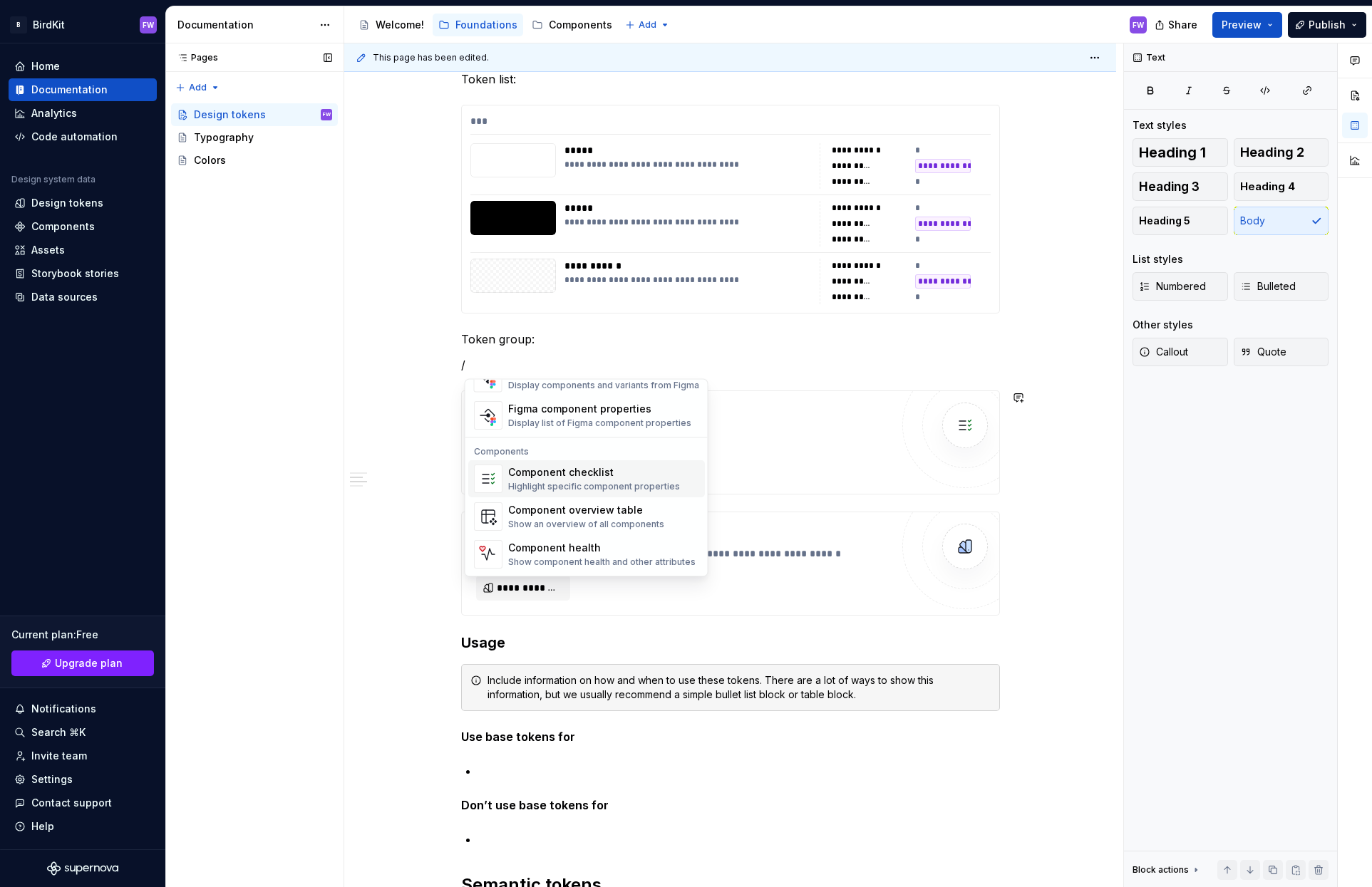
click at [292, 225] on div "Pages Pages Add Accessibility guide for tree Page tree. Navigate the tree with …" at bounding box center [254, 465] width 178 height 844
